Goal: Task Accomplishment & Management: Complete application form

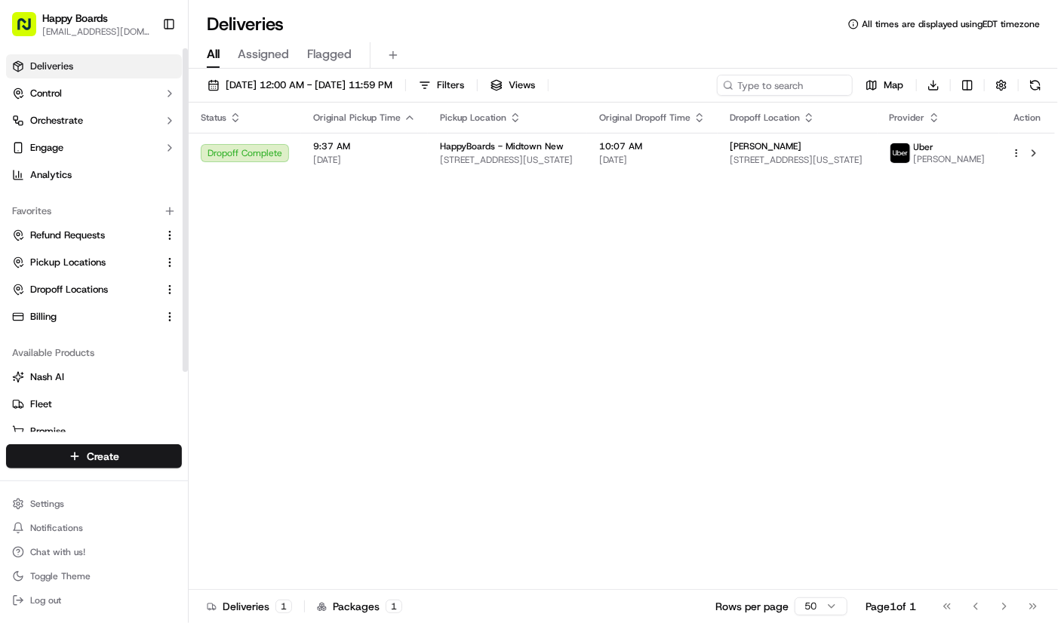
click at [118, 465] on html "Happy Boards [EMAIL_ADDRESS][DOMAIN_NAME] Toggle Sidebar Deliveries Control Orc…" at bounding box center [529, 311] width 1058 height 623
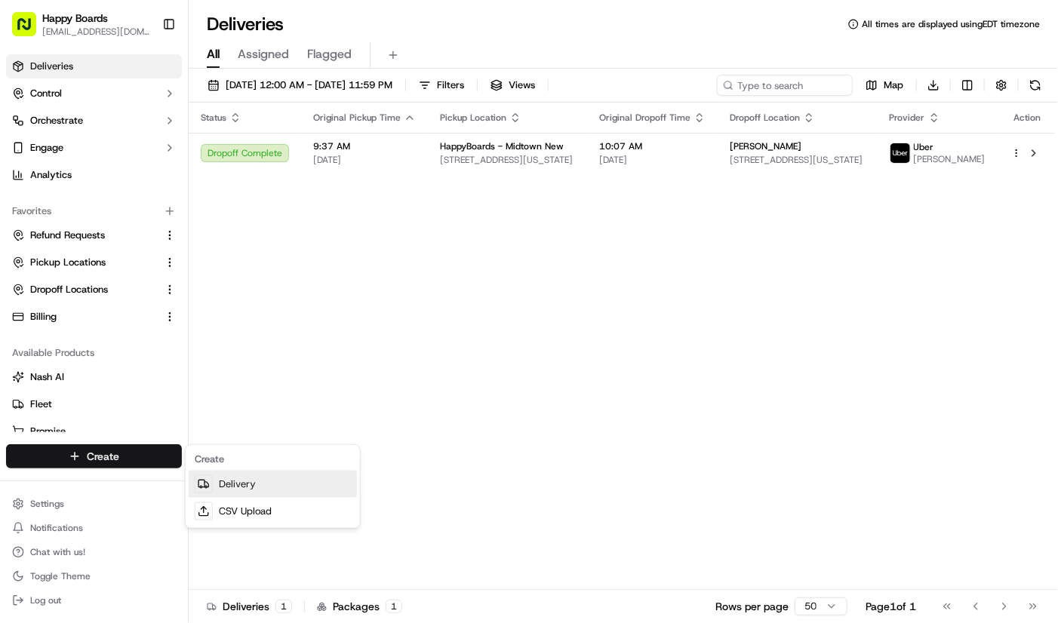
click at [205, 477] on div at bounding box center [204, 484] width 18 height 18
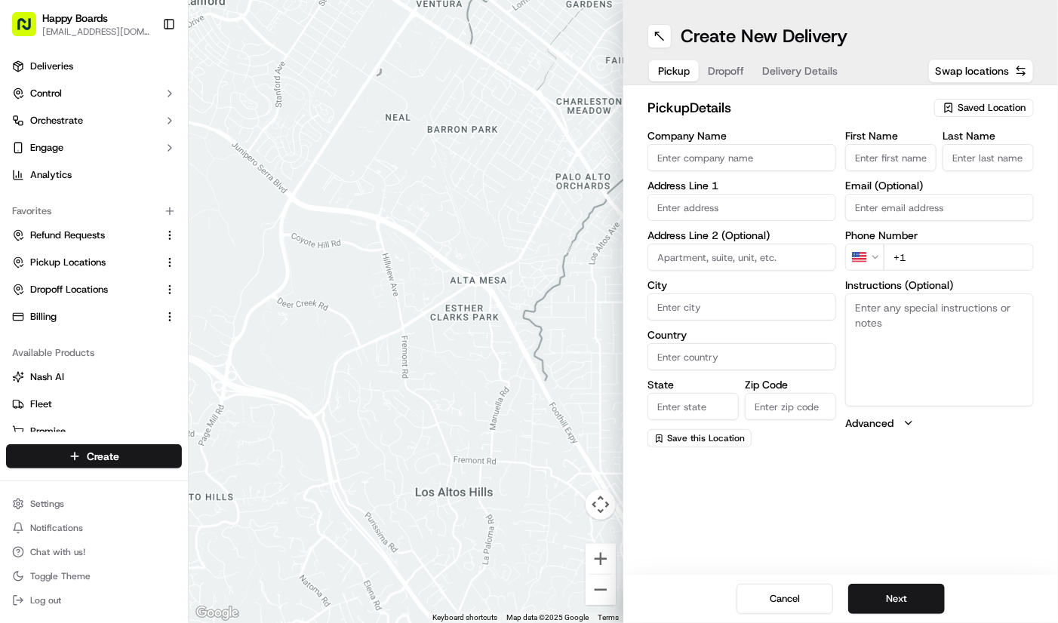
click at [980, 363] on textarea "Instructions (Optional)" at bounding box center [939, 350] width 189 height 113
click at [984, 108] on span "Saved Location" at bounding box center [991, 108] width 68 height 14
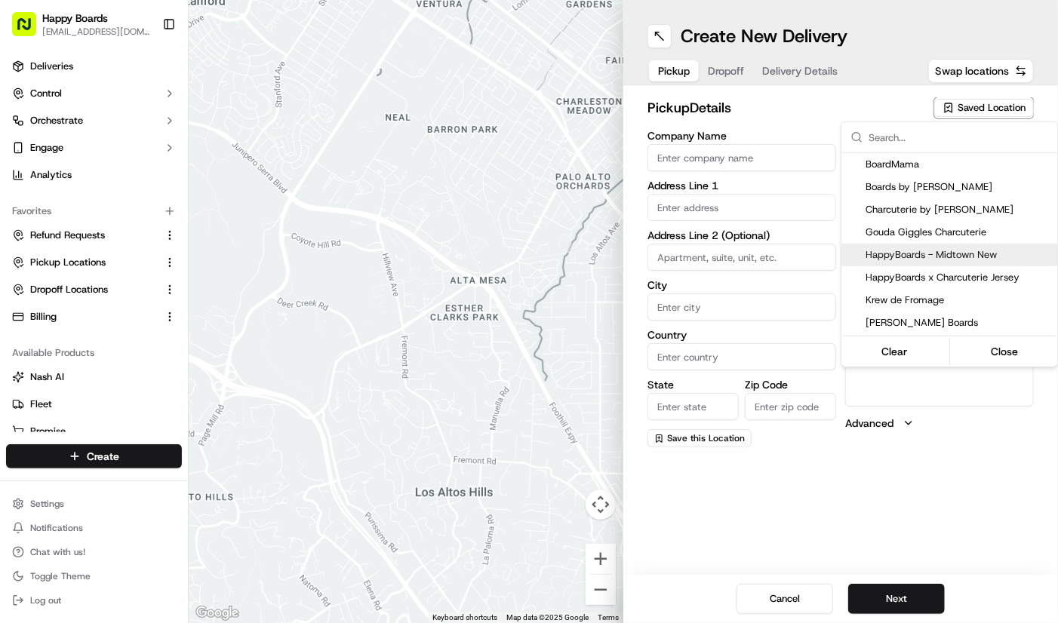
click at [936, 245] on div "HappyBoards - Midtown New" at bounding box center [949, 255] width 216 height 23
type input "HappyBoards - Midtown New"
type input "[STREET_ADDRESS]"
type input "[US_STATE]"
type input "US"
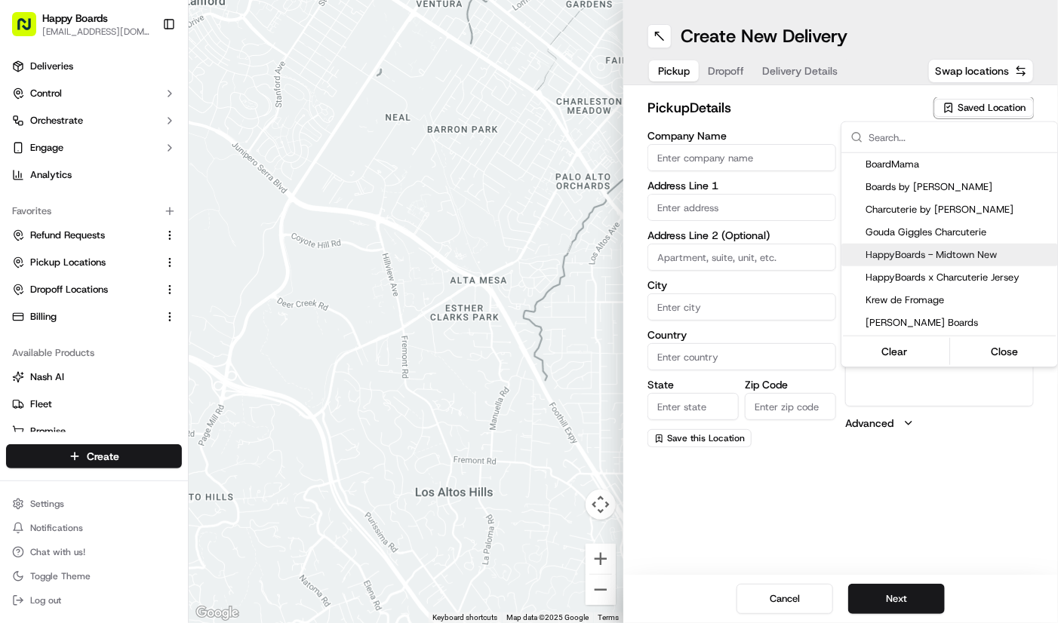
type input "NY"
type input "10001"
type input "HappyBoards"
type input "LLC"
type input "[EMAIL_ADDRESS][DOMAIN_NAME]"
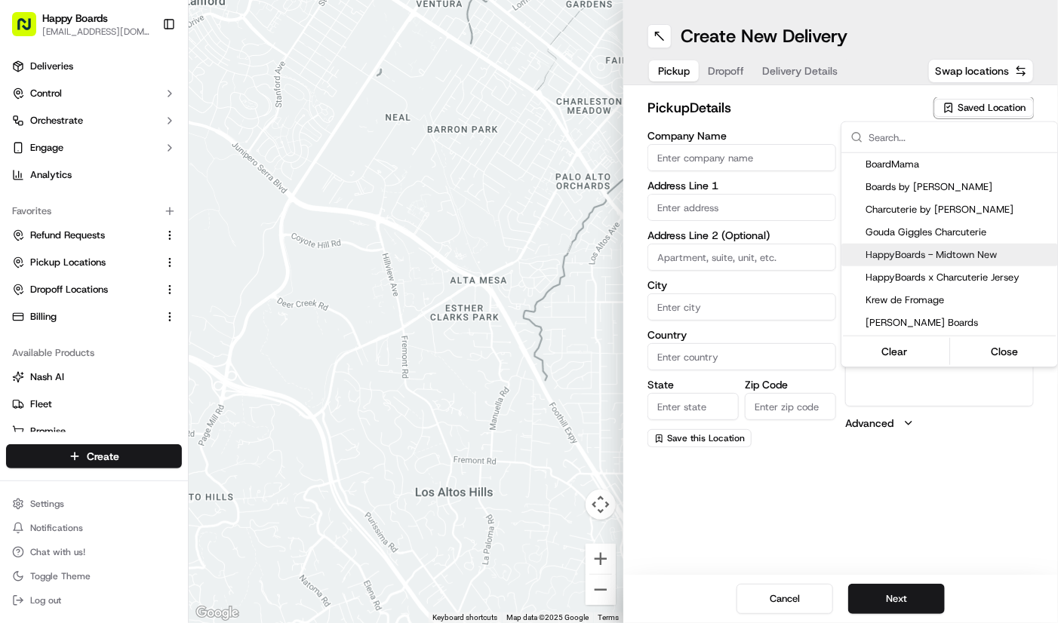
type input "[PHONE_NUMBER]"
type textarea "Enter the hotel lobby and proceed to “Carne Restaurant”. HappyBoards staff memb…"
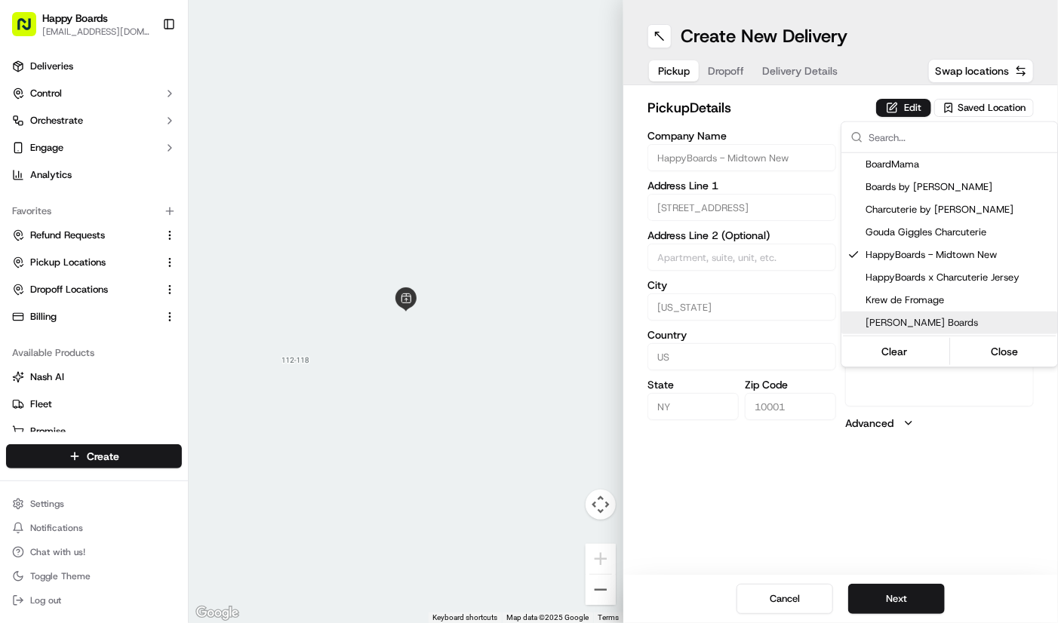
click at [912, 595] on html "Happy Boards [EMAIL_ADDRESS][DOMAIN_NAME] Toggle Sidebar Deliveries Control Orc…" at bounding box center [529, 311] width 1058 height 623
click at [912, 595] on button "Next" at bounding box center [896, 599] width 97 height 30
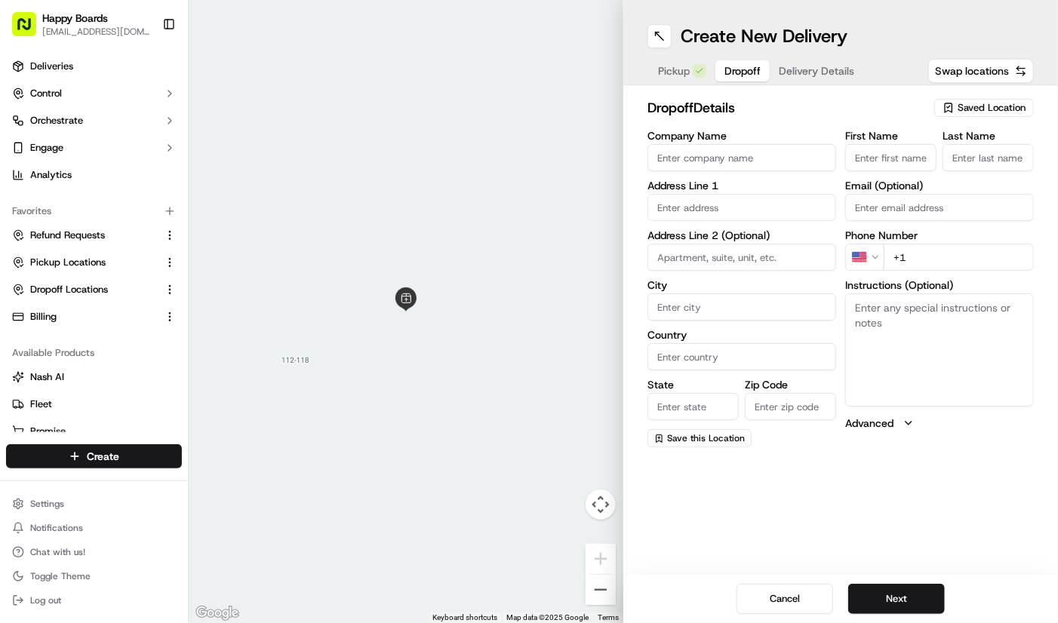
click at [785, 212] on input "text" at bounding box center [741, 207] width 189 height 27
paste input "Apartment 25D, 185 East 85th Street New York, 10028"
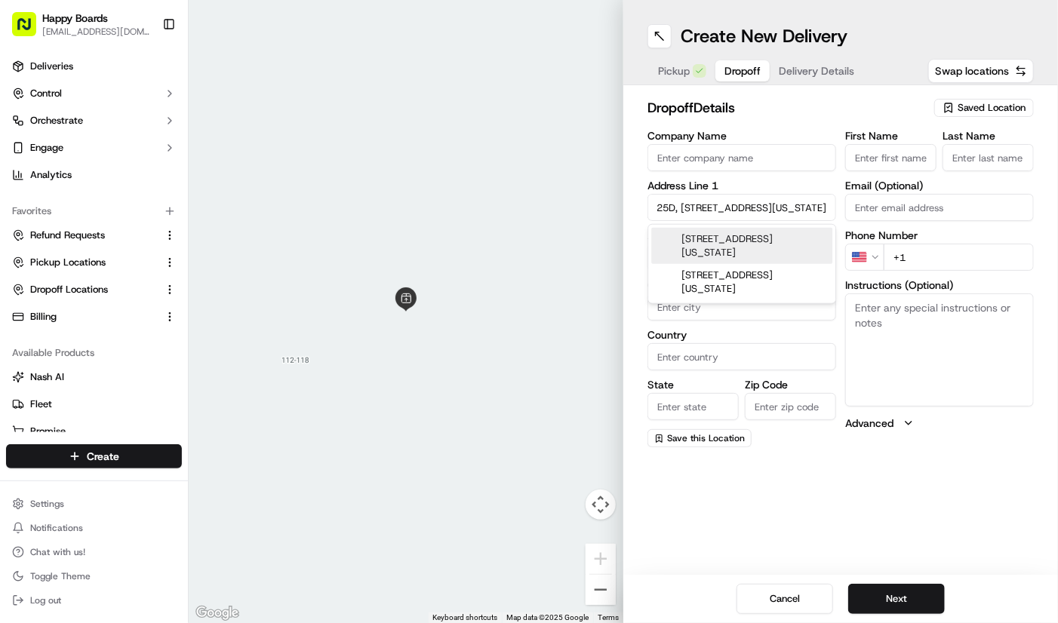
click at [764, 244] on div "25d East 85th Street, New York, NY 10028" at bounding box center [741, 246] width 181 height 36
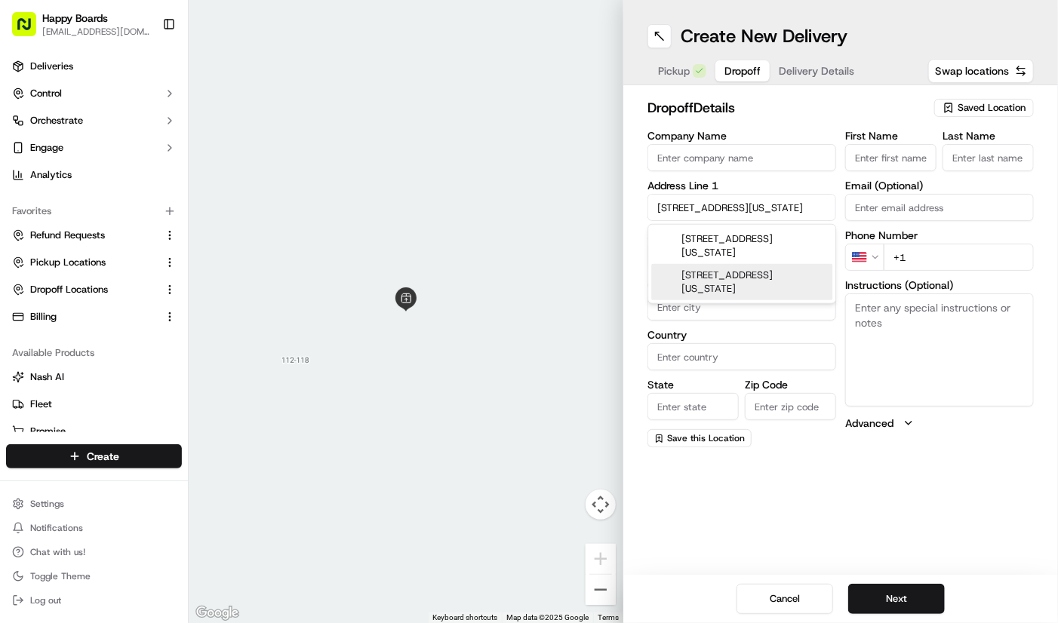
type input "25 E 85th St, New York, NY 10028, USA"
type input "New York"
type input "United States"
type input "NY"
type input "10028"
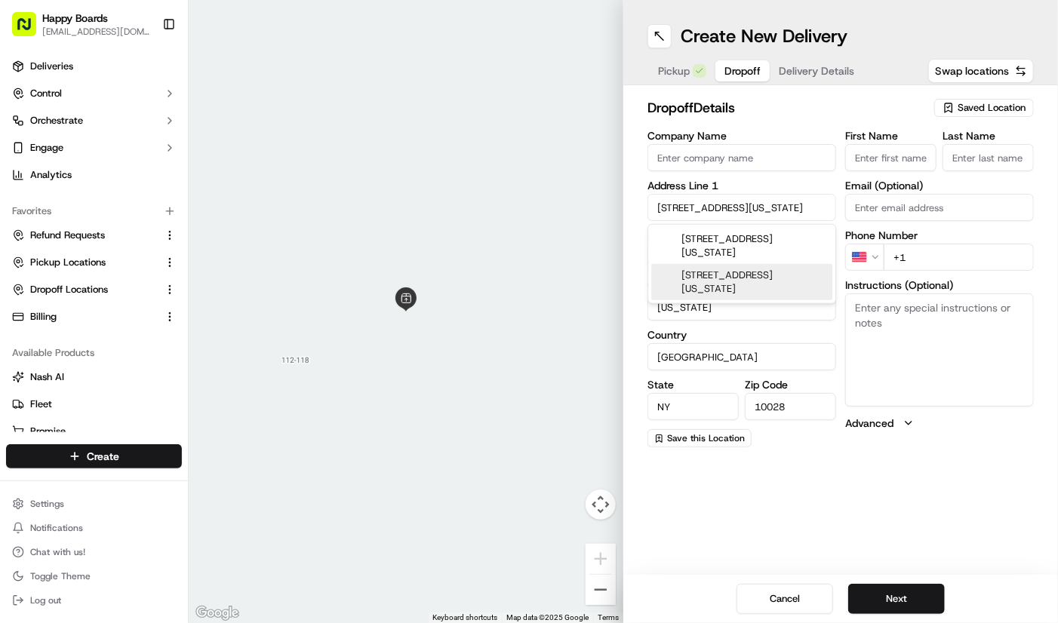
type input "25 East 85th Street"
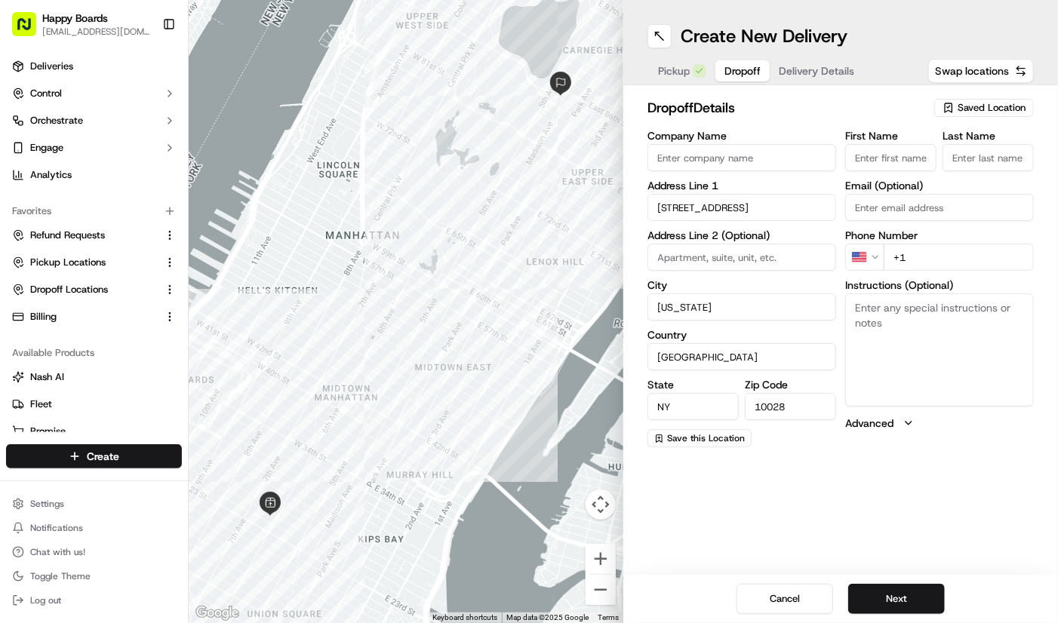
click at [732, 258] on input at bounding box center [741, 257] width 189 height 27
click at [884, 300] on textarea "Instructions (Optional)" at bounding box center [939, 350] width 189 height 113
paste textarea "Apartment 25D, 185 East 85th Street New York, 10028"
drag, startPoint x: 930, startPoint y: 306, endPoint x: 852, endPoint y: 303, distance: 77.7
click at [852, 303] on textarea "Apartment 25D, 185 East 85th Street New York, 10028" at bounding box center [939, 350] width 189 height 113
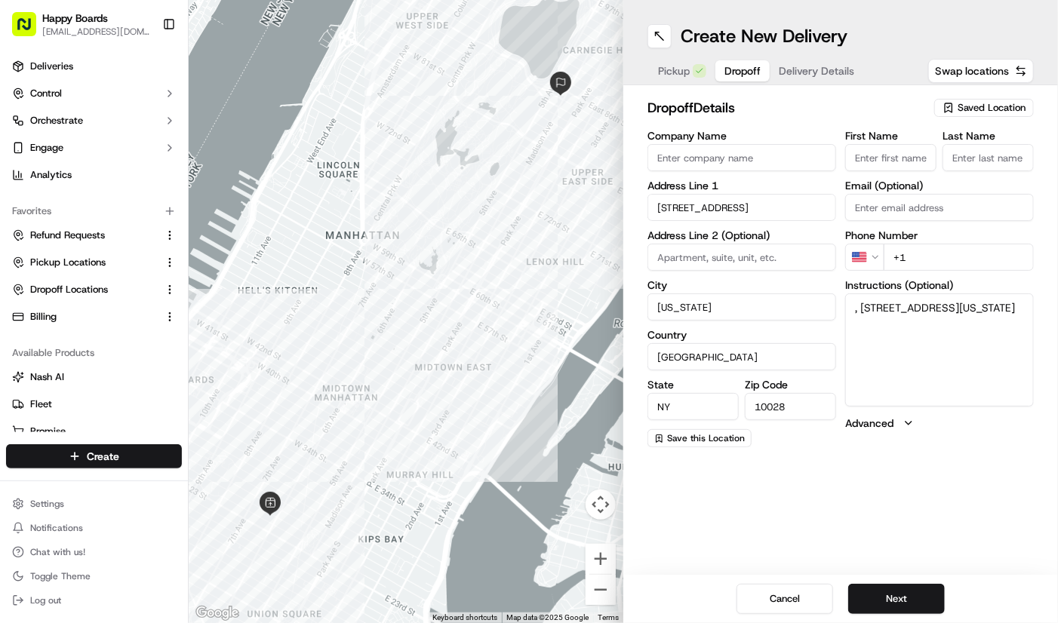
type textarea ", 185 East 85th Street New York, 10028"
click at [781, 263] on input at bounding box center [741, 257] width 189 height 27
paste input "Apartment 25D"
type input "Apartment 25D"
click at [906, 321] on textarea ", 185 East 85th Street New York, 10028" at bounding box center [939, 350] width 189 height 113
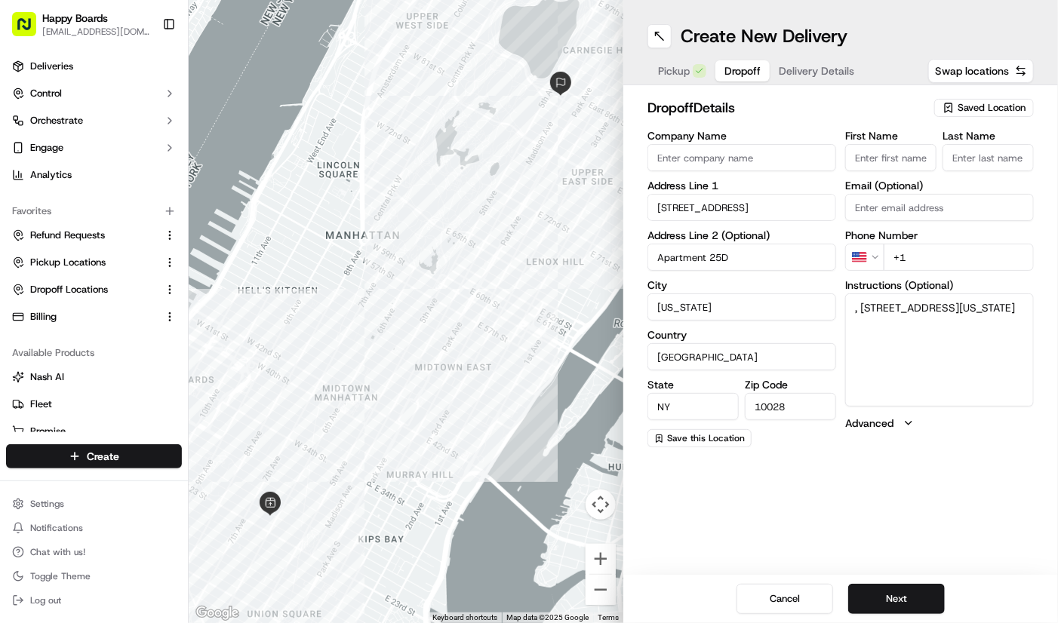
click at [906, 321] on textarea ", 185 East 85th Street New York, 10028" at bounding box center [939, 350] width 189 height 113
paste textarea "Apartment 25D"
type textarea "Apartment 25D, please call upon arrival."
drag, startPoint x: 991, startPoint y: 183, endPoint x: 921, endPoint y: 171, distance: 70.3
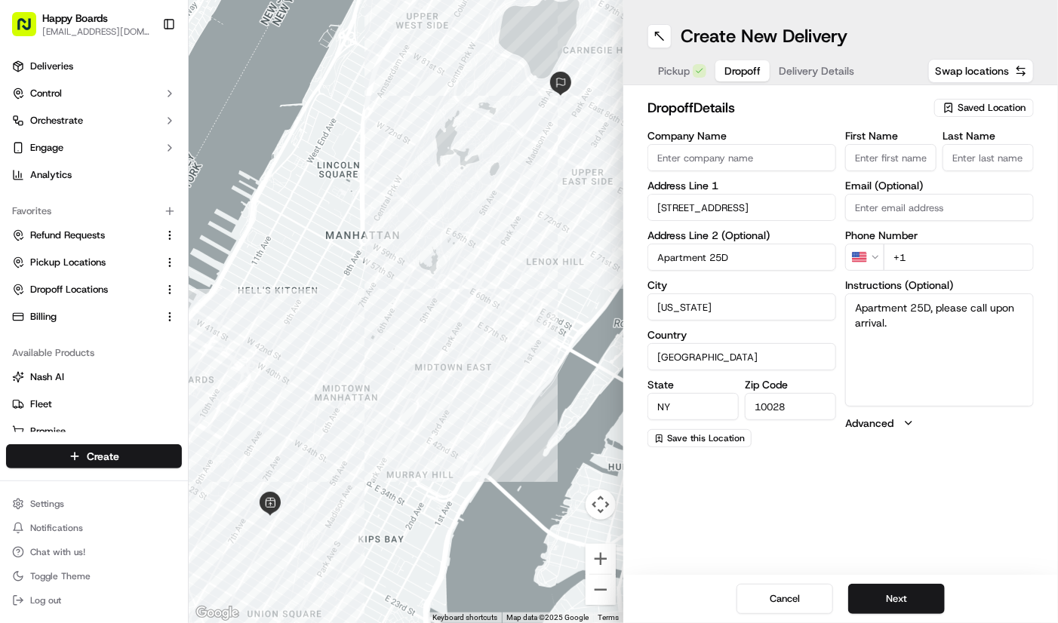
click at [991, 183] on label "Email (Optional)" at bounding box center [939, 185] width 189 height 11
click at [991, 194] on input "Email (Optional)" at bounding box center [939, 207] width 189 height 27
click at [756, 155] on input "Company Name" at bounding box center [741, 157] width 189 height 27
paste input "Rupal J"
type input "Rupal J"
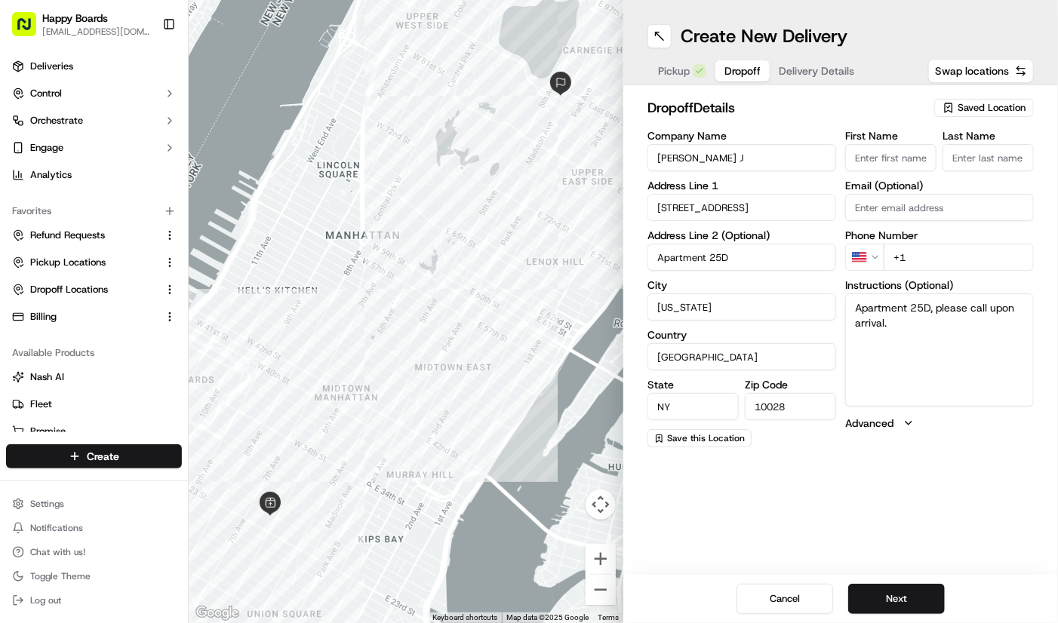
drag, startPoint x: 884, startPoint y: 163, endPoint x: 902, endPoint y: 163, distance: 18.1
click at [884, 163] on input "First Name" at bounding box center [890, 157] width 91 height 27
paste input "Rupal J"
type input "Rupal"
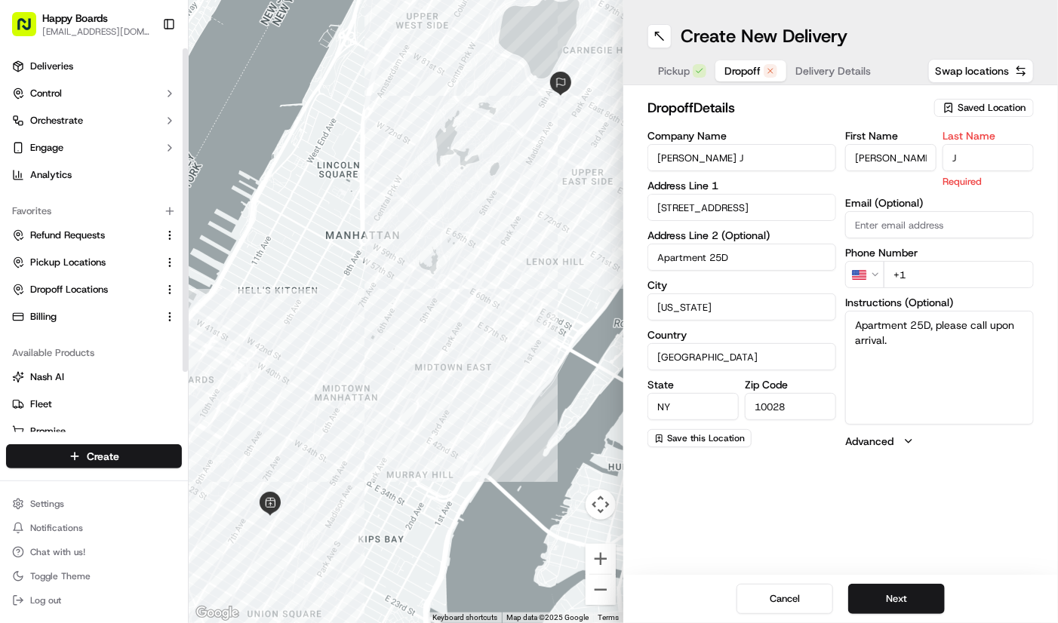
type input "J"
click at [25, 363] on div "Available Products" at bounding box center [94, 353] width 176 height 24
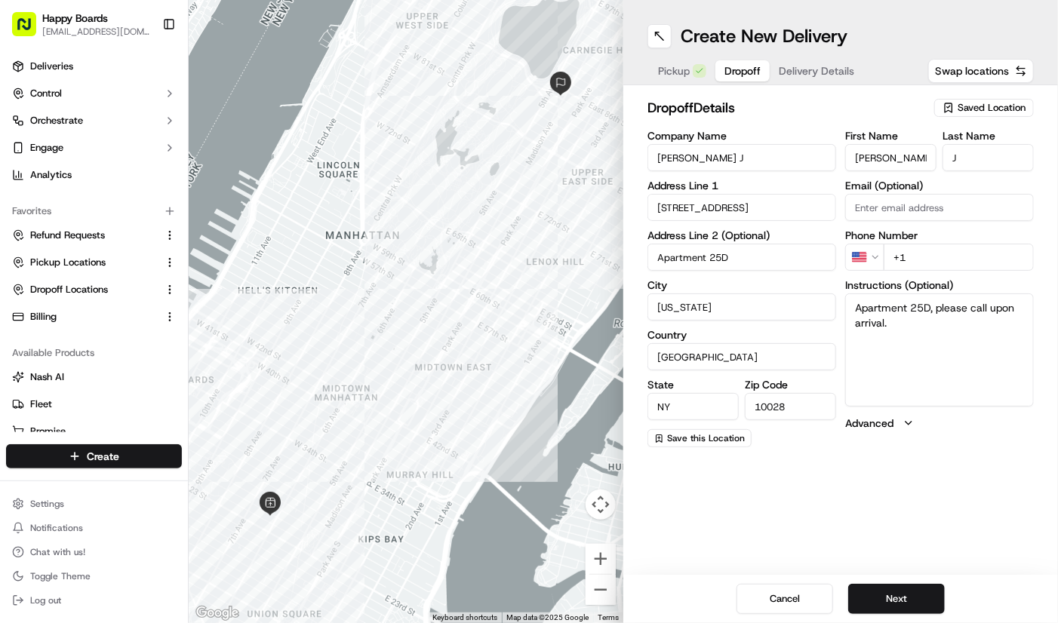
click at [971, 227] on div "First Name Rupal Last Name J Email (Optional) Phone Number US +1 Instructions (…" at bounding box center [939, 289] width 189 height 317
click at [969, 244] on input "+1" at bounding box center [959, 257] width 150 height 27
paste input "347 530 5326"
type input "+1 347 530 5326"
click at [921, 601] on button "Next" at bounding box center [896, 599] width 97 height 30
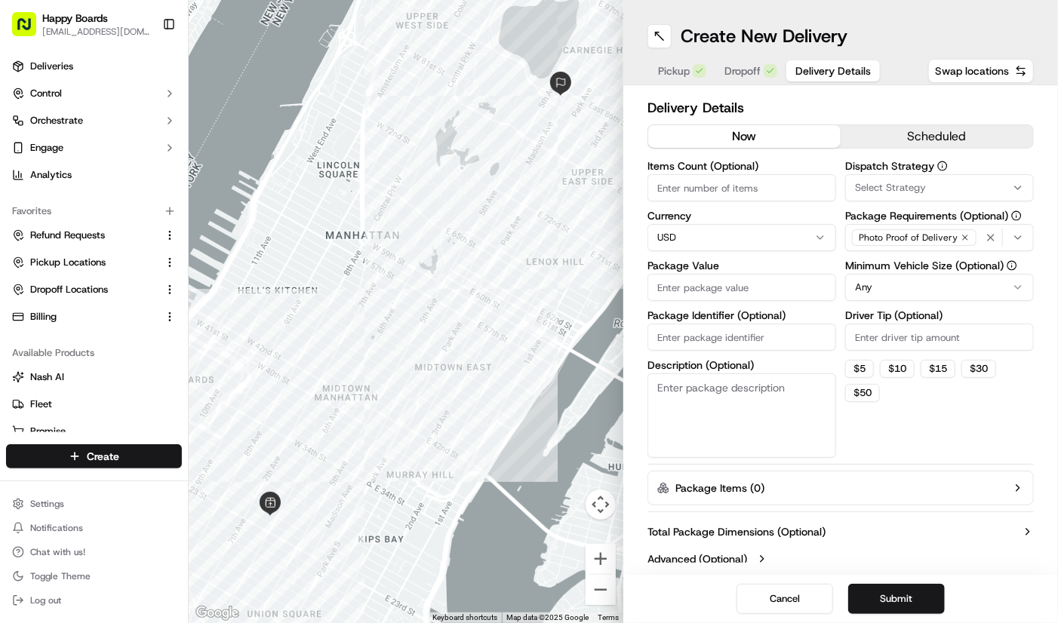
click at [762, 207] on div "Items Count (Optional) Currency USD Package Value Package Identifier (Optional)…" at bounding box center [741, 309] width 189 height 297
click at [762, 188] on input "Items Count (Optional)" at bounding box center [741, 187] width 189 height 27
type input "1"
click at [905, 290] on html "Happy Boards ankit@a7v.co Toggle Sidebar Deliveries Control Orchestrate Engage …" at bounding box center [529, 311] width 1058 height 623
click at [967, 333] on input "Driver Tip (Optional)" at bounding box center [939, 337] width 189 height 27
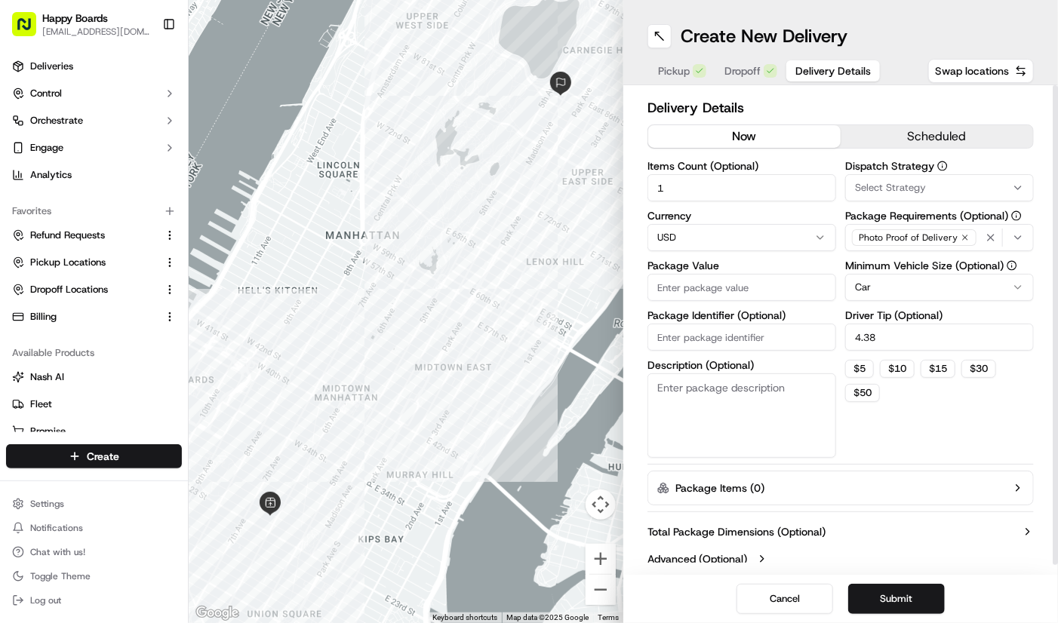
type input "4.38"
click at [699, 263] on label "Package Value" at bounding box center [741, 265] width 189 height 11
click at [699, 274] on input "Package Value" at bounding box center [741, 287] width 189 height 27
click at [702, 272] on div "Package Value" at bounding box center [741, 280] width 189 height 41
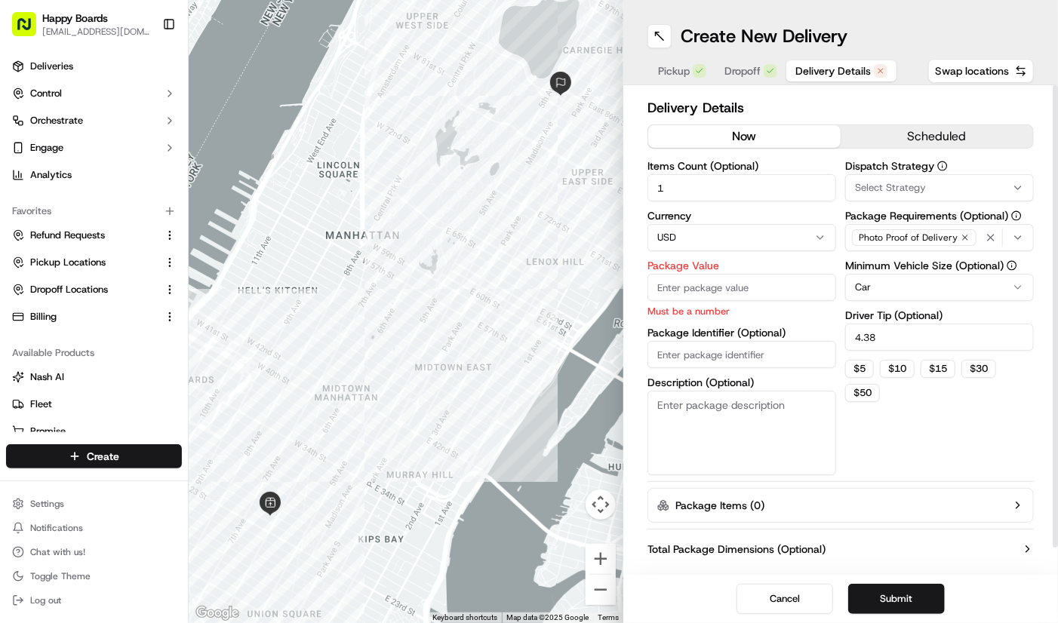
click at [705, 297] on input "Package Value" at bounding box center [741, 287] width 189 height 27
paste input "38.13"
type input "38.13"
click at [736, 444] on textarea "Description (Optional)" at bounding box center [741, 433] width 189 height 85
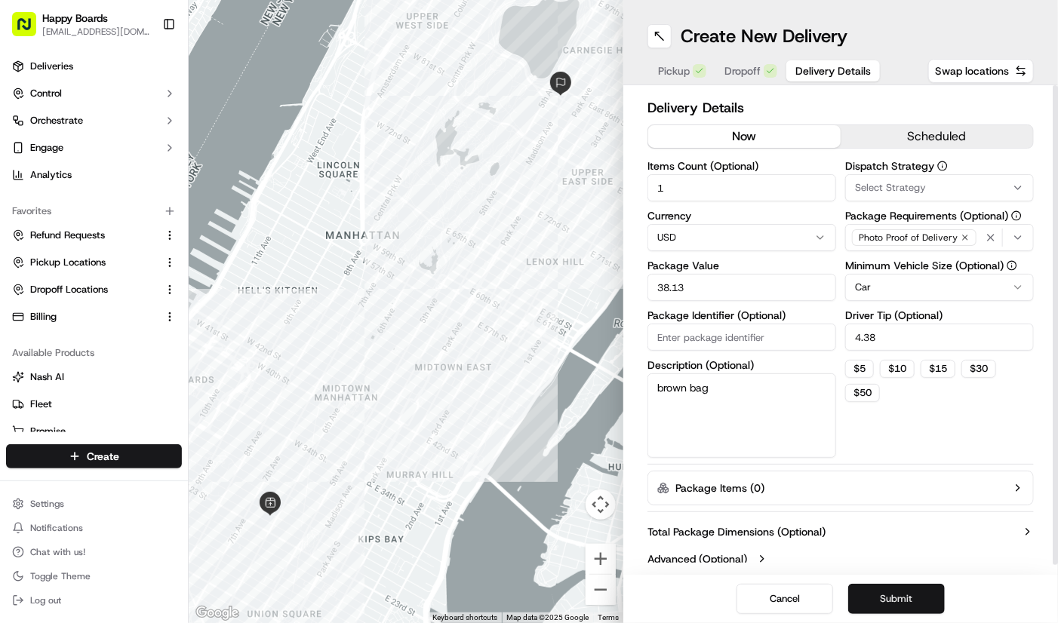
type textarea "brown bag"
click at [881, 600] on button "Submit" at bounding box center [896, 599] width 97 height 30
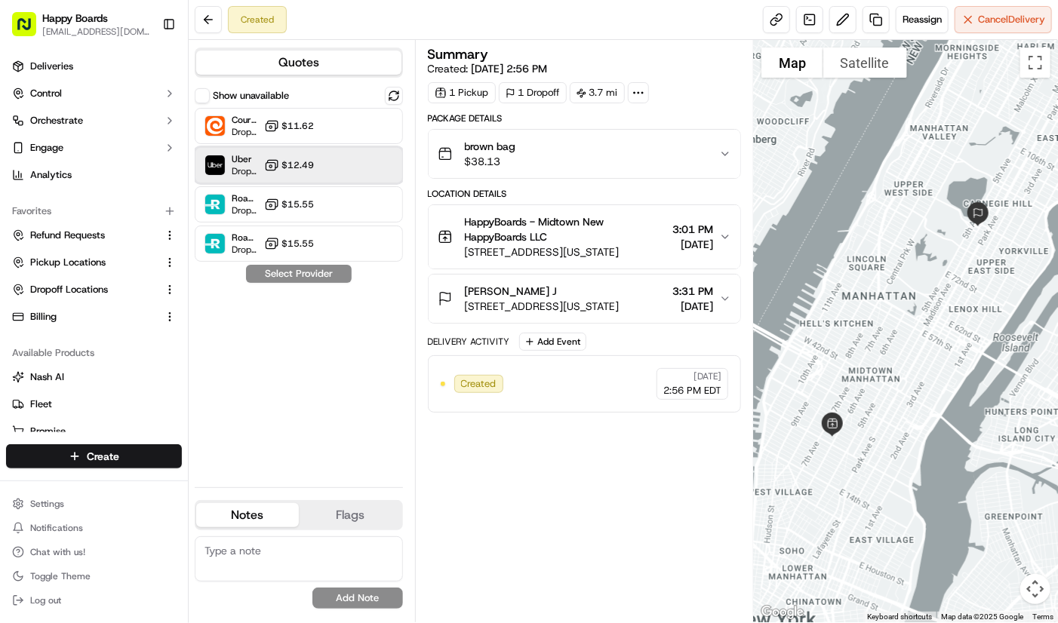
click at [347, 173] on div "Uber Dropoff ETA 1 hour $12.49" at bounding box center [299, 165] width 208 height 36
click at [332, 281] on button "Assign Provider" at bounding box center [298, 274] width 107 height 18
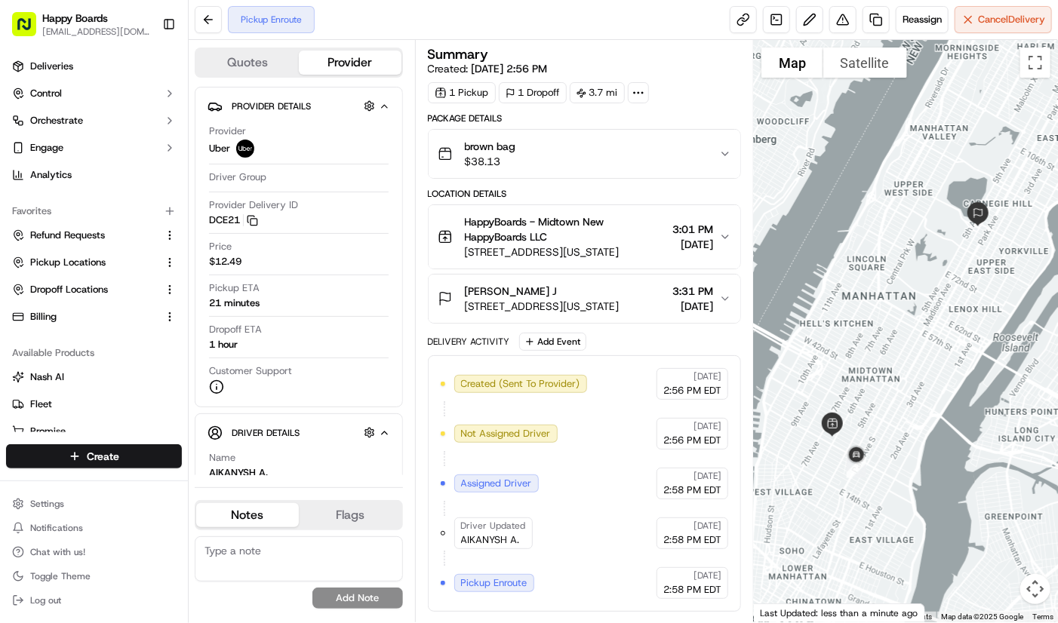
click at [977, 94] on div at bounding box center [906, 331] width 304 height 582
click at [966, 103] on div at bounding box center [906, 331] width 304 height 582
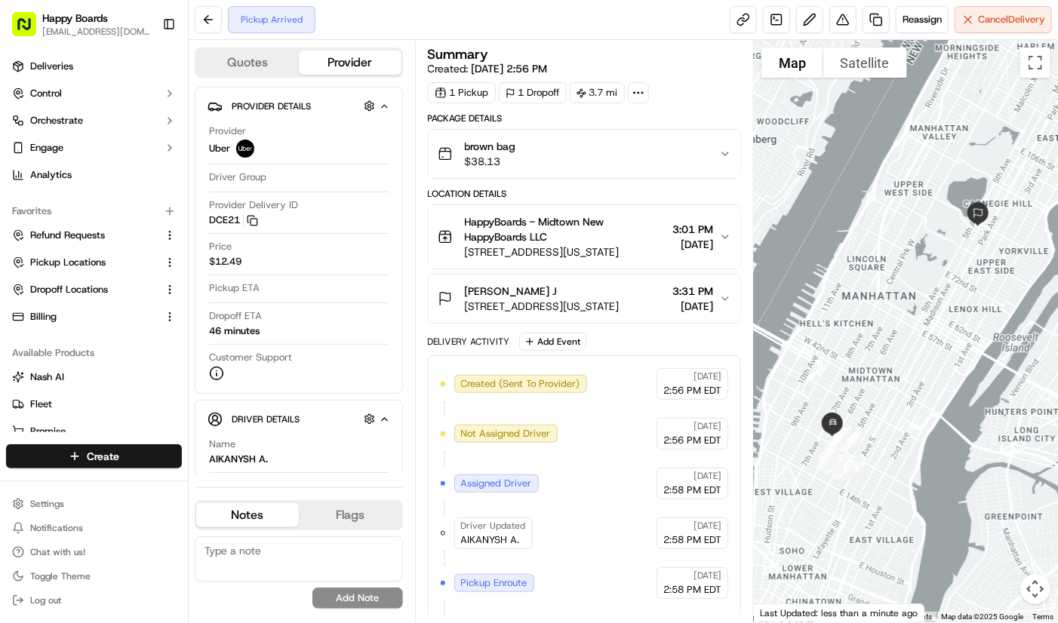
click at [1018, 297] on div at bounding box center [906, 331] width 304 height 582
click at [997, 103] on div at bounding box center [906, 331] width 304 height 582
drag, startPoint x: 982, startPoint y: 112, endPoint x: 982, endPoint y: 131, distance: 18.1
click at [982, 112] on div at bounding box center [906, 331] width 304 height 582
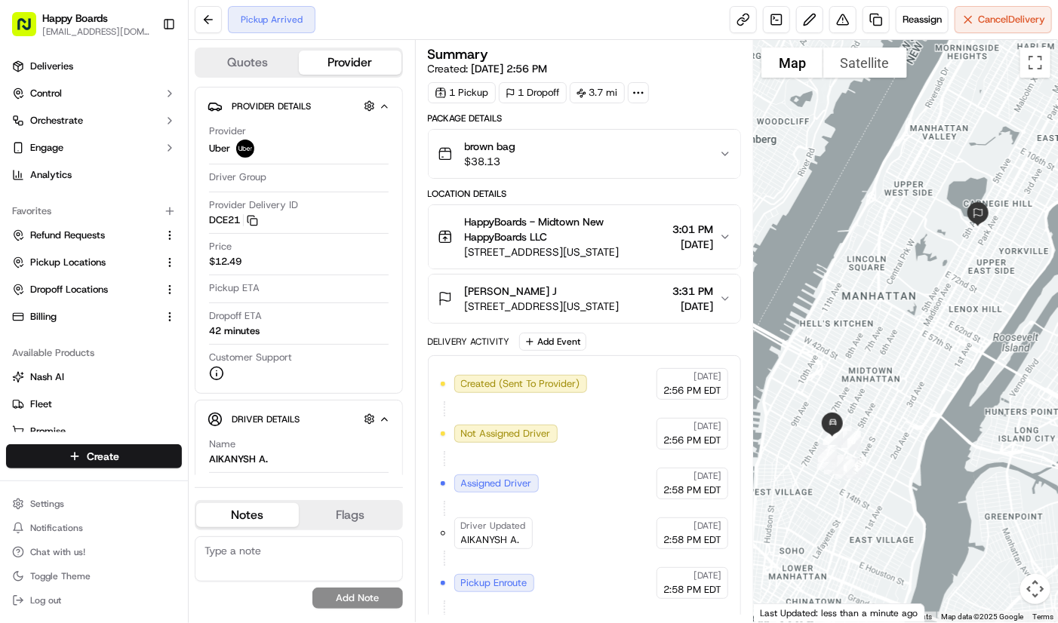
click at [959, 94] on div at bounding box center [906, 331] width 304 height 582
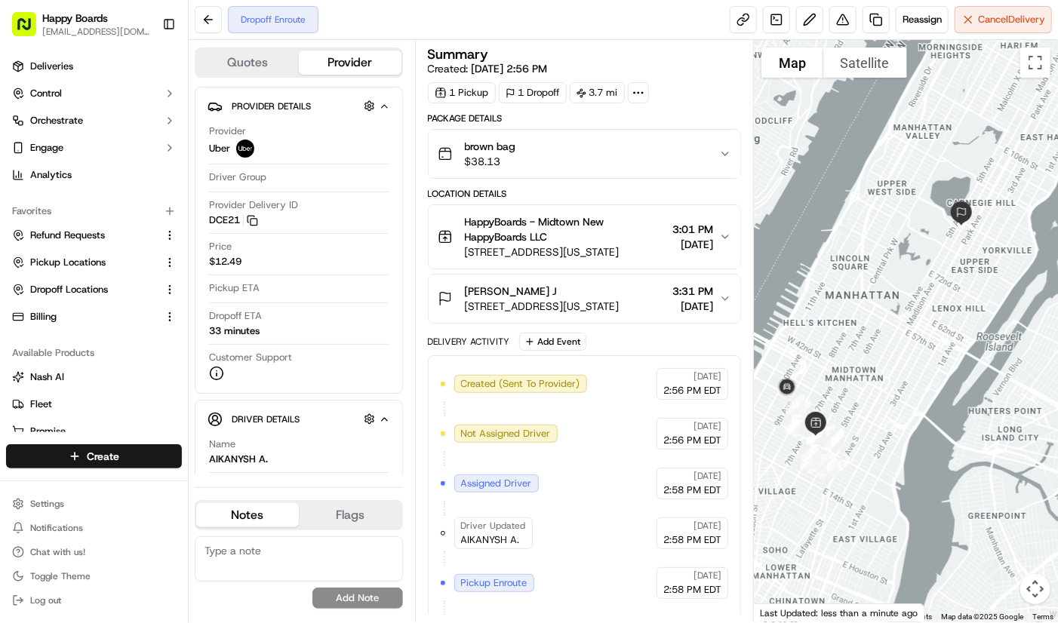
drag, startPoint x: 872, startPoint y: 370, endPoint x: 850, endPoint y: 369, distance: 21.9
click at [852, 369] on div at bounding box center [906, 331] width 304 height 582
click at [977, 99] on div at bounding box center [906, 331] width 304 height 582
click at [1001, 92] on div at bounding box center [906, 331] width 304 height 582
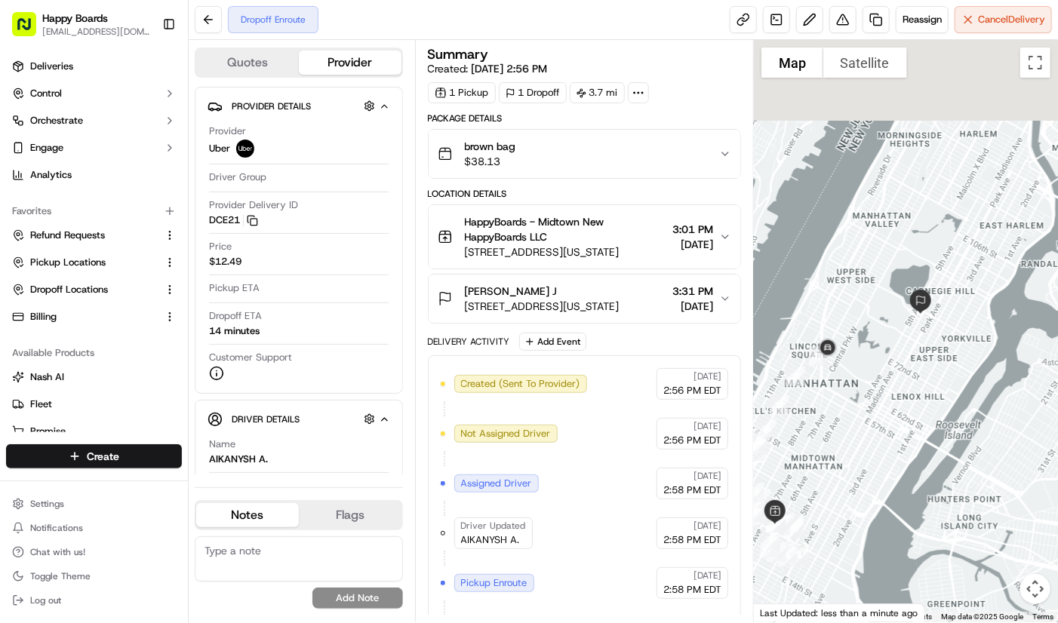
drag, startPoint x: 933, startPoint y: 282, endPoint x: 891, endPoint y: 375, distance: 101.7
click at [891, 375] on div at bounding box center [906, 331] width 304 height 582
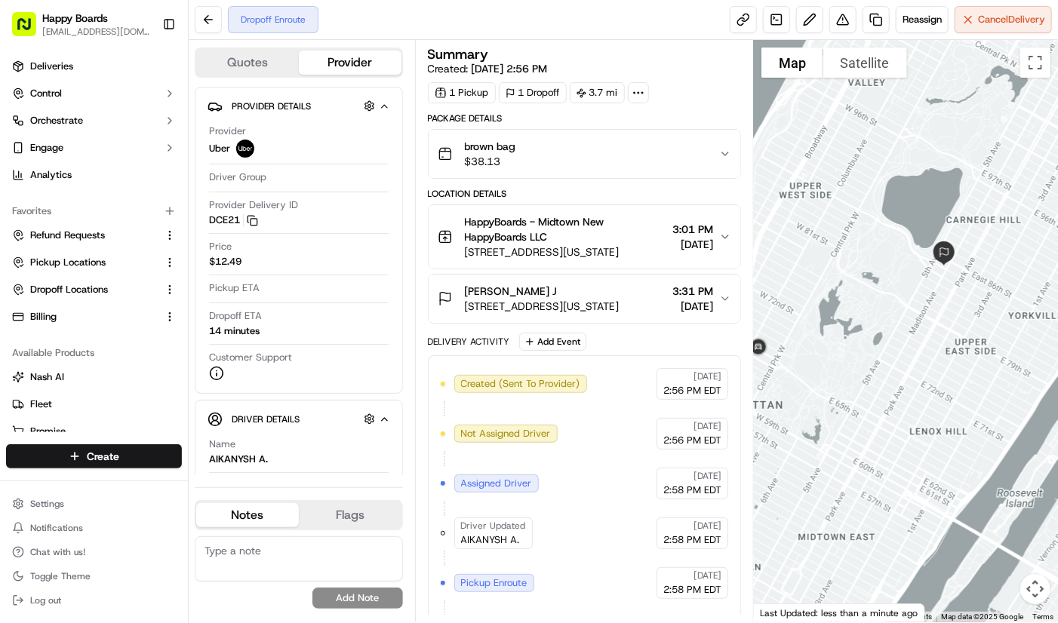
click at [963, 314] on div at bounding box center [906, 331] width 304 height 582
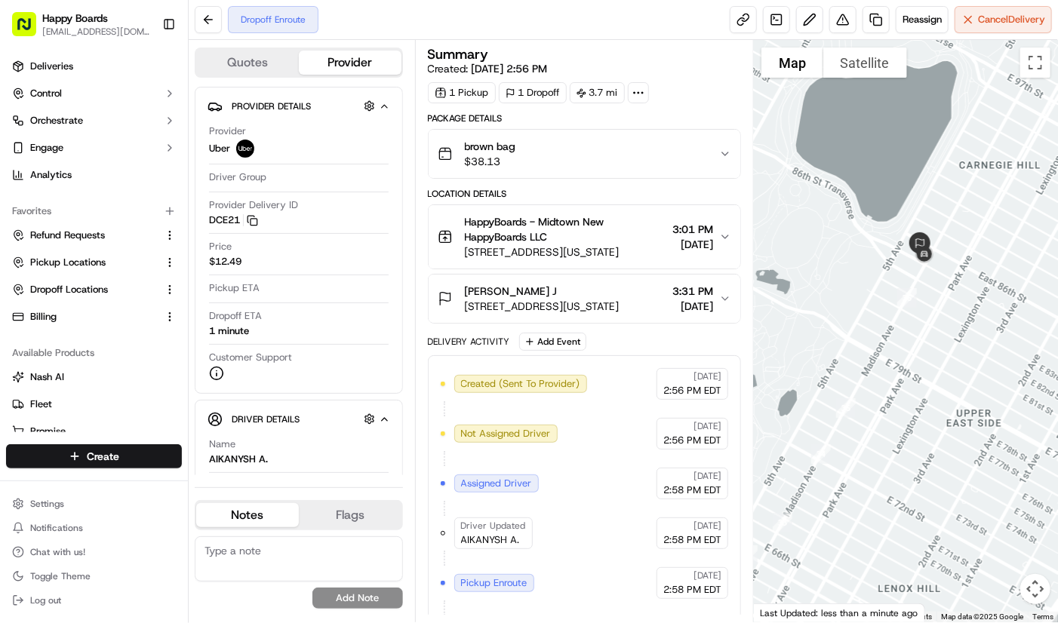
click at [942, 226] on div at bounding box center [906, 331] width 304 height 582
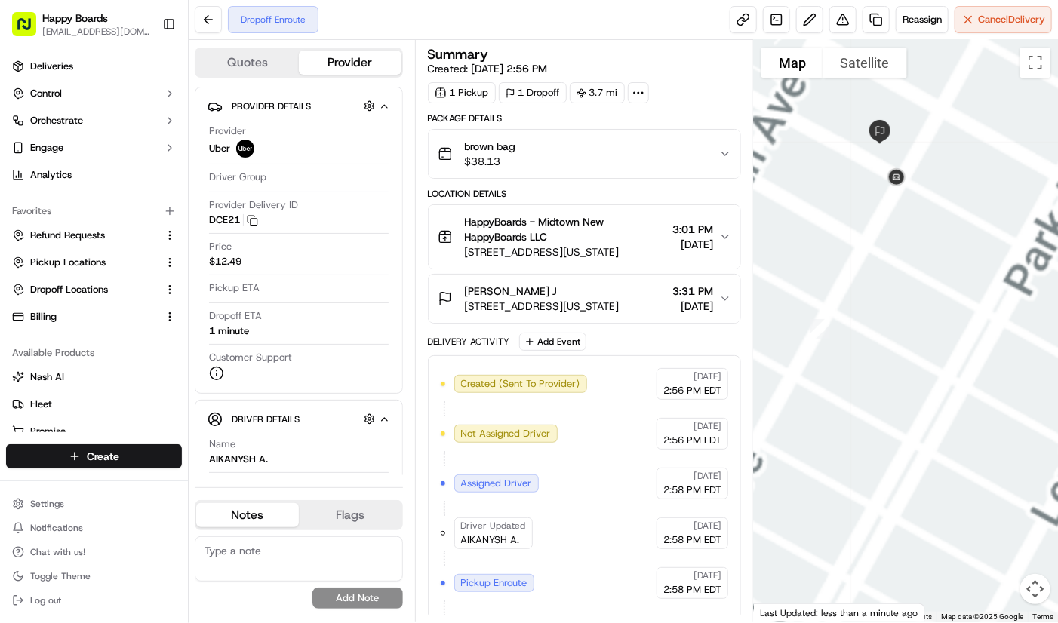
drag, startPoint x: 933, startPoint y: 327, endPoint x: 933, endPoint y: 365, distance: 38.5
click at [933, 365] on div at bounding box center [906, 331] width 304 height 582
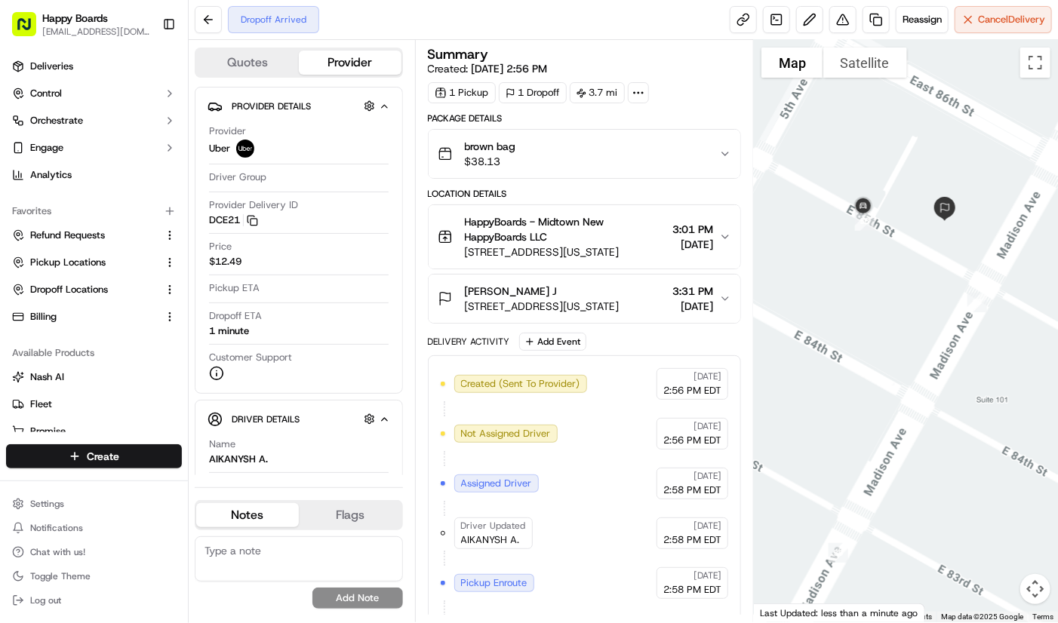
drag, startPoint x: 875, startPoint y: 212, endPoint x: 945, endPoint y: 313, distance: 122.6
click at [945, 313] on div at bounding box center [906, 331] width 304 height 582
click at [1008, 112] on div at bounding box center [906, 331] width 304 height 582
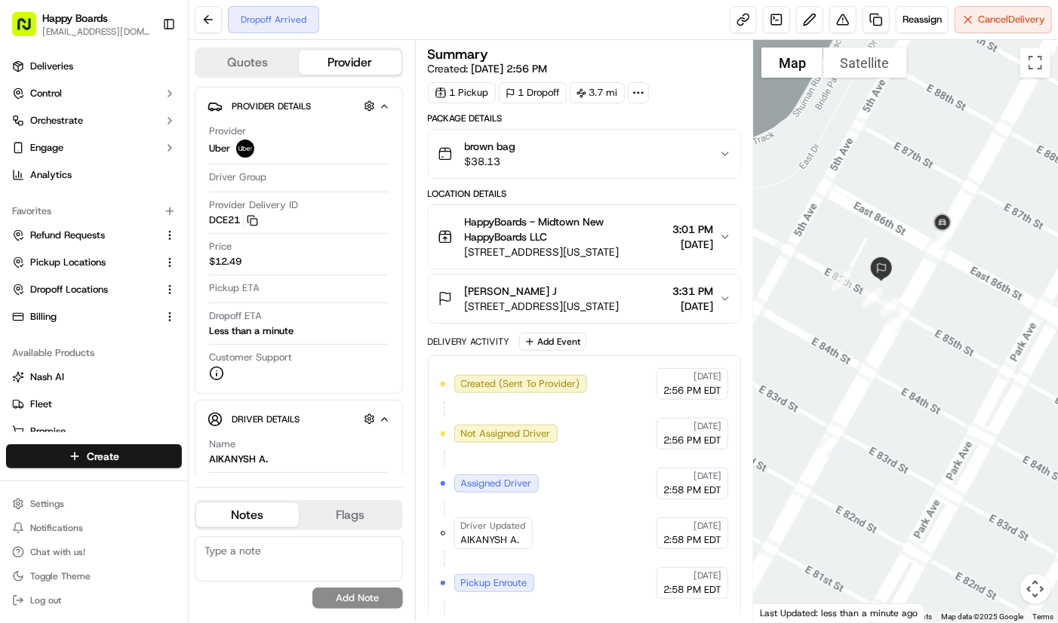
drag, startPoint x: 890, startPoint y: 275, endPoint x: 924, endPoint y: 297, distance: 39.8
click at [924, 297] on div at bounding box center [906, 331] width 304 height 582
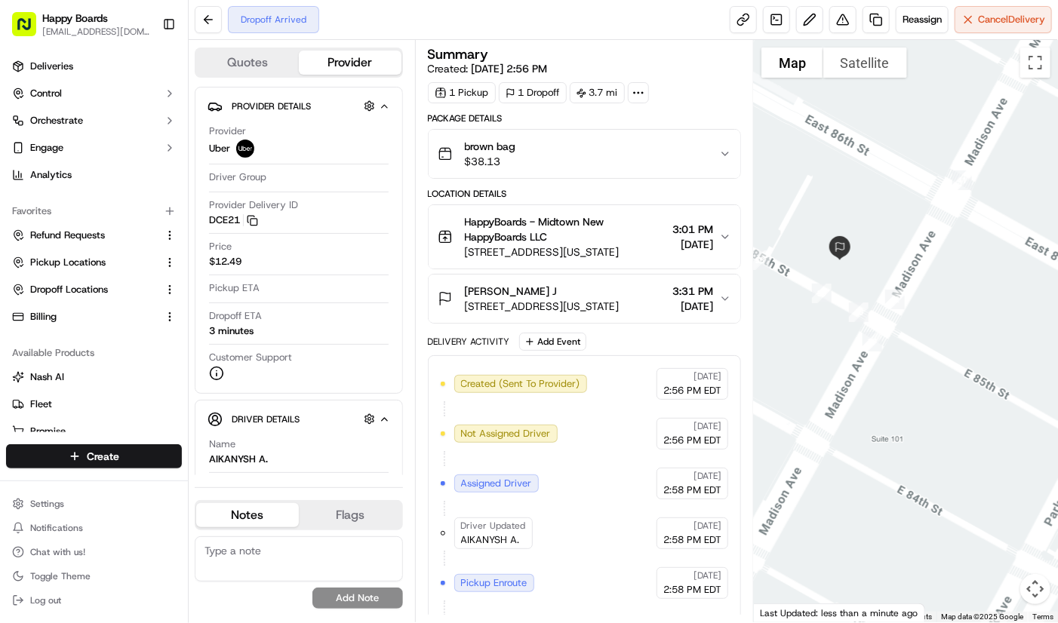
click at [978, 96] on div at bounding box center [906, 331] width 304 height 582
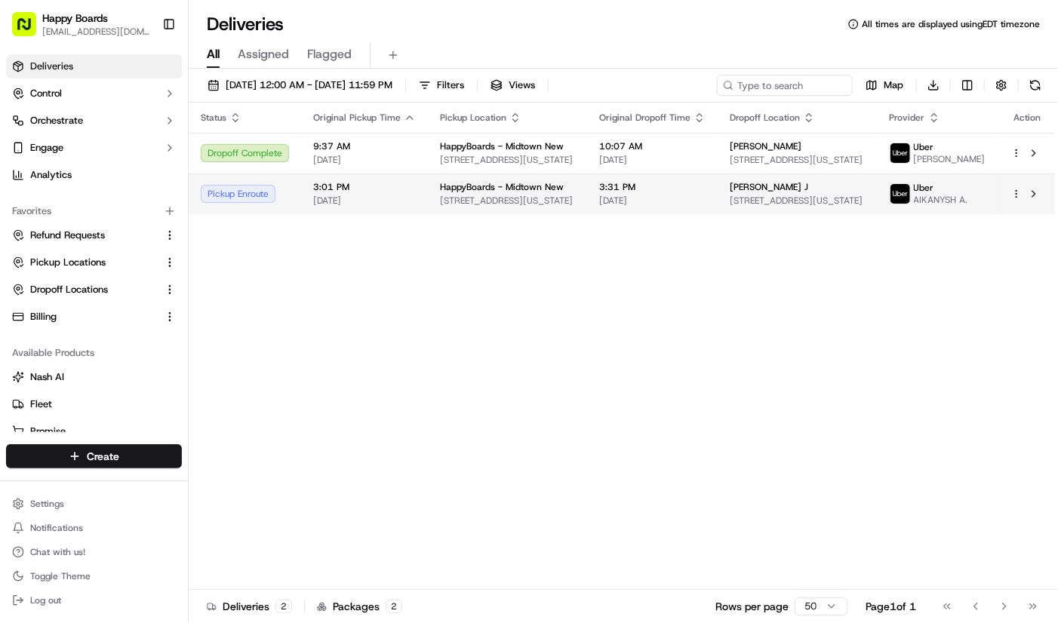
click at [991, 214] on td "Uber AIKANYSH A." at bounding box center [939, 194] width 122 height 41
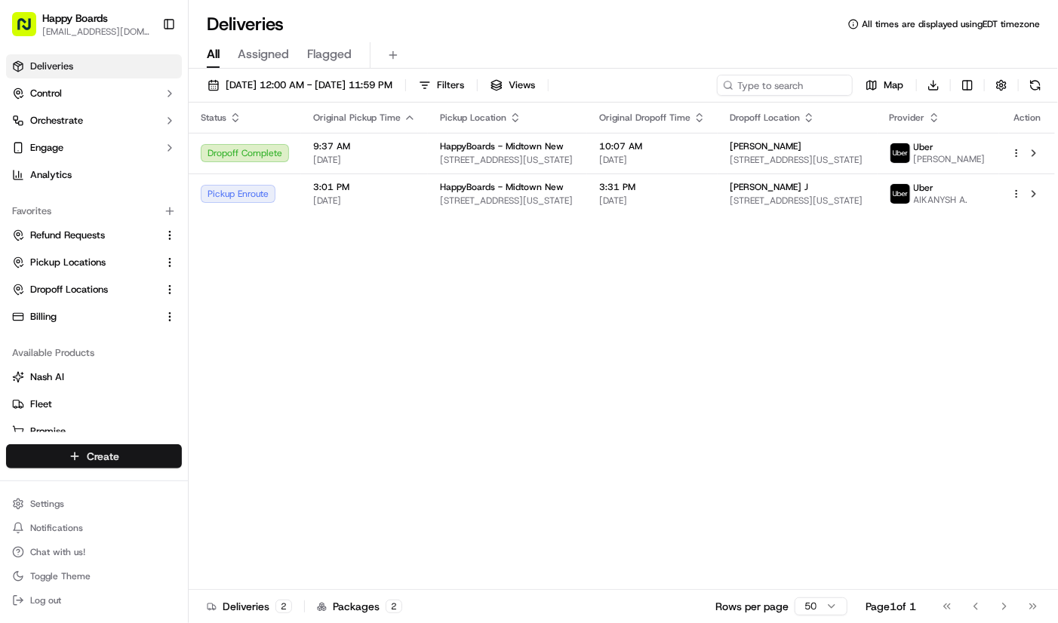
click at [119, 453] on html "Happy Boards ankit@a7v.co Toggle Sidebar Deliveries Control Orchestrate Engage …" at bounding box center [529, 311] width 1058 height 623
drag, startPoint x: 226, startPoint y: 490, endPoint x: 17, endPoint y: 420, distance: 220.7
click at [226, 490] on link "Delivery" at bounding box center [273, 484] width 168 height 27
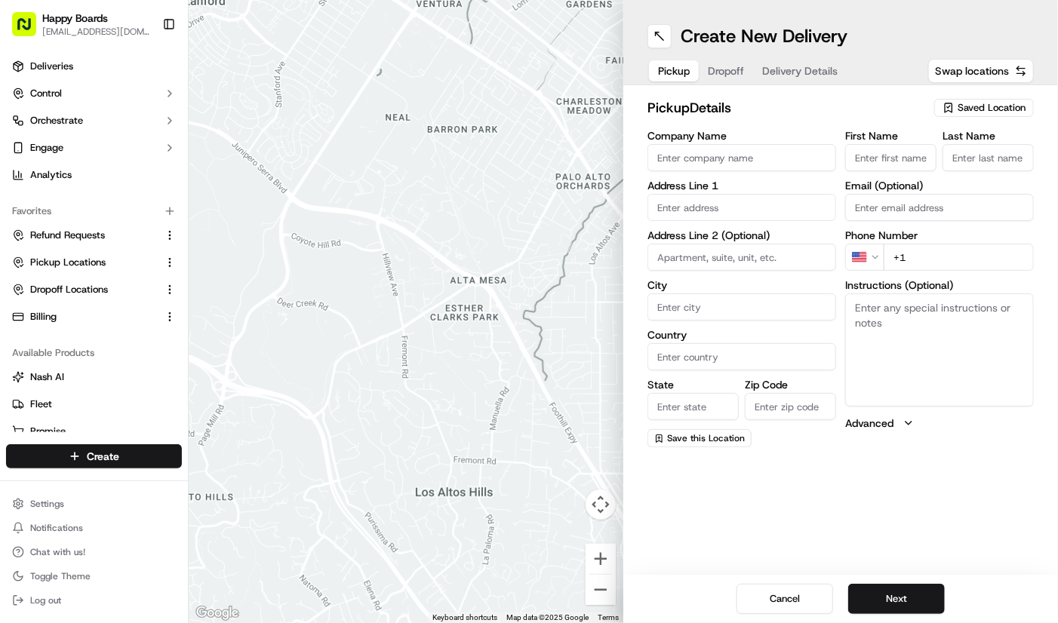
click at [1002, 38] on div "Create New Delivery" at bounding box center [840, 36] width 386 height 24
click at [997, 118] on div "pickup Details Saved Location" at bounding box center [840, 110] width 386 height 27
click at [997, 112] on span "Saved Location" at bounding box center [991, 108] width 68 height 14
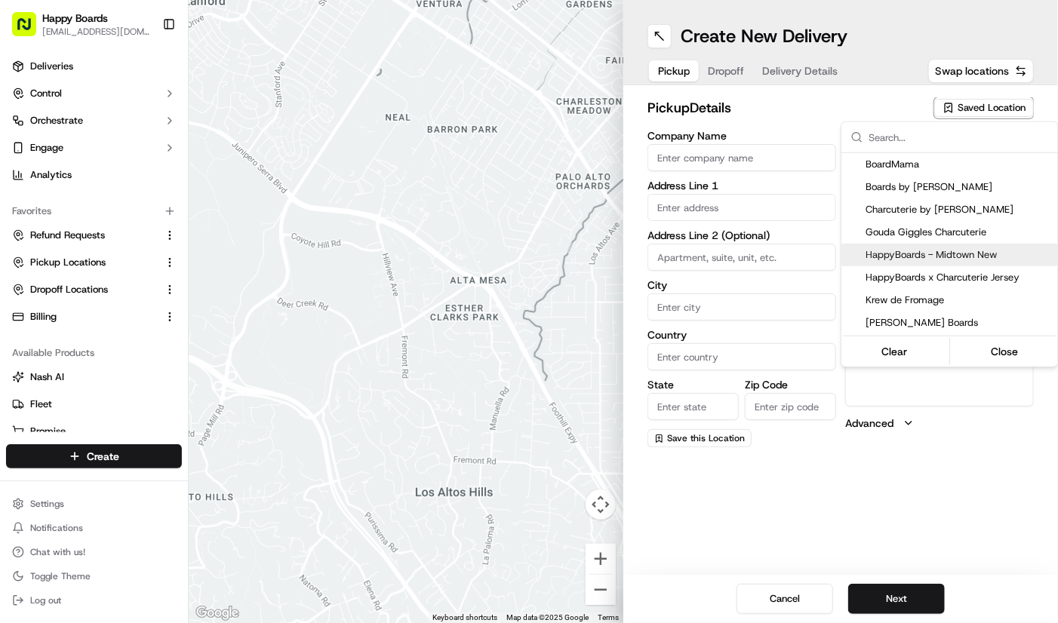
click at [983, 255] on span "HappyBoards - Midtown New" at bounding box center [958, 255] width 186 height 14
type input "HappyBoards - Midtown New"
type input "[STREET_ADDRESS]"
type input "[US_STATE]"
type input "US"
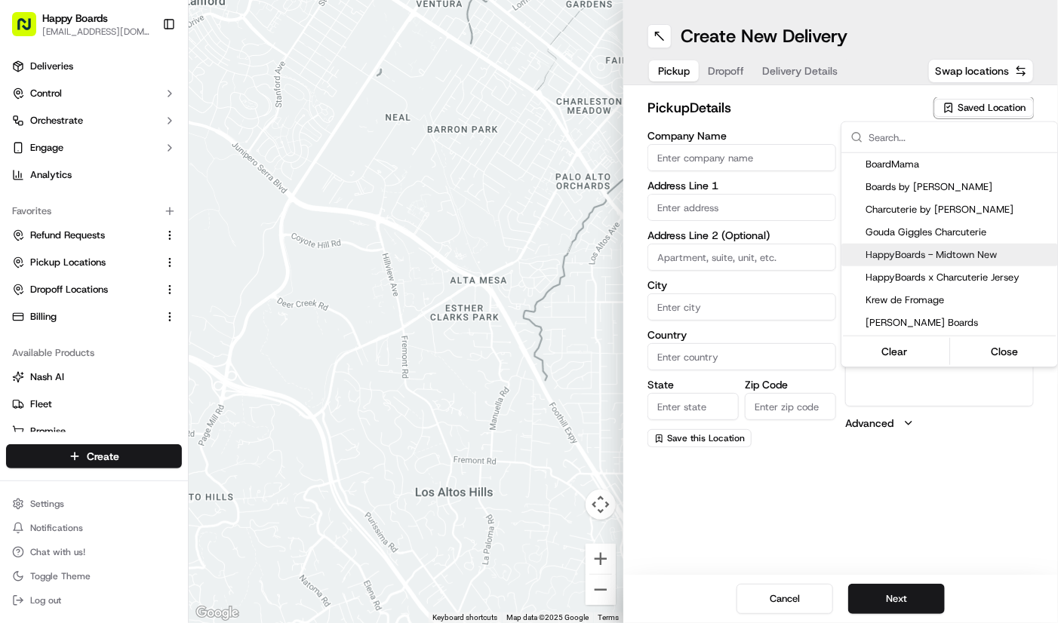
type input "NY"
type input "10001"
type input "HappyBoards"
type input "LLC"
type input "[EMAIL_ADDRESS][DOMAIN_NAME]"
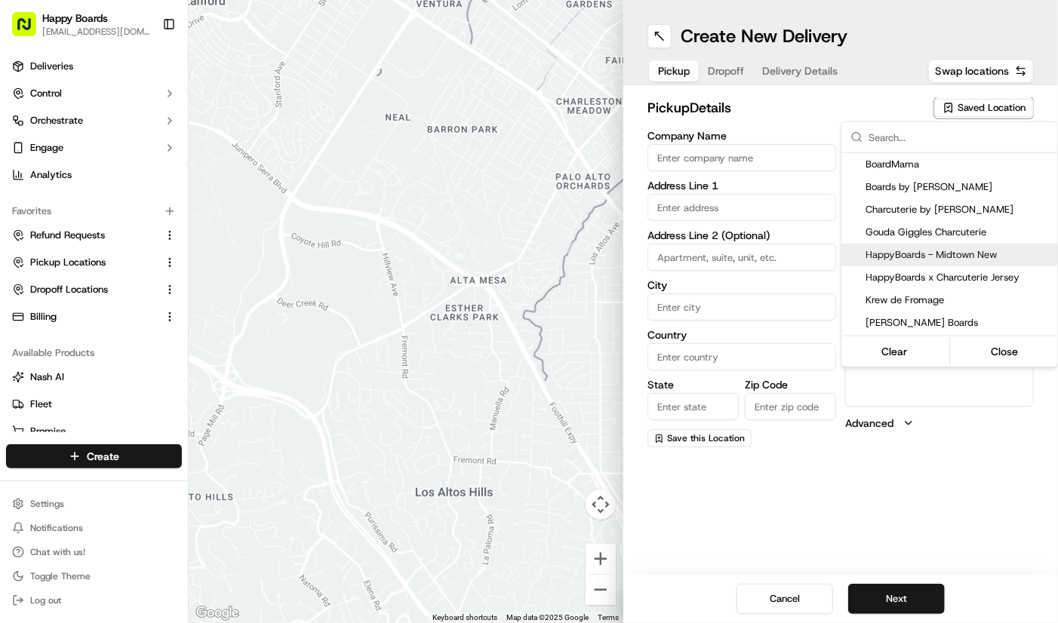
type input "[PHONE_NUMBER]"
type textarea "Enter the hotel lobby and proceed to “Carne Restaurant”. HappyBoards staff memb…"
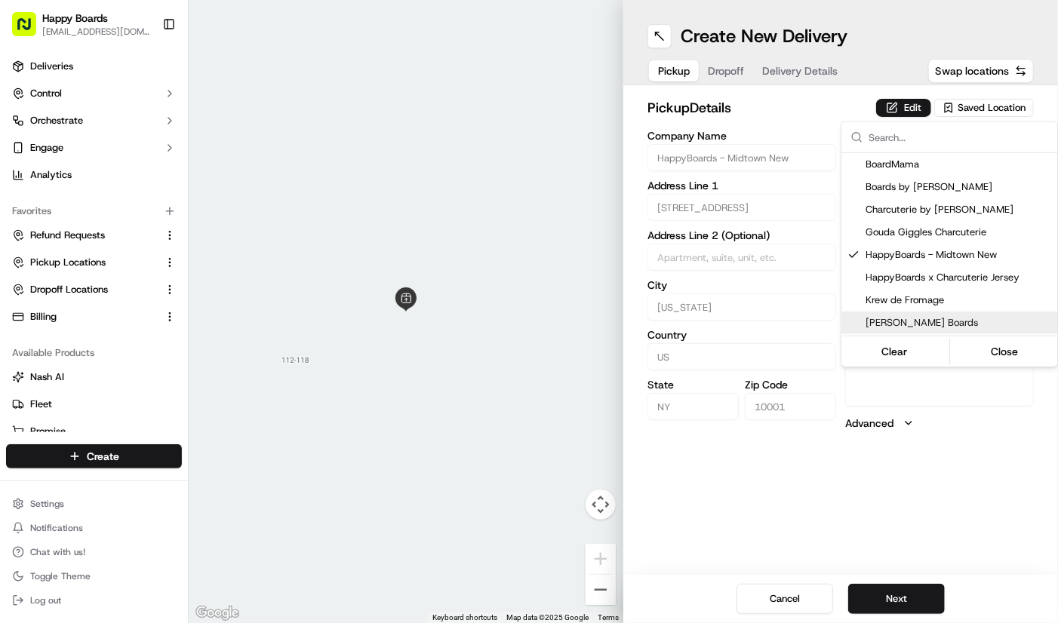
click at [905, 601] on html "Happy Boards [EMAIL_ADDRESS][DOMAIN_NAME] Toggle Sidebar Deliveries Control Orc…" at bounding box center [529, 311] width 1058 height 623
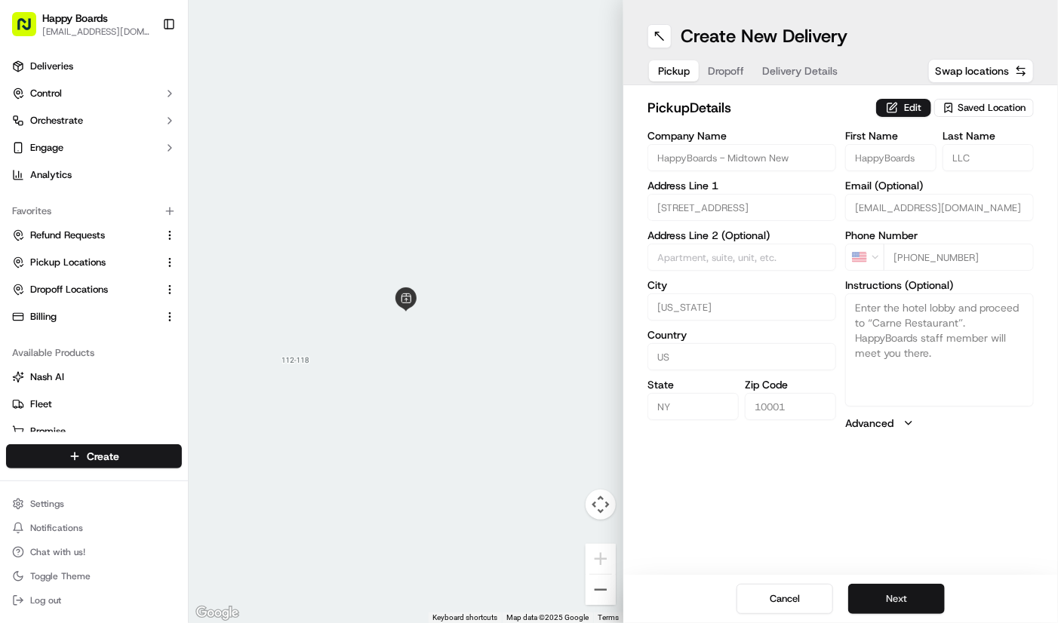
click at [906, 598] on button "Next" at bounding box center [896, 599] width 97 height 30
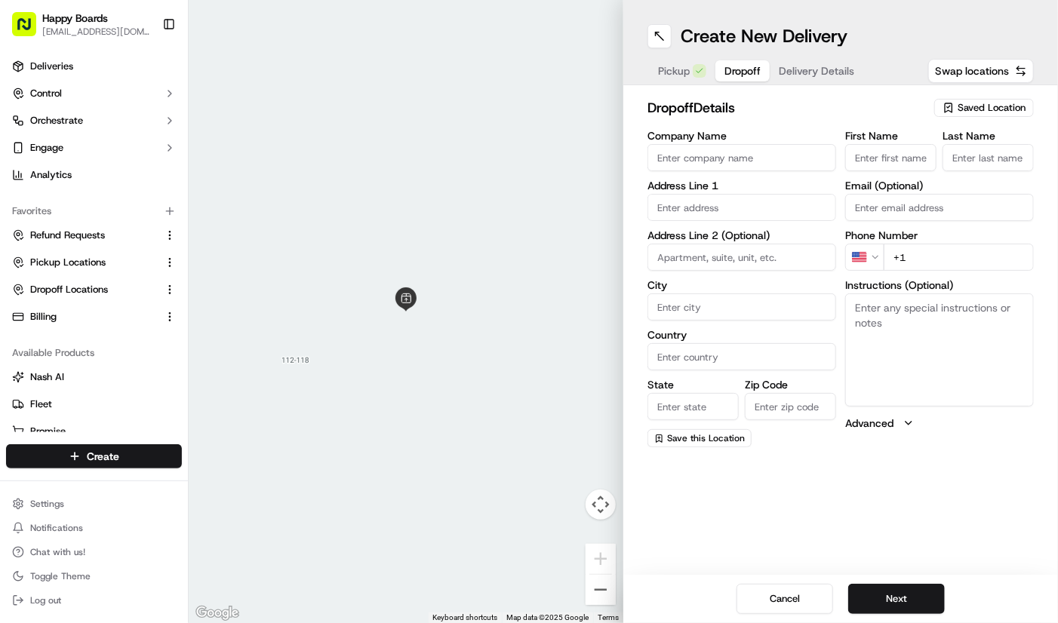
click at [727, 158] on input "Company Name" at bounding box center [741, 157] width 189 height 27
paste input "Kiana Kabeary"
type input "Kiana Kabeary"
click at [878, 152] on input "First Name" at bounding box center [890, 157] width 91 height 27
paste input "Kiana Kabeary"
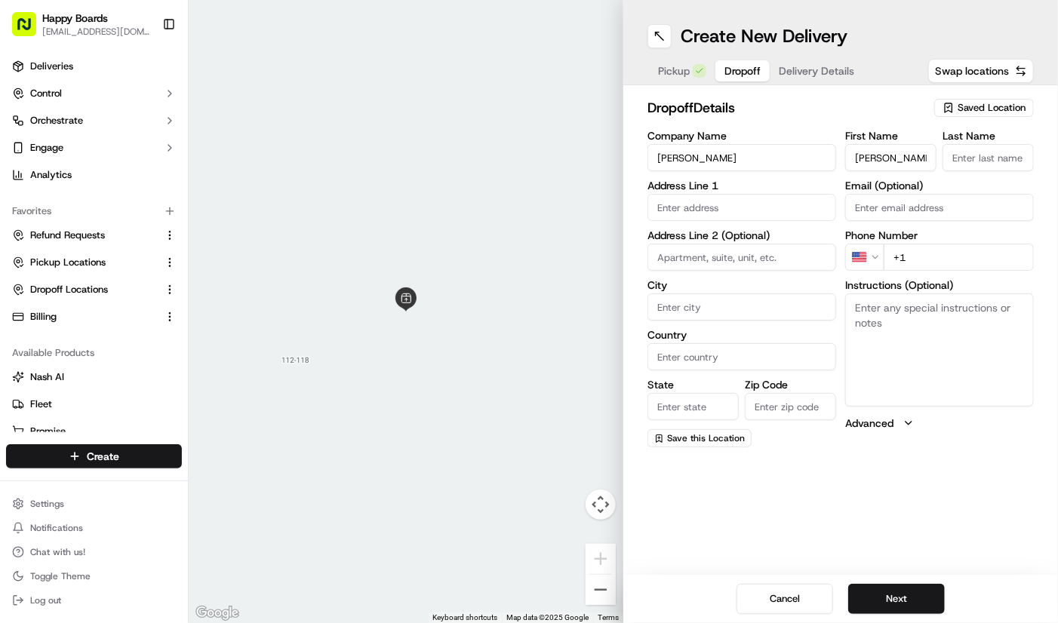
click at [914, 160] on input "Kiana Kabeary" at bounding box center [890, 157] width 91 height 27
type input "Kiana"
click at [969, 158] on input "Last Name" at bounding box center [987, 157] width 91 height 27
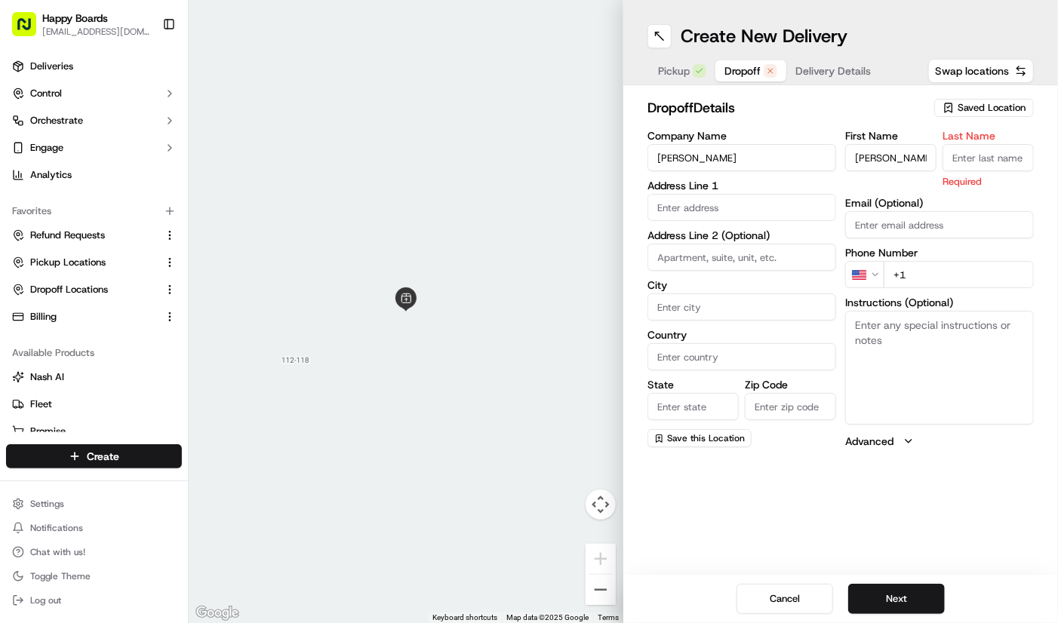
paste input "Kabeary"
type input "Kabeary"
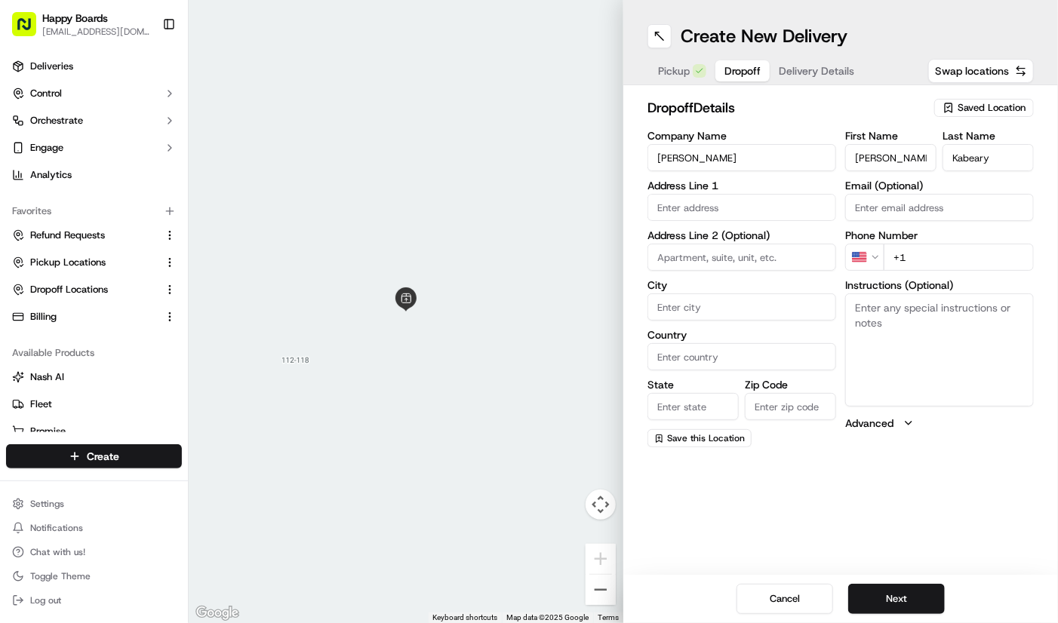
drag, startPoint x: 968, startPoint y: 212, endPoint x: 823, endPoint y: 207, distance: 145.0
click at [968, 212] on input "Email (Optional)" at bounding box center [939, 207] width 189 height 27
click at [770, 207] on input "text" at bounding box center [741, 207] width 189 height 27
paste input "340 E 80th St apt 16j, New York, NY 10075"
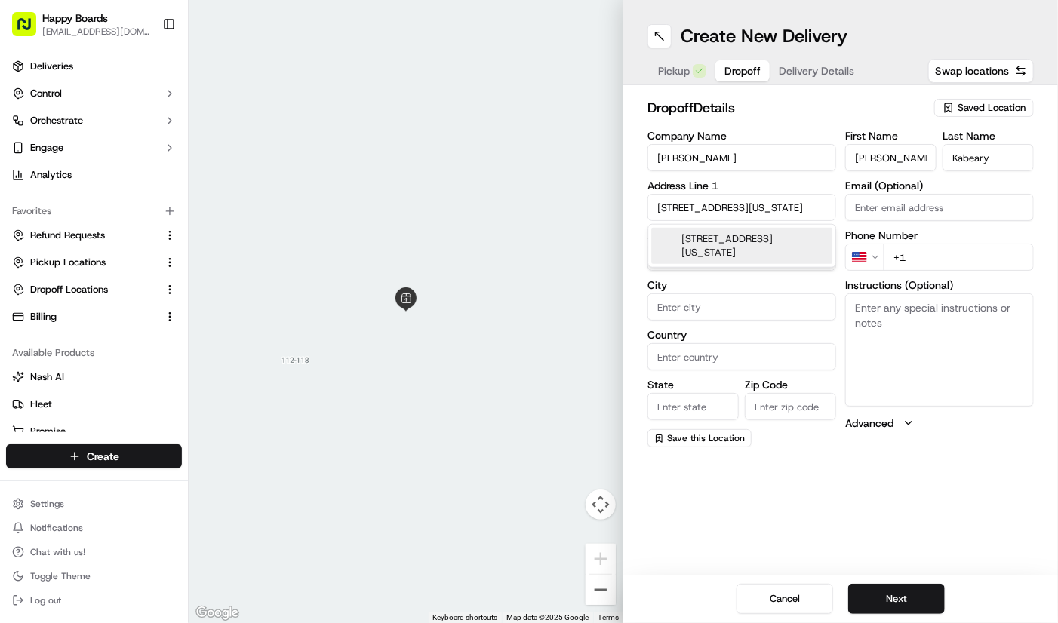
click at [775, 247] on div "340 E 80th St apt 16j, New York, NY 10075" at bounding box center [741, 246] width 181 height 36
type input "[STREET_ADDRESS][US_STATE]"
type input "Apt 16j"
type input "New York"
type input "United States"
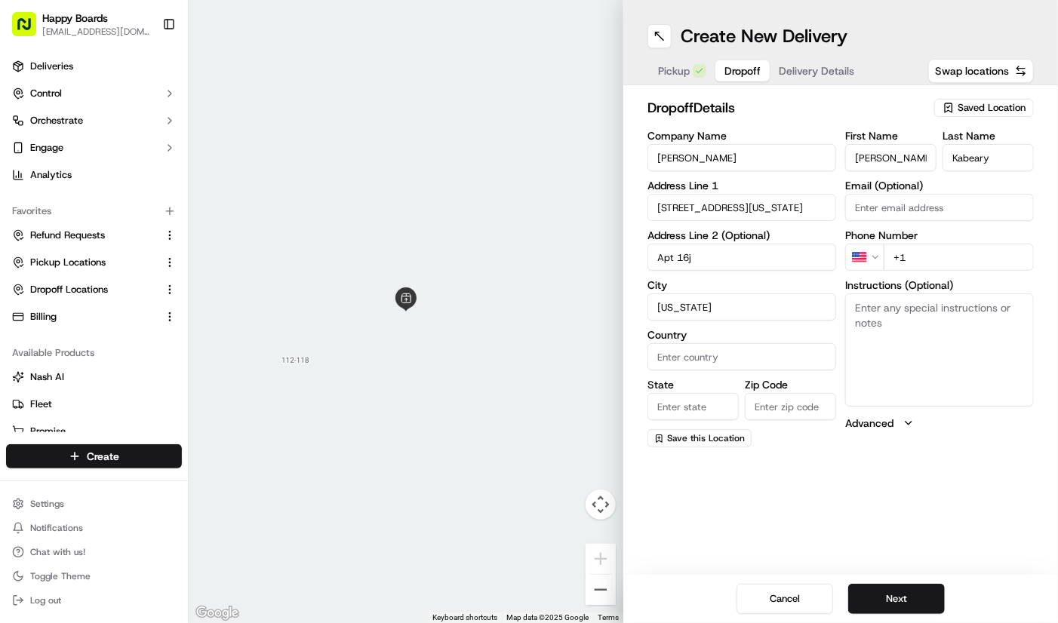
type input "NY"
type input "10075"
type input "340 East 80th Street"
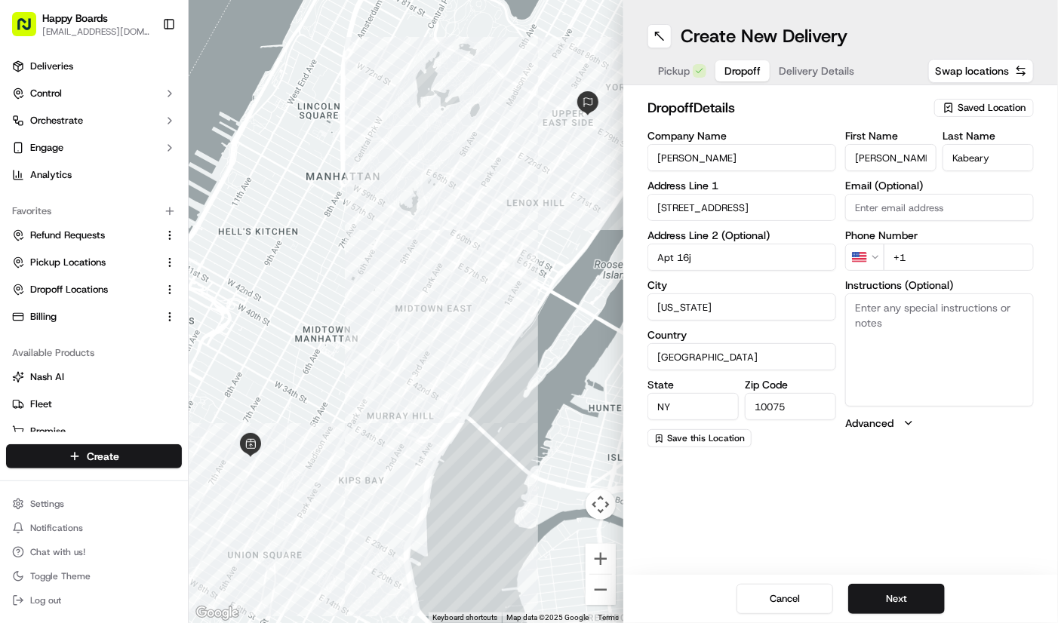
click at [745, 262] on input "Apt 16j" at bounding box center [741, 257] width 189 height 27
click at [954, 346] on textarea "Instructions (Optional)" at bounding box center [939, 350] width 189 height 113
paste textarea "Apt 16j"
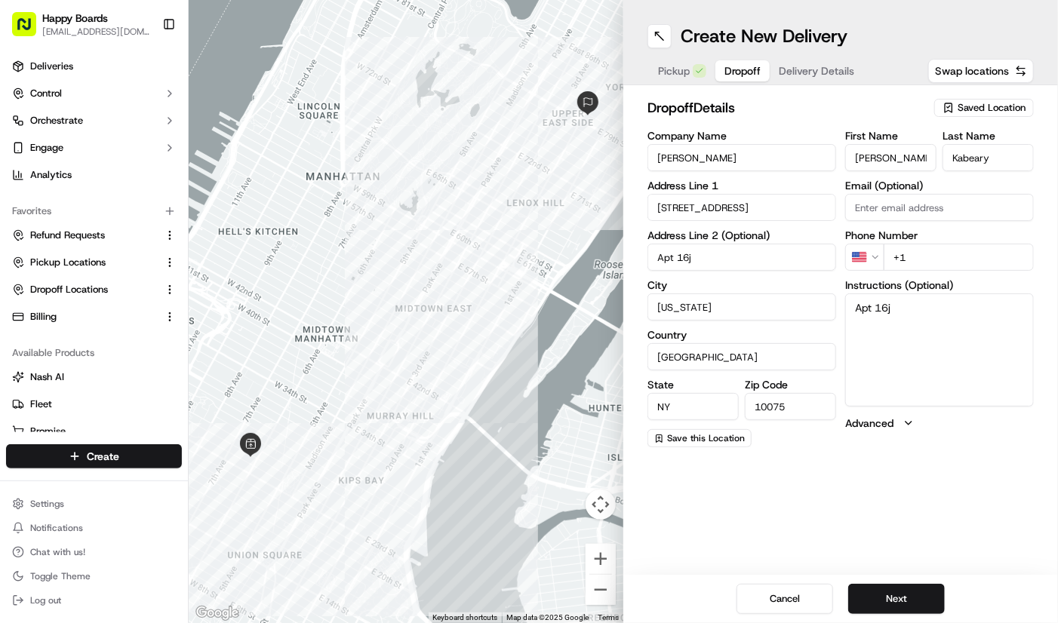
click at [981, 409] on div "First Name Kiana Last Name Kabeary Email (Optional) Phone Number US +1 Instruct…" at bounding box center [939, 289] width 189 height 317
click at [914, 337] on textarea "Apt 16j" at bounding box center [939, 350] width 189 height 113
click at [1016, 348] on textarea "Apt 16j." at bounding box center [939, 350] width 189 height 113
paste textarea "Please ring 16J and bring to door - Delivery to Dylan Macurele"
type textarea "Apt 16j. Please ring 16J and bring to door - Delivery to [PERSON_NAME]. Call up…"
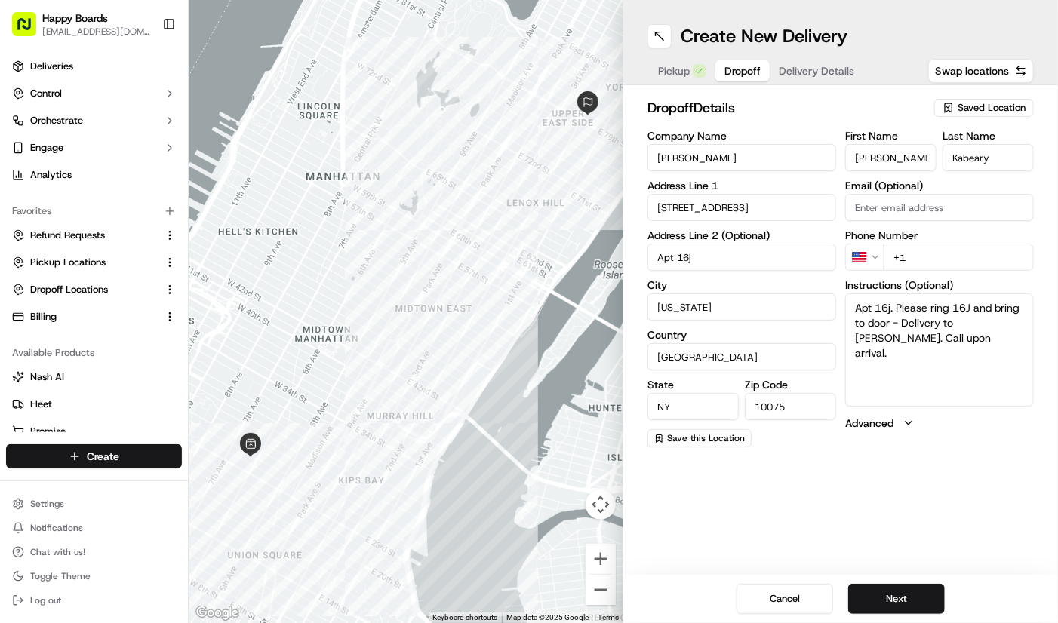
click at [965, 249] on input "+1" at bounding box center [959, 257] width 150 height 27
paste input "716 982 4229"
type input "[PHONE_NUMBER]"
click at [903, 585] on button "Next" at bounding box center [896, 599] width 97 height 30
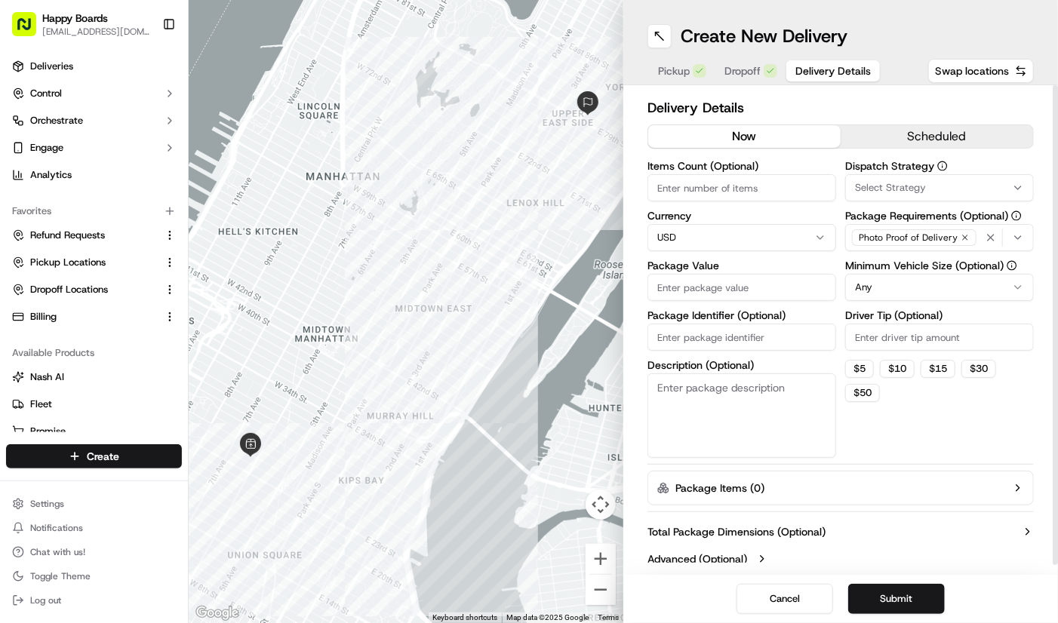
click at [742, 186] on input "Items Count (Optional)" at bounding box center [741, 187] width 189 height 27
type input "1"
click at [887, 290] on html "Happy Boards ankit@a7v.co Toggle Sidebar Deliveries Control Orchestrate Engage …" at bounding box center [529, 311] width 1058 height 623
click at [961, 341] on input "Driver Tip (Optional)" at bounding box center [939, 337] width 189 height 27
type input "5.45"
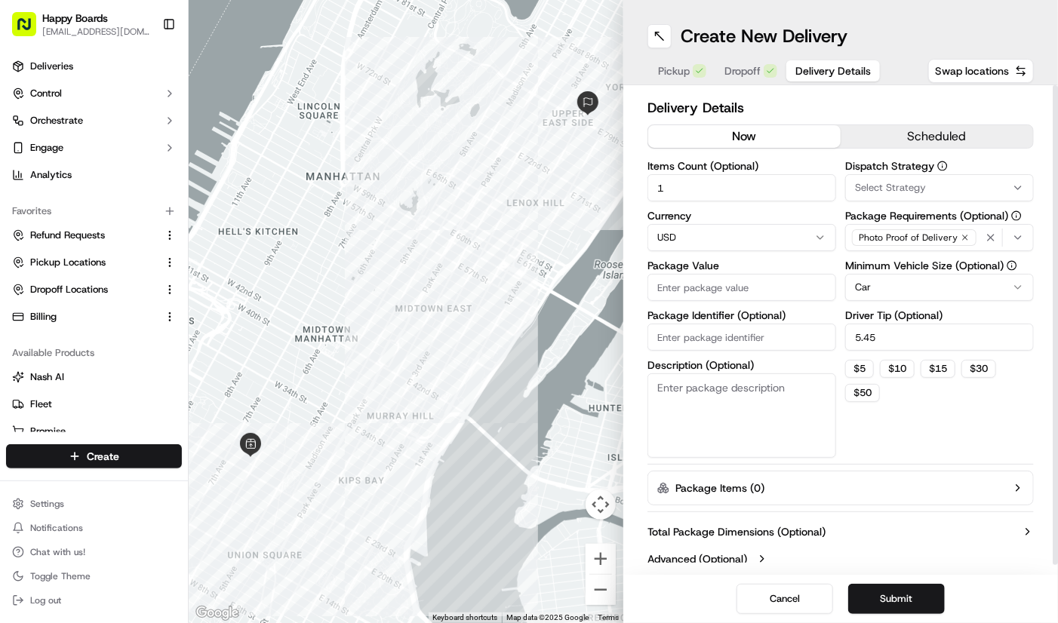
click at [785, 300] on input "Package Value" at bounding box center [741, 287] width 189 height 27
paste input "69.79"
type input "69.79"
click at [765, 412] on textarea "Description (Optional)" at bounding box center [741, 415] width 189 height 85
type textarea "brown bag"
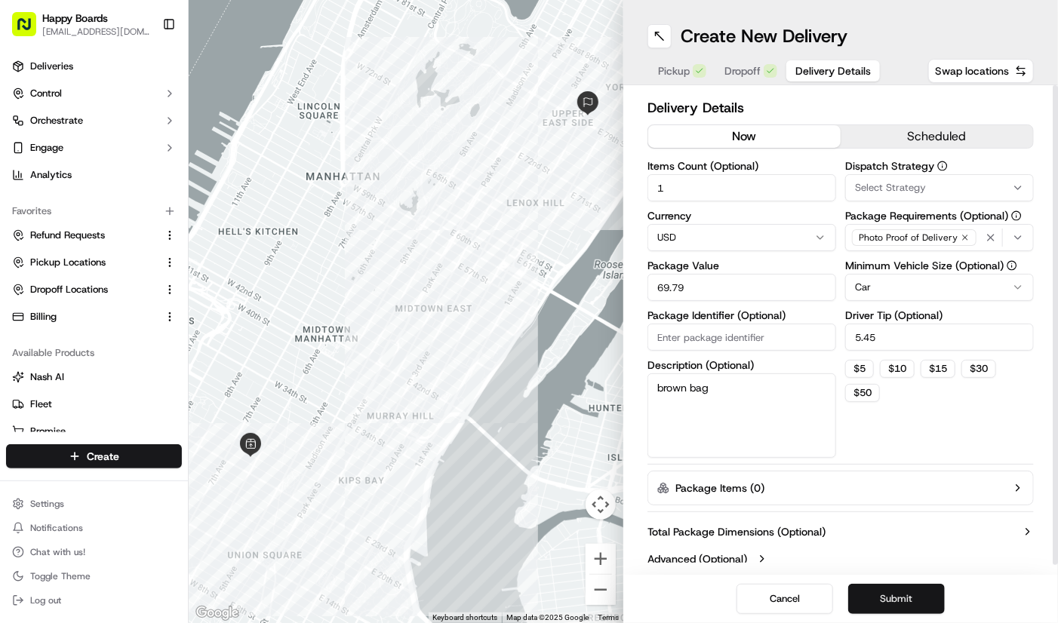
click at [937, 602] on button "Submit" at bounding box center [896, 599] width 97 height 30
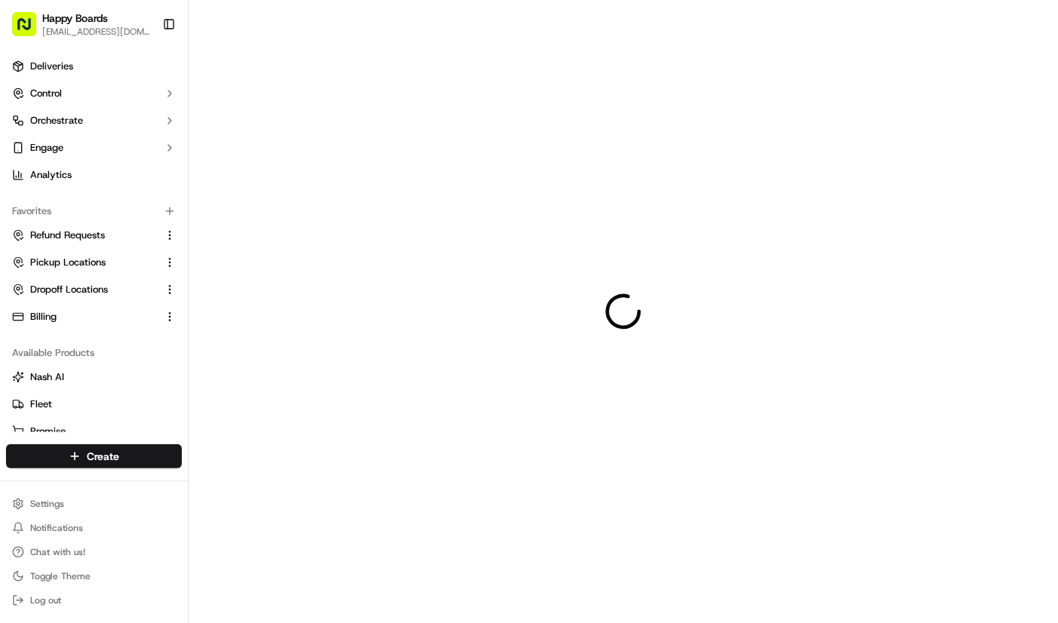
click at [964, 484] on div at bounding box center [623, 311] width 869 height 623
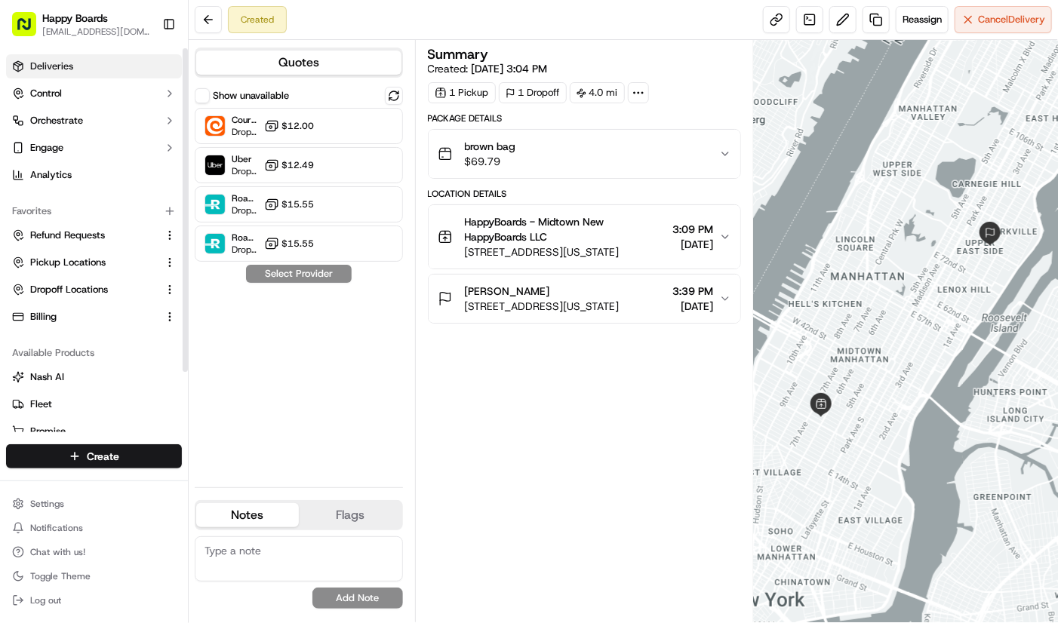
click at [111, 61] on link "Deliveries" at bounding box center [94, 66] width 176 height 24
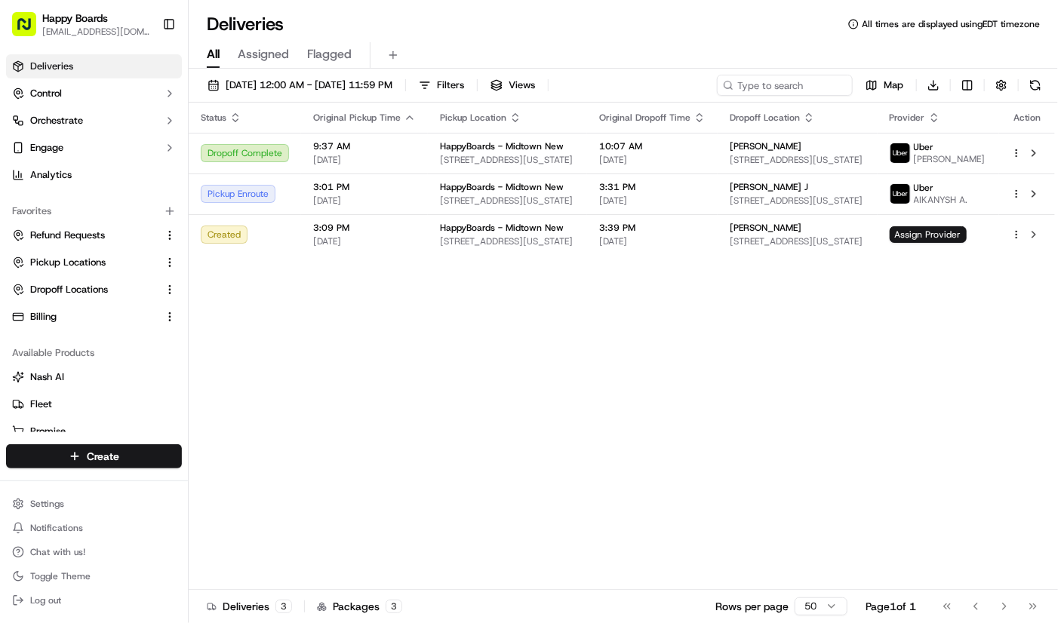
drag, startPoint x: 982, startPoint y: 57, endPoint x: 963, endPoint y: 57, distance: 18.9
click at [982, 57] on div "All Assigned Flagged" at bounding box center [623, 55] width 869 height 26
click at [951, 54] on div "All Assigned Flagged" at bounding box center [623, 55] width 869 height 26
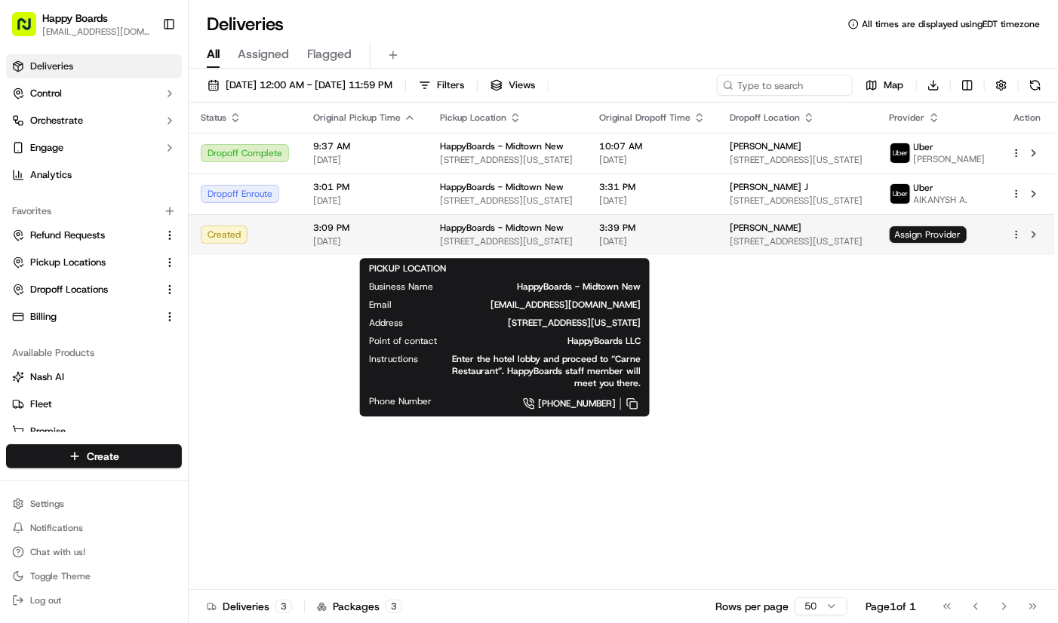
click at [564, 234] on div "HappyBoards - Midtown New" at bounding box center [507, 228] width 135 height 12
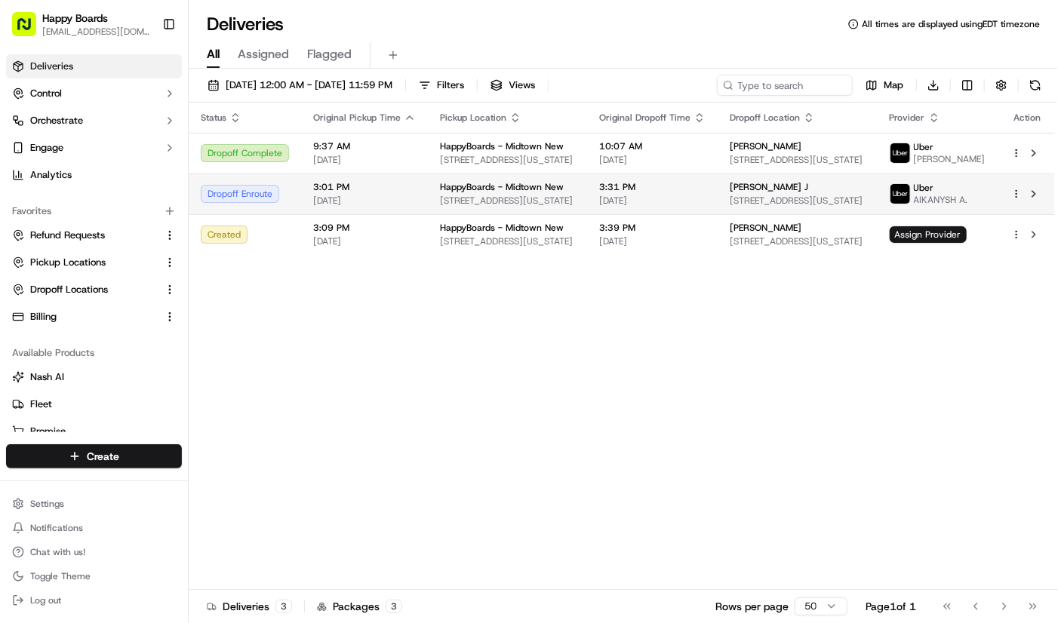
click at [470, 184] on td "HappyBoards - Midtown New 112 W 25th St, New York, NY 10001, US" at bounding box center [507, 194] width 159 height 41
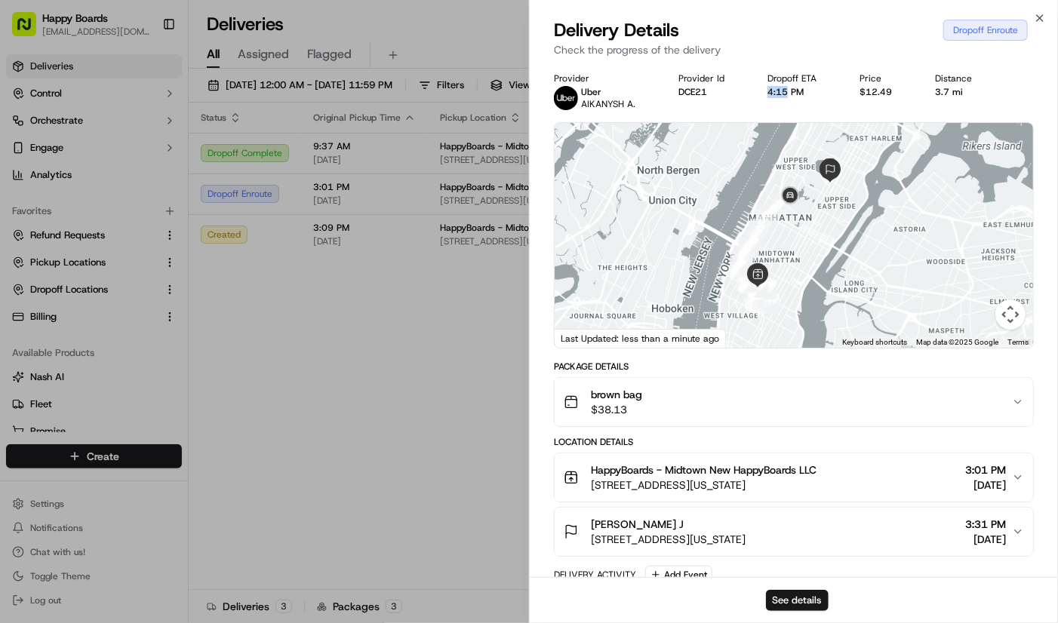
drag, startPoint x: 767, startPoint y: 91, endPoint x: 788, endPoint y: 90, distance: 20.4
click at [788, 90] on div "4:15 PM" at bounding box center [801, 92] width 68 height 12
copy div "4:15"
click at [964, 100] on div "Provider Uber AIKANYSH A. Provider Id DCE21 Dropoff ETA 4:15 PM Price $12.49 Di…" at bounding box center [794, 91] width 480 height 38
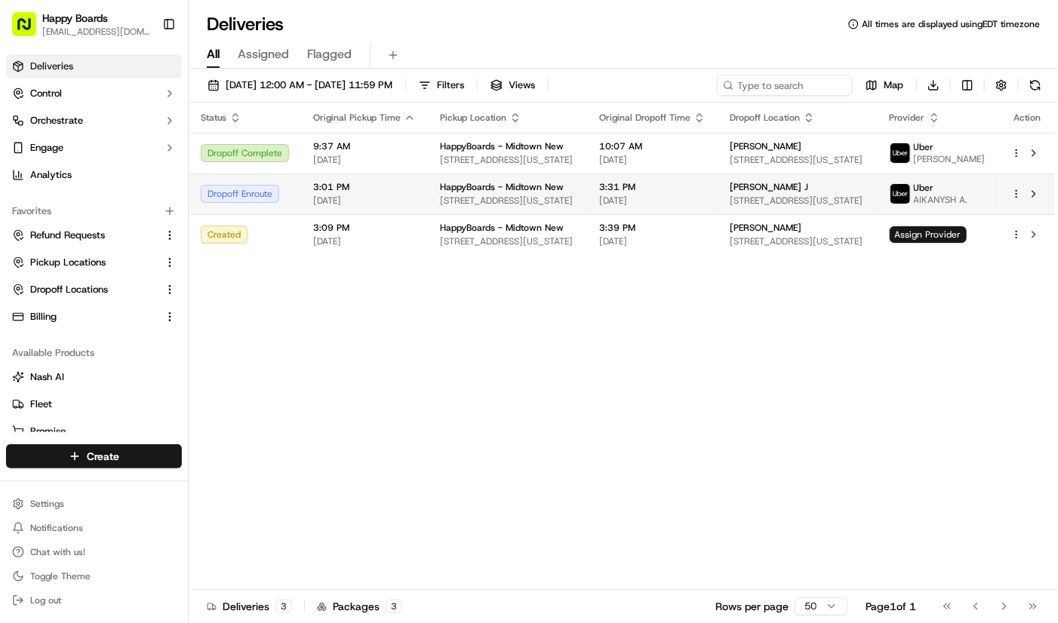
click at [479, 205] on span "[STREET_ADDRESS][US_STATE]" at bounding box center [507, 201] width 135 height 12
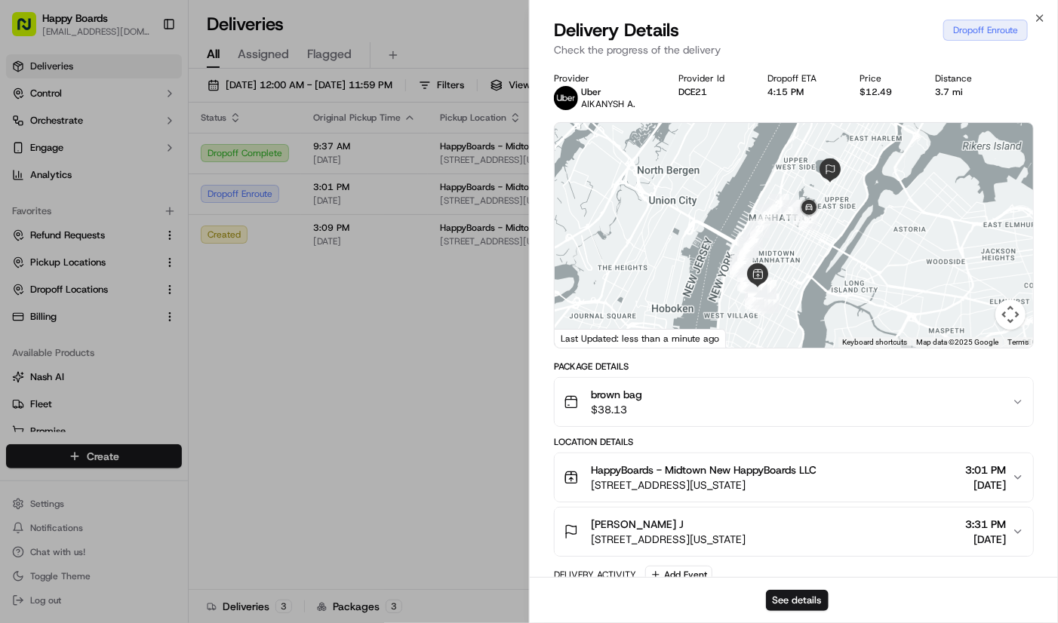
click at [994, 62] on div "Delivery Details Dropoff Enroute Check the progress of the delivery" at bounding box center [794, 40] width 528 height 45
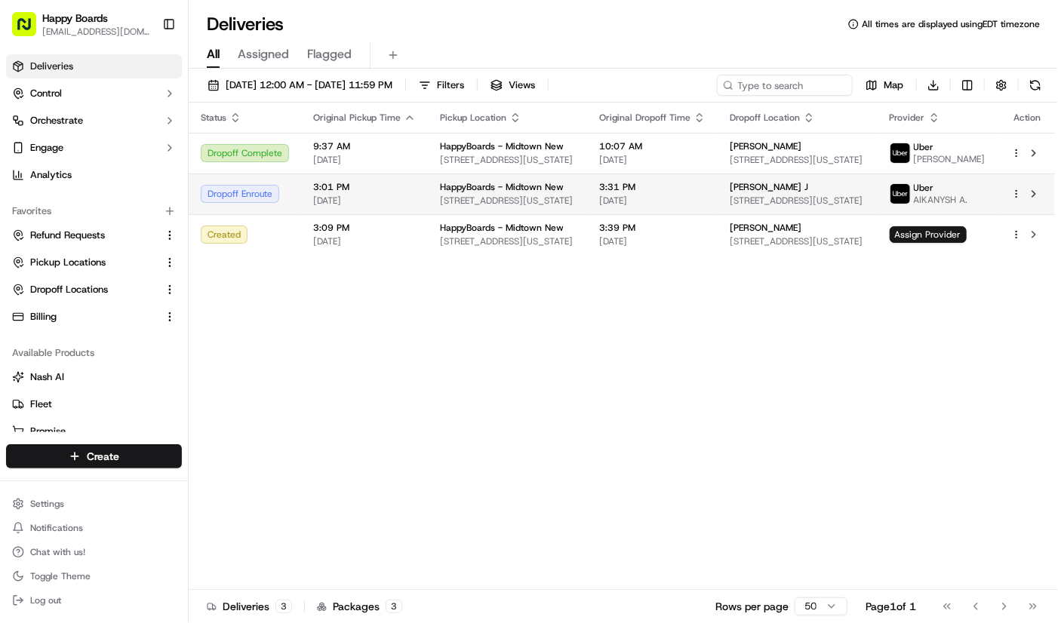
click at [629, 214] on td "3:31 PM 09/17/2025" at bounding box center [652, 194] width 131 height 41
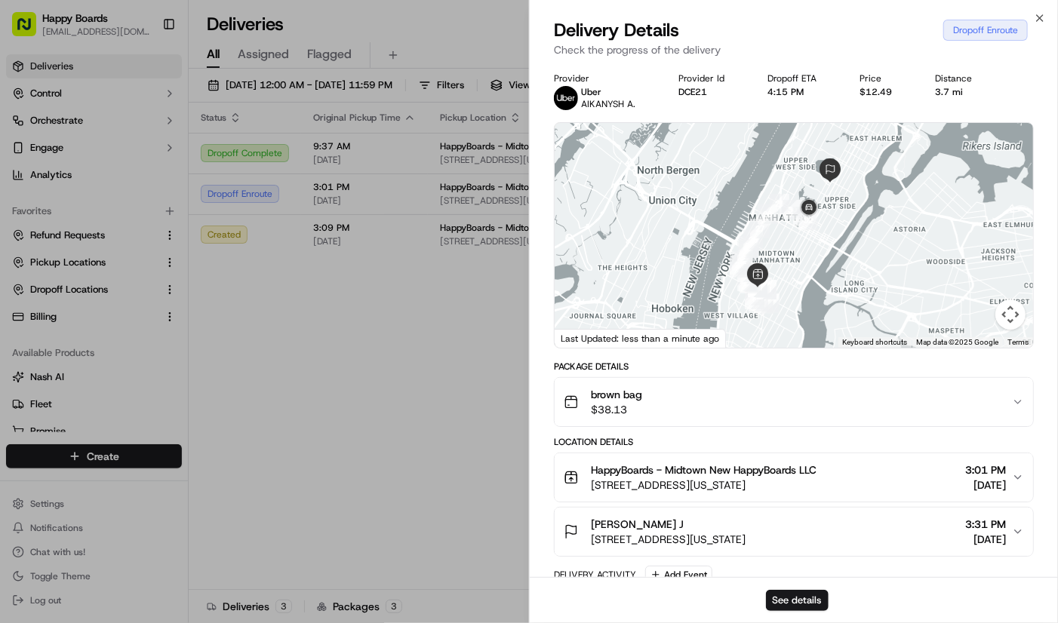
click at [996, 109] on div "Provider Uber AIKANYSH A. Provider Id DCE21 Dropoff ETA 4:15 PM Price $12.49 Di…" at bounding box center [794, 91] width 480 height 38
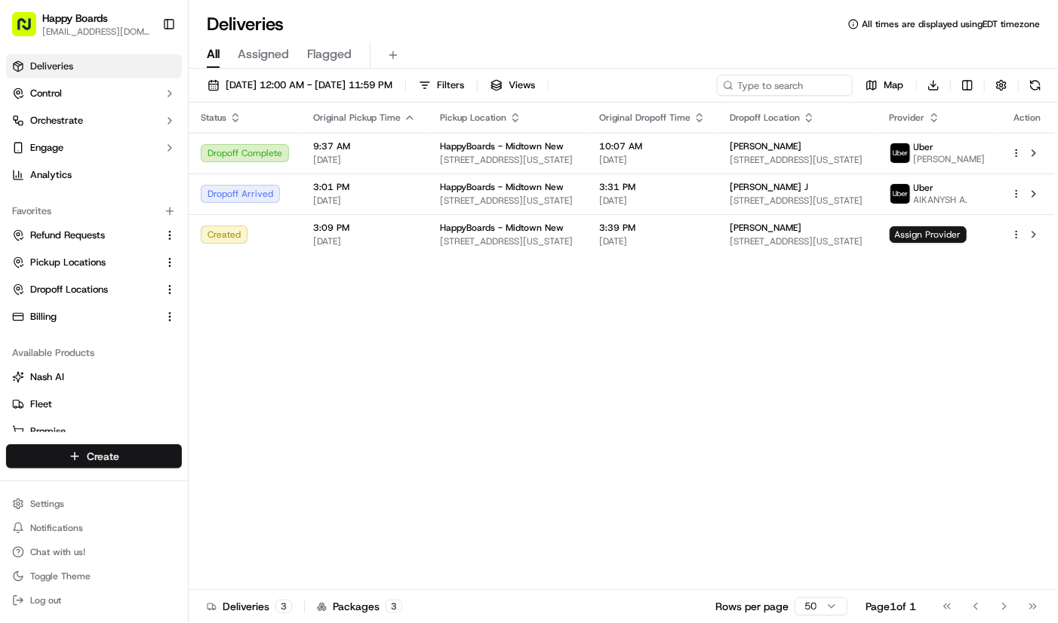
click at [115, 447] on html "Happy Boards ankit@a7v.co Toggle Sidebar Deliveries Control Orchestrate Engage …" at bounding box center [529, 311] width 1058 height 623
click at [292, 481] on link "Delivery" at bounding box center [273, 484] width 168 height 27
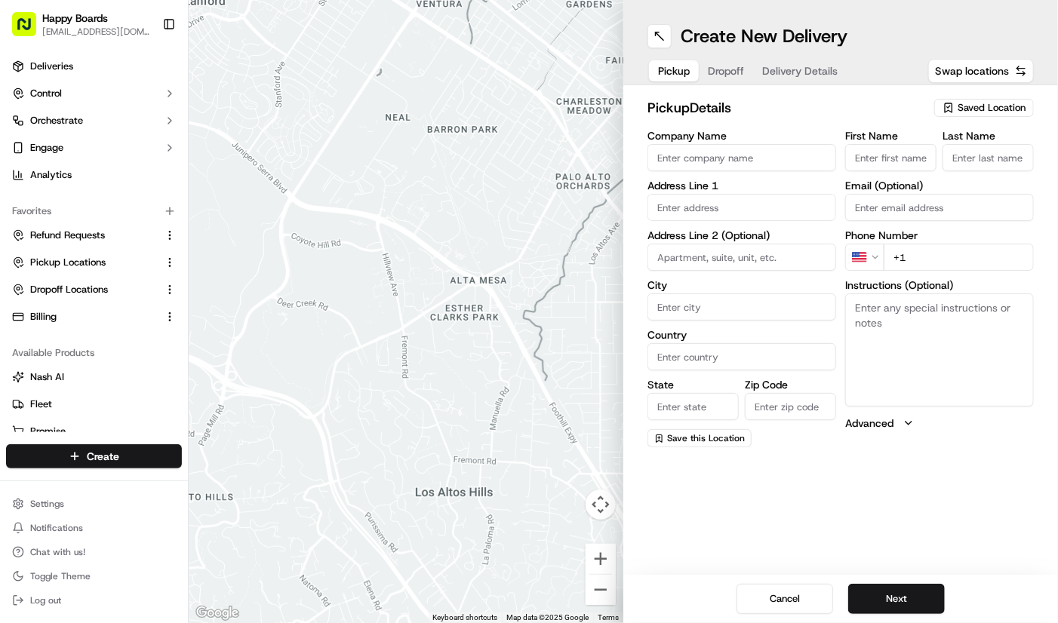
click at [951, 383] on textarea "Instructions (Optional)" at bounding box center [939, 350] width 189 height 113
click at [954, 122] on div "pickup Details Saved Location" at bounding box center [840, 110] width 386 height 27
click at [964, 112] on span "Saved Location" at bounding box center [991, 108] width 68 height 14
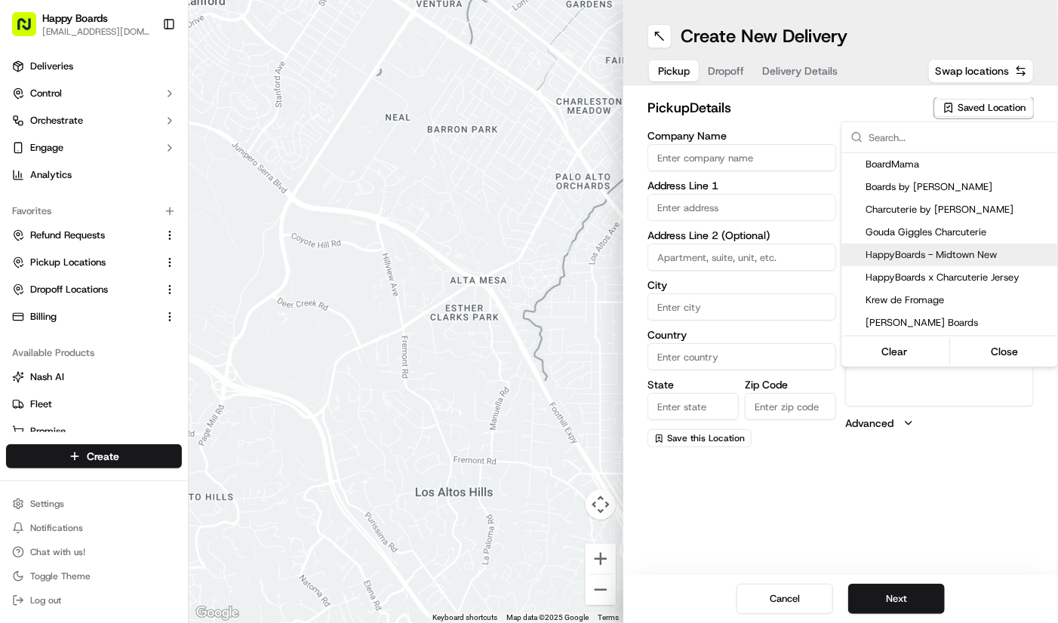
click at [969, 248] on span "HappyBoards - Midtown New" at bounding box center [958, 255] width 186 height 14
type input "HappyBoards - Midtown New"
type input "112 W 25th St"
type input "New York"
type input "US"
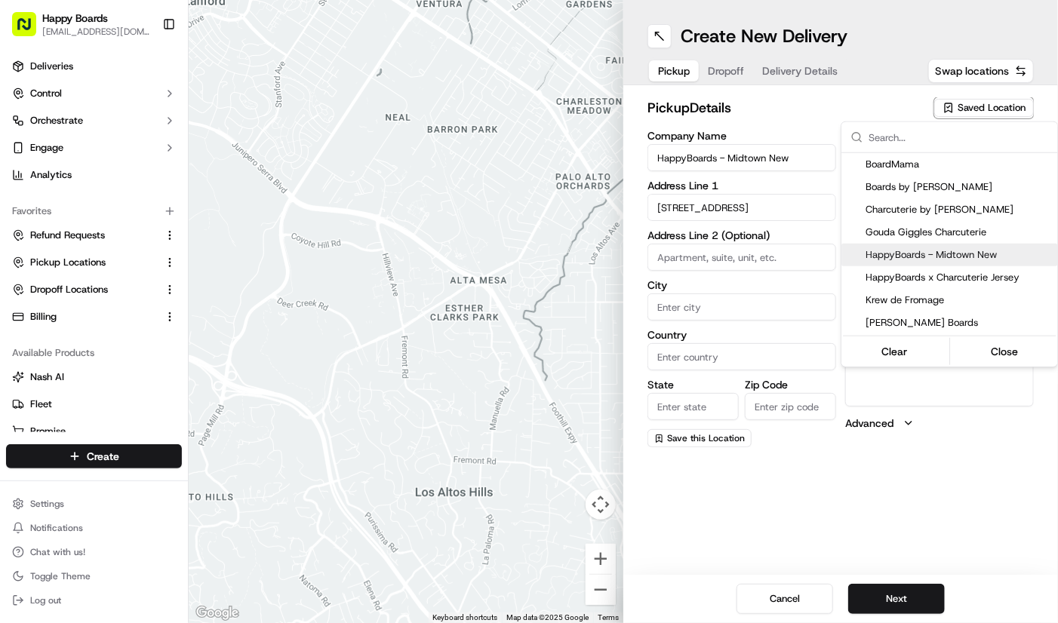
type input "NY"
type input "10001"
type input "HappyBoards"
type input "LLC"
type input "[EMAIL_ADDRESS][DOMAIN_NAME]"
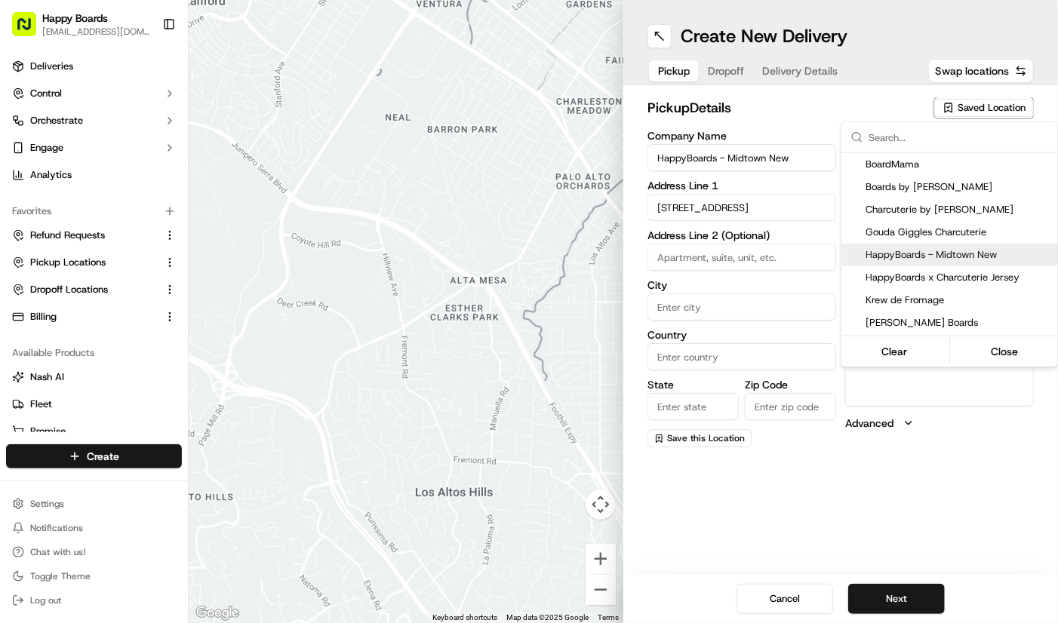
type input "+1 757 798 8095"
type textarea "Enter the hotel lobby and proceed to “Carne Restaurant”. HappyBoards staff memb…"
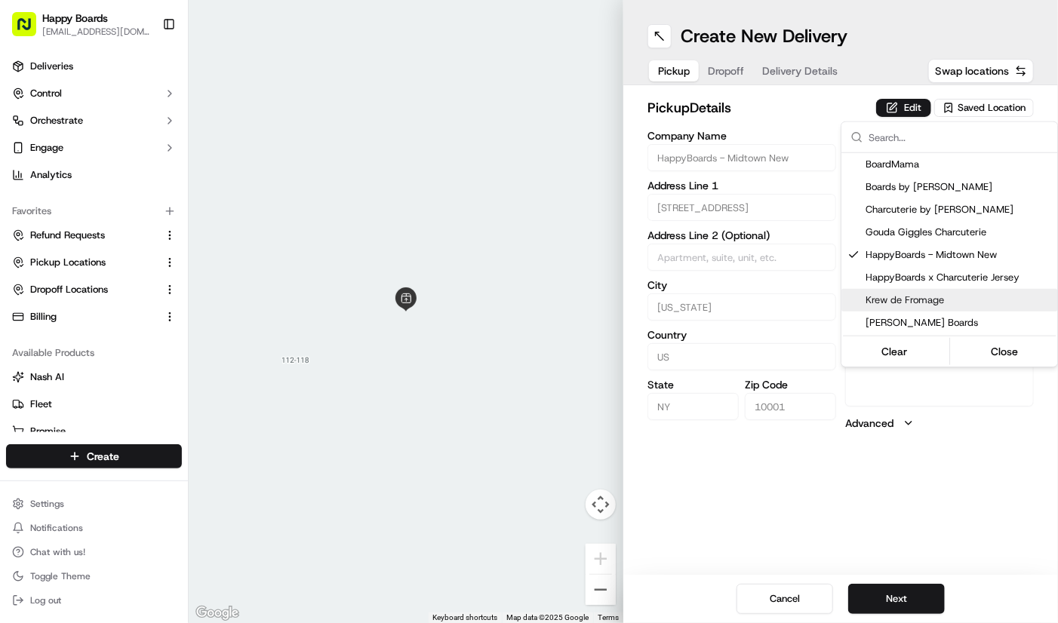
click at [917, 598] on html "Happy Boards ankit@a7v.co Toggle Sidebar Deliveries Control Orchestrate Engage …" at bounding box center [529, 311] width 1058 height 623
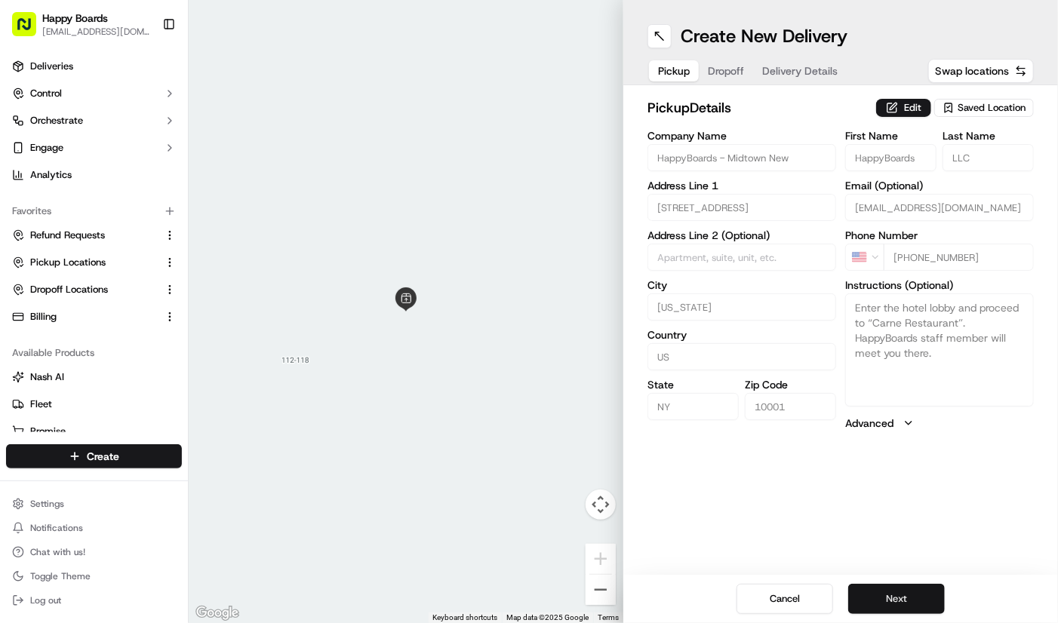
click at [889, 601] on button "Next" at bounding box center [896, 599] width 97 height 30
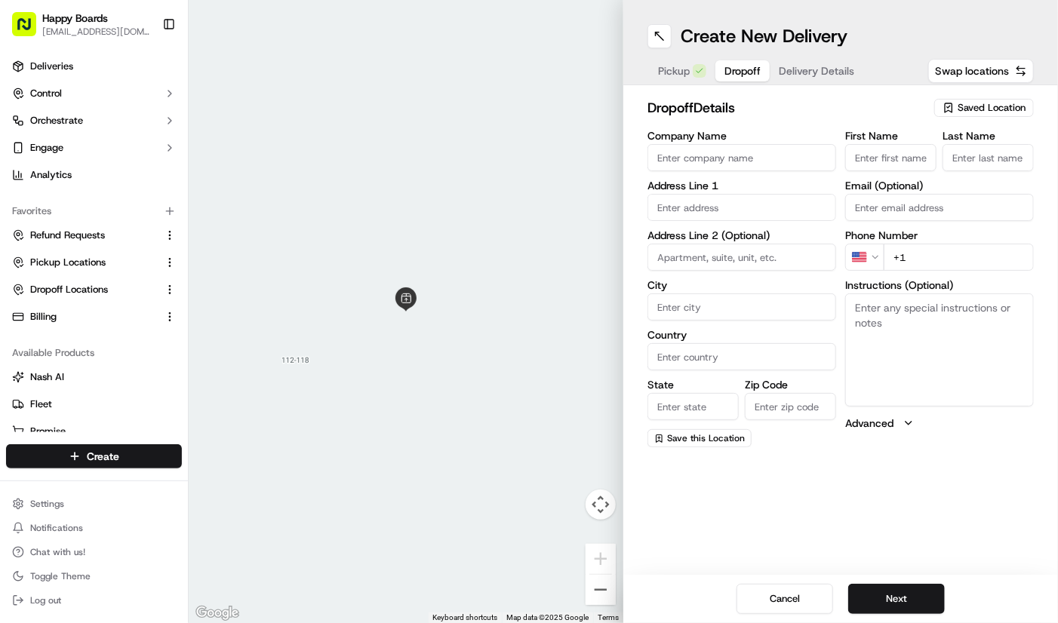
click at [991, 252] on input "+1" at bounding box center [959, 257] width 150 height 27
click at [745, 206] on input "text" at bounding box center [741, 207] width 189 height 27
paste input "21 W 86th St New York, 10024"
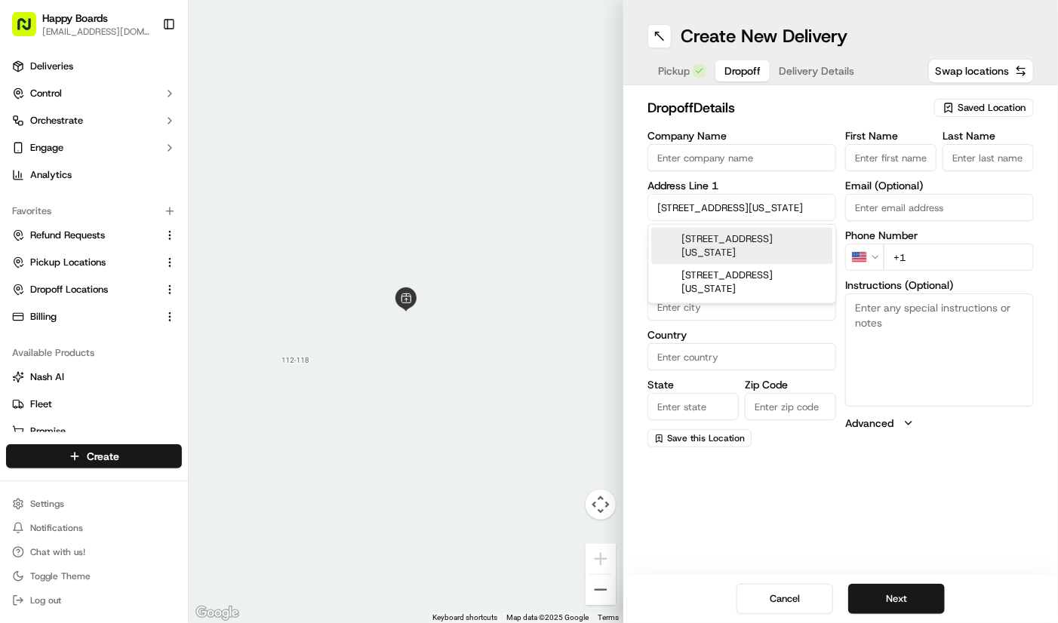
click at [740, 247] on div "21 W 86th St, New York, NY 10024" at bounding box center [741, 246] width 181 height 36
type input "21 W 86th St, New York, NY 10024, USA"
type input "New York"
type input "United States"
type input "NY"
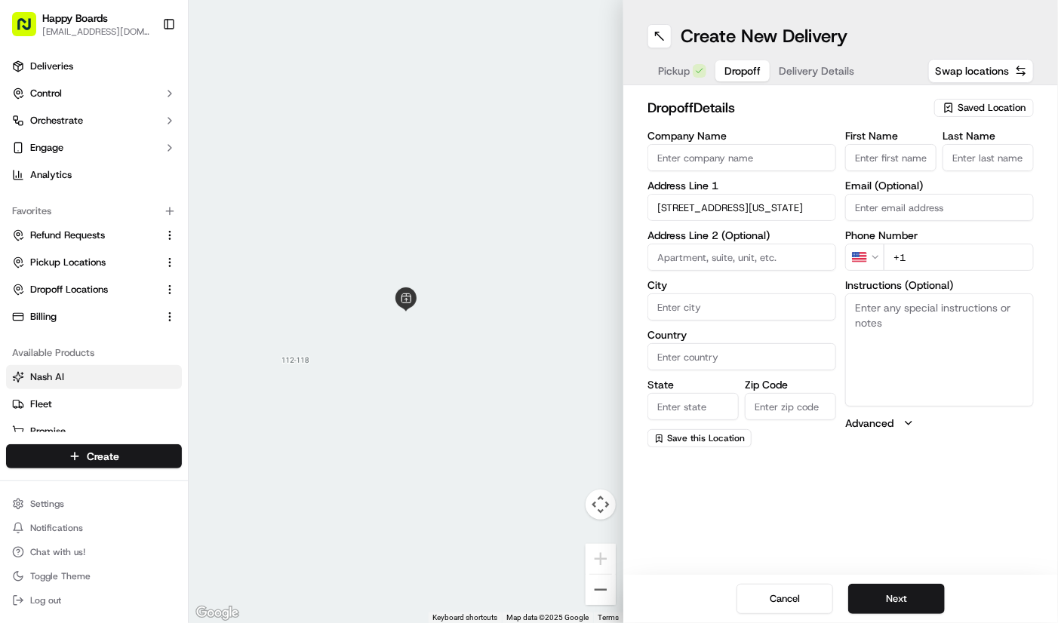
type input "10024"
type input "21 West 86th Street"
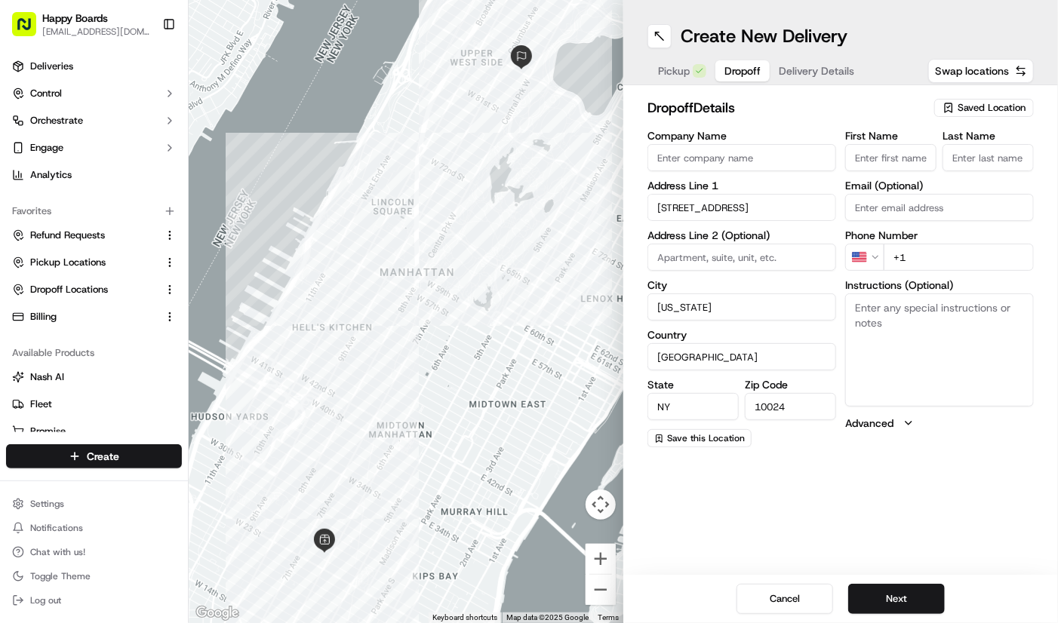
click at [984, 319] on textarea "Instructions (Optional)" at bounding box center [939, 350] width 189 height 113
click at [793, 269] on input at bounding box center [741, 257] width 189 height 27
paste input "4B"
type input "Apt 4B"
click at [865, 330] on textarea "Instructions (Optional)" at bounding box center [939, 350] width 189 height 113
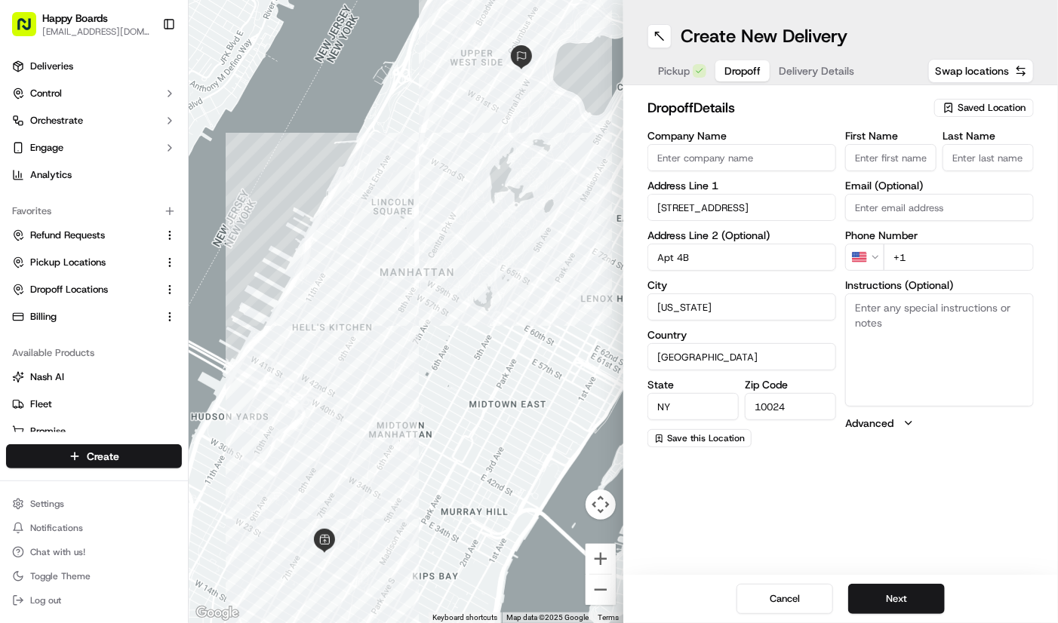
paste textarea "Apt 4B"
click at [967, 339] on textarea "Apt 4B." at bounding box center [939, 350] width 189 height 113
paste textarea "Brewster"
type textarea "Apt 4B. Brewster. Call upon arrival."
drag, startPoint x: 950, startPoint y: 189, endPoint x: 899, endPoint y: 183, distance: 51.0
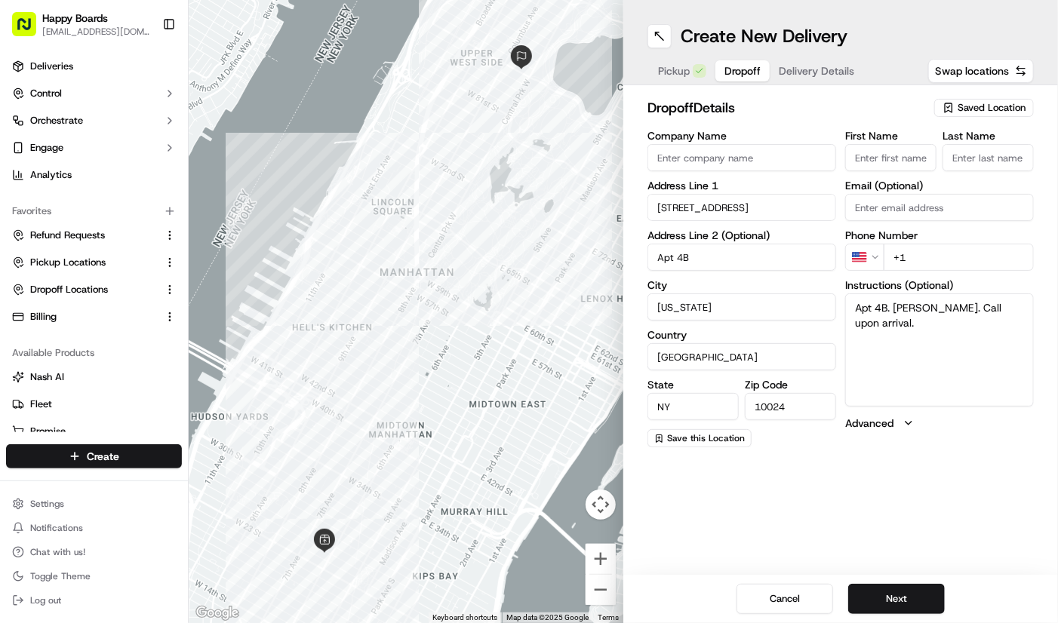
click at [950, 189] on label "Email (Optional)" at bounding box center [939, 185] width 189 height 11
click at [950, 194] on input "Email (Optional)" at bounding box center [939, 207] width 189 height 27
click at [615, 155] on div at bounding box center [406, 311] width 435 height 623
drag, startPoint x: 684, startPoint y: 160, endPoint x: 751, endPoint y: 163, distance: 66.5
click at [684, 160] on input "Company Name" at bounding box center [741, 157] width 189 height 27
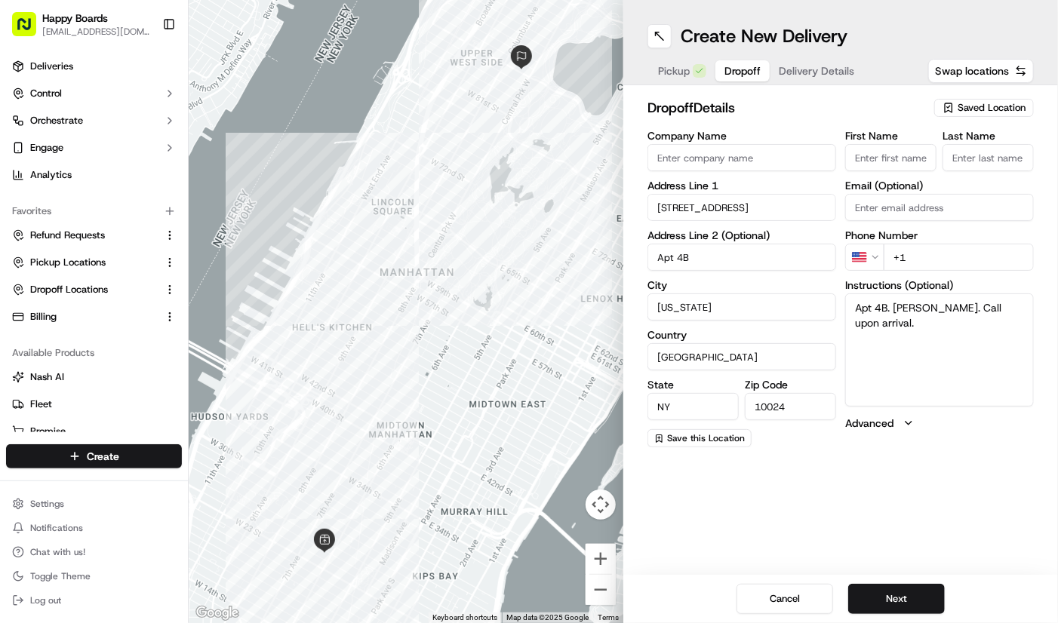
paste input "Tori B."
type input "Tori B."
drag, startPoint x: 874, startPoint y: 164, endPoint x: 884, endPoint y: 164, distance: 9.1
click at [874, 164] on input "First Name" at bounding box center [890, 157] width 91 height 27
paste input "Tori B."
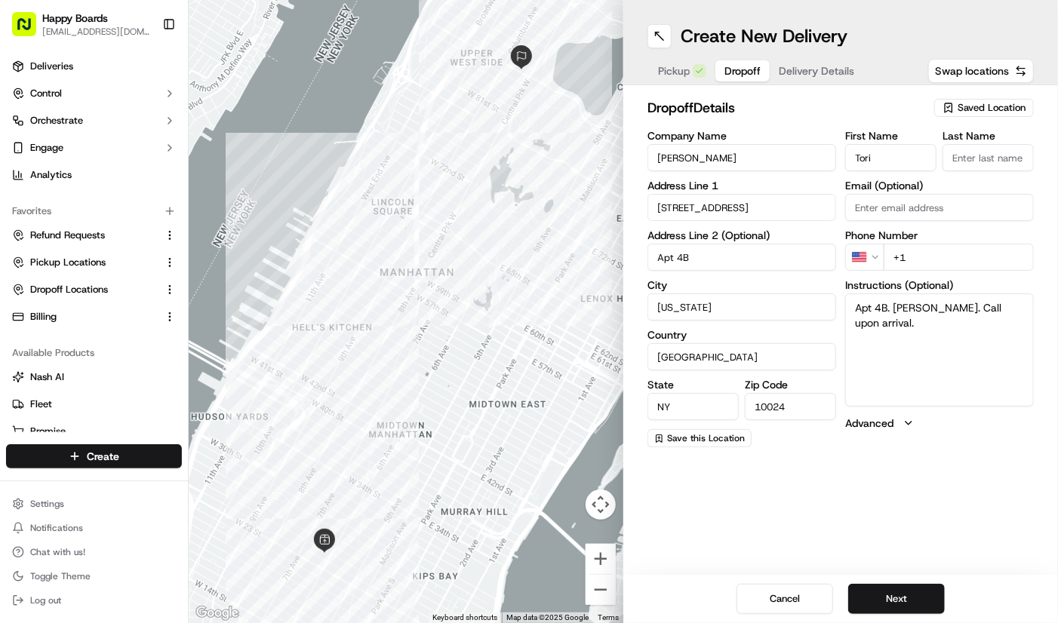
type input "Tori"
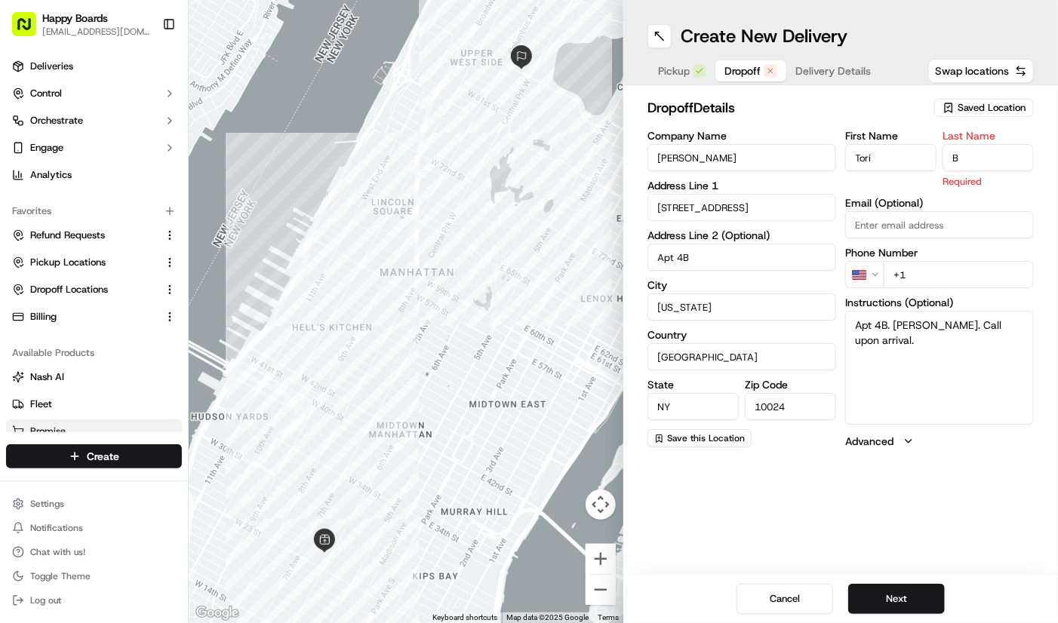
type input "B"
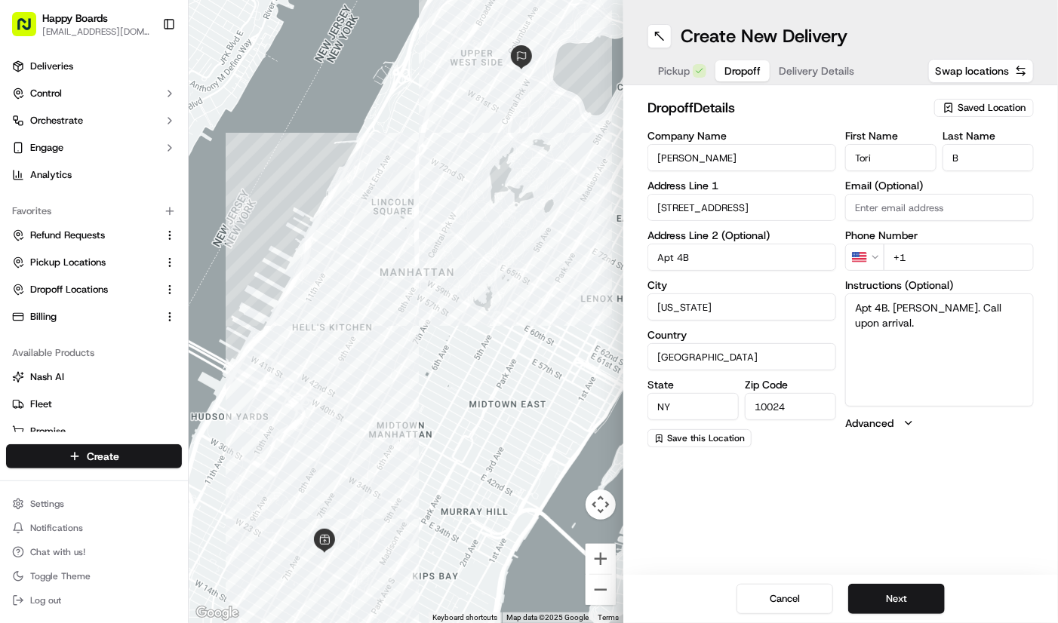
click at [963, 241] on div "Phone Number US +1" at bounding box center [939, 250] width 189 height 41
click at [970, 254] on input "+1" at bounding box center [959, 257] width 150 height 27
paste input "847 946 7279"
type input "+1 847 946 7279"
click at [929, 592] on button "Next" at bounding box center [896, 599] width 97 height 30
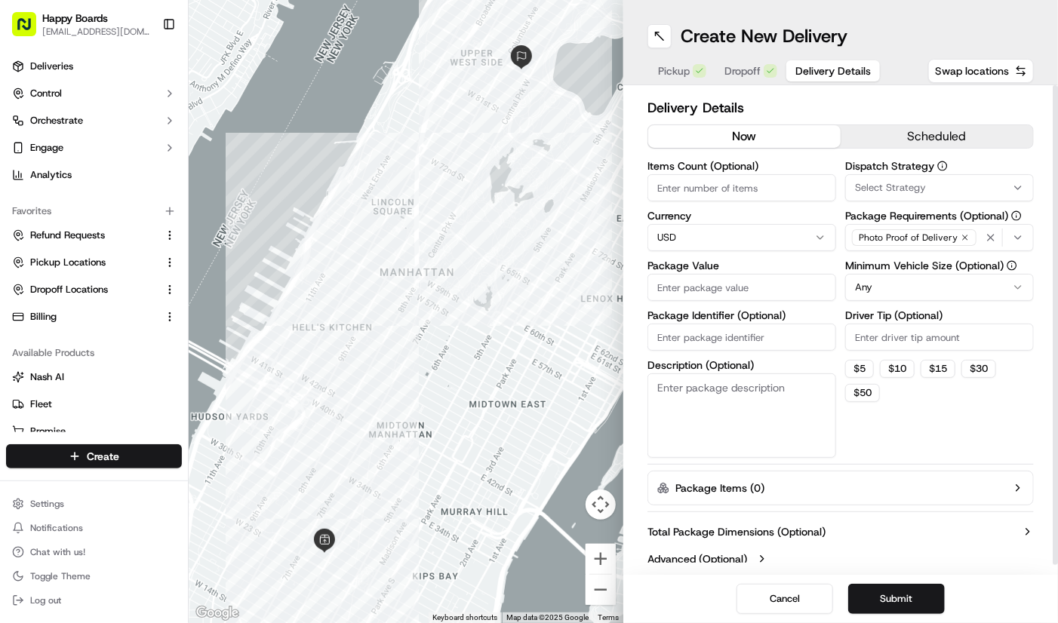
click at [740, 193] on input "Items Count (Optional)" at bounding box center [741, 187] width 189 height 27
type input "1"
click at [874, 284] on html "Happy Boards ankit@a7v.co Toggle Sidebar Deliveries Control Orchestrate Engage …" at bounding box center [529, 311] width 1058 height 623
click at [945, 335] on input "Driver Tip (Optional)" at bounding box center [939, 337] width 189 height 27
type input "10.86"
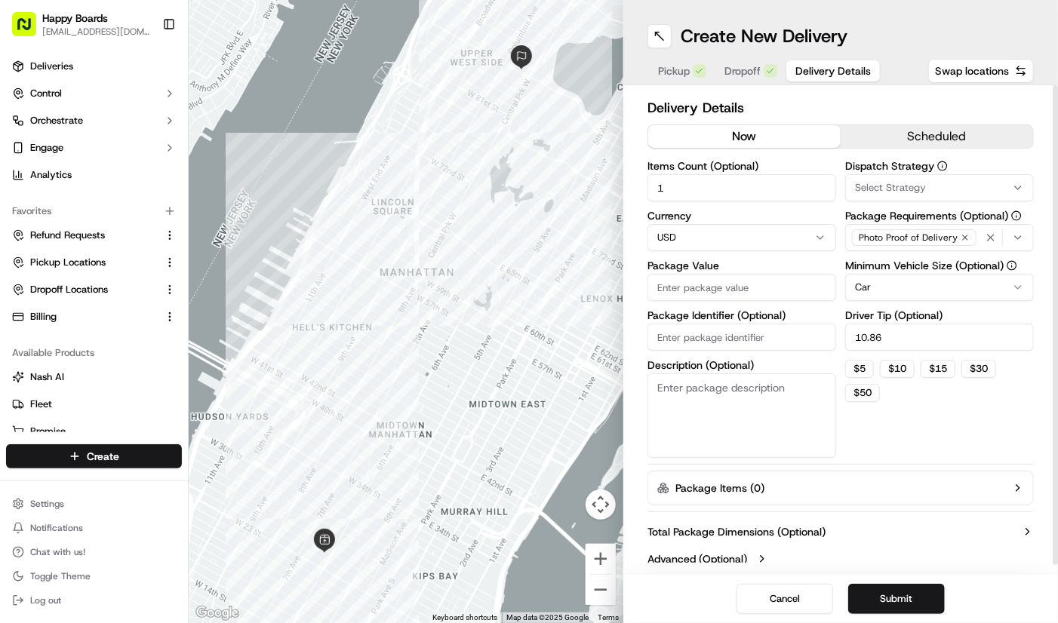
click at [771, 297] on input "Package Value" at bounding box center [741, 287] width 189 height 27
paste input "110.48"
type input "110.48"
click at [673, 441] on textarea "Description (Optional)" at bounding box center [741, 415] width 189 height 85
type textarea "brown bag"
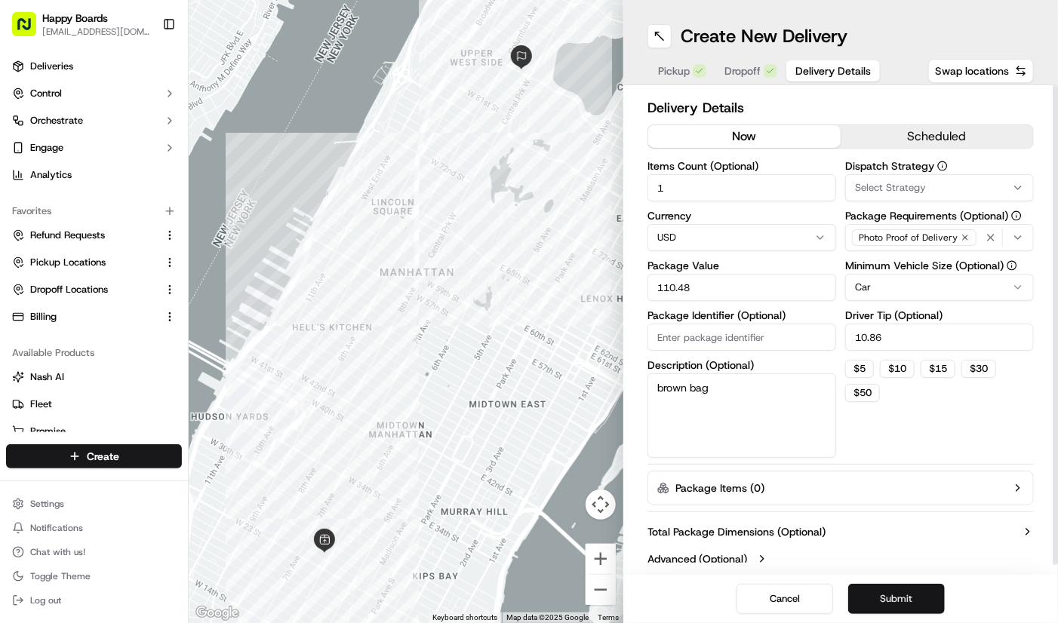
click at [908, 602] on button "Submit" at bounding box center [896, 599] width 97 height 30
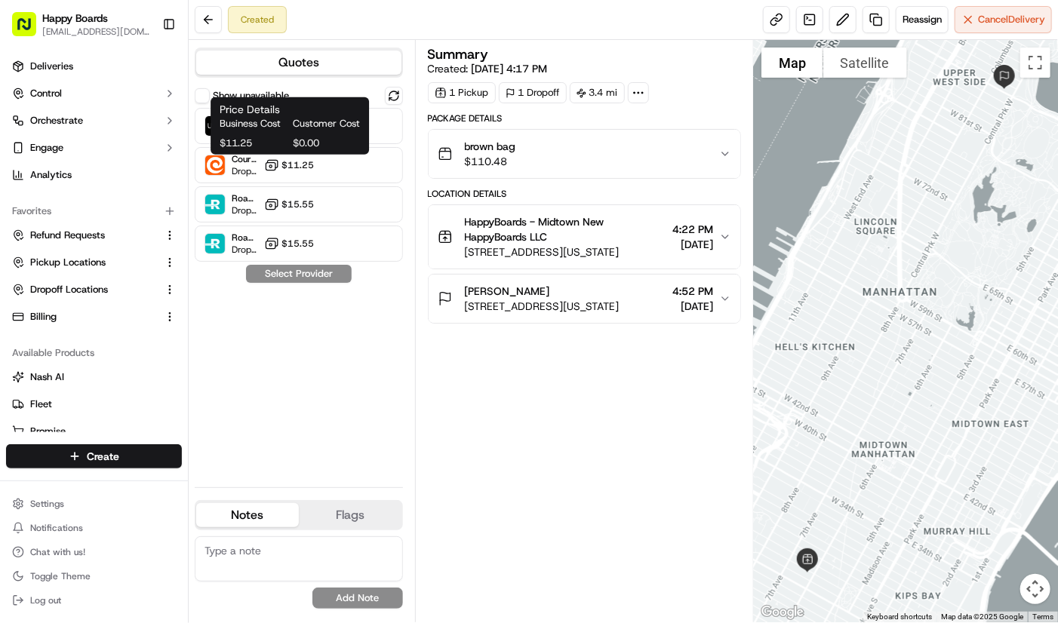
click at [308, 140] on span "$0.00" at bounding box center [326, 144] width 67 height 14
click at [365, 128] on div "Price Details Business Cost Customer Cost $11.25 $0.00 Price Details Business C…" at bounding box center [290, 125] width 158 height 57
click at [383, 137] on div "Uber Dropoff ETA 1 hour $10.60" at bounding box center [299, 126] width 208 height 36
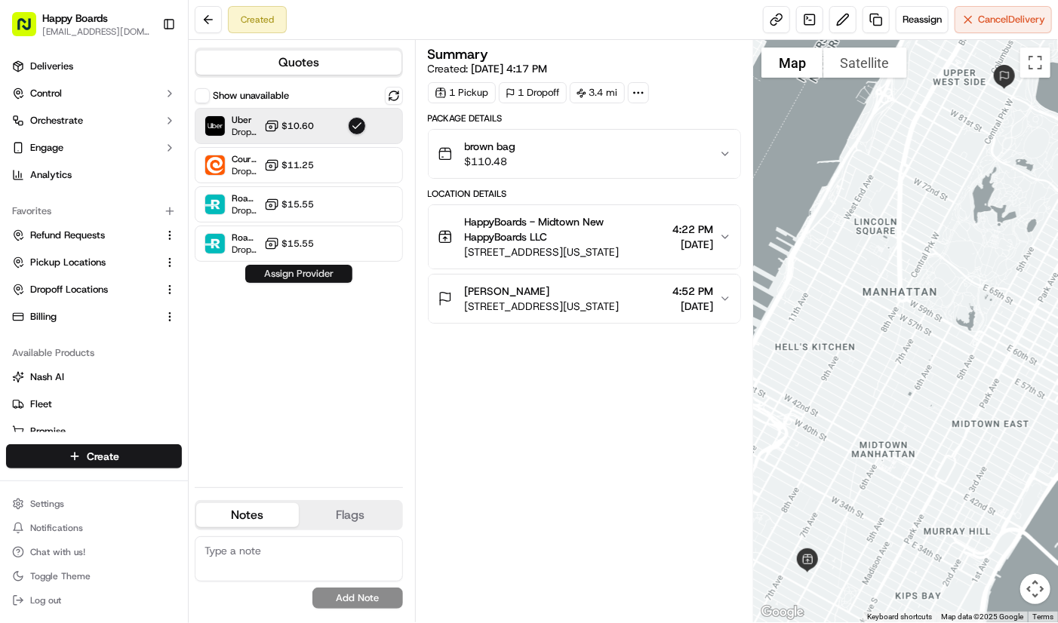
click at [323, 272] on button "Assign Provider" at bounding box center [298, 274] width 107 height 18
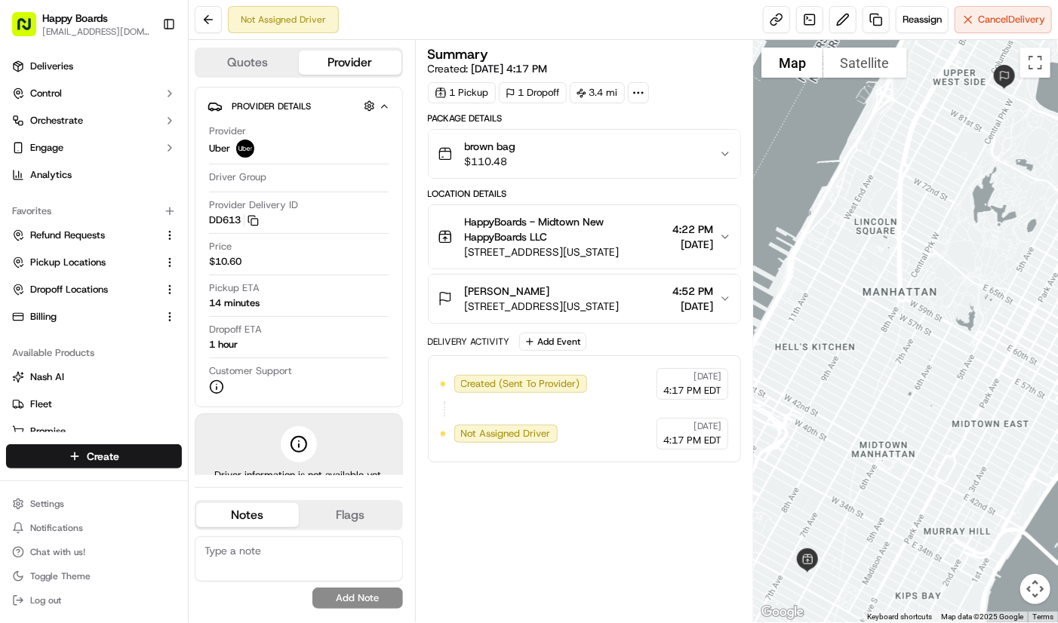
click at [955, 226] on div at bounding box center [906, 331] width 304 height 582
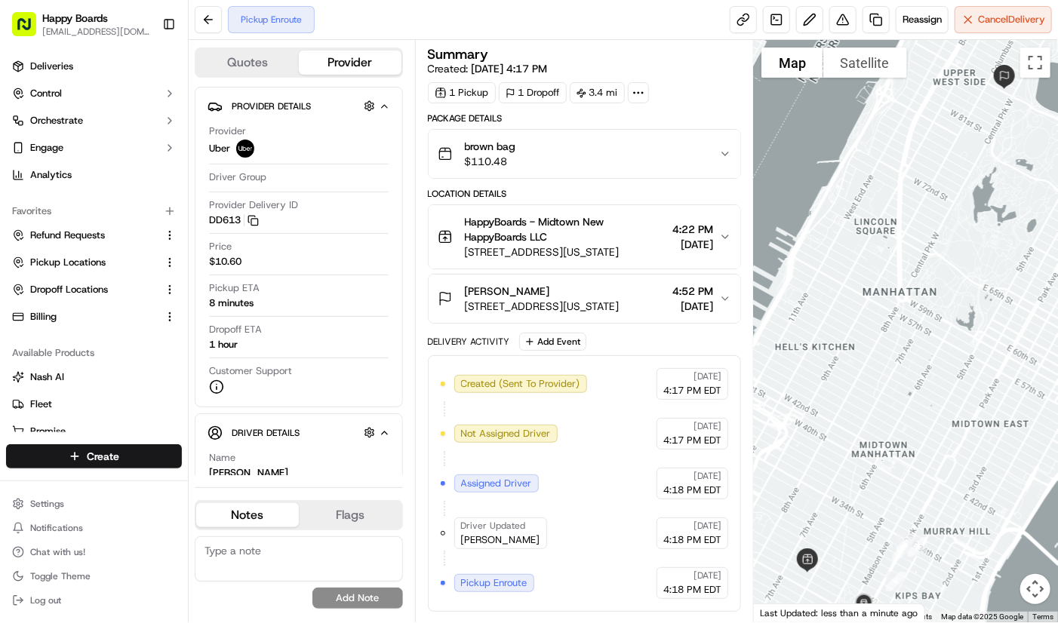
click at [989, 117] on div at bounding box center [906, 331] width 304 height 582
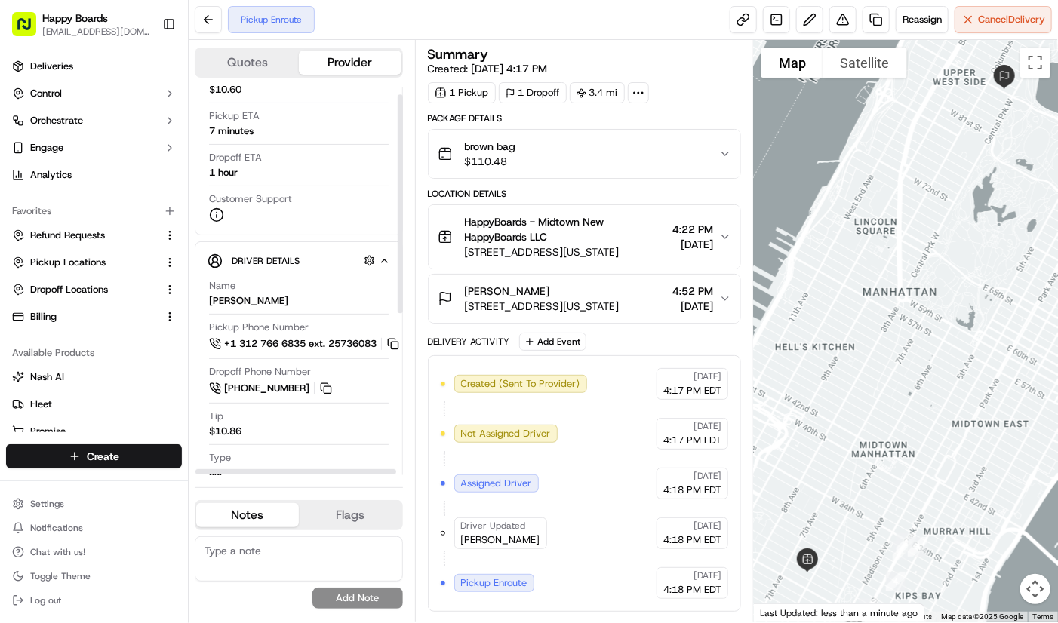
scroll to position [302, 0]
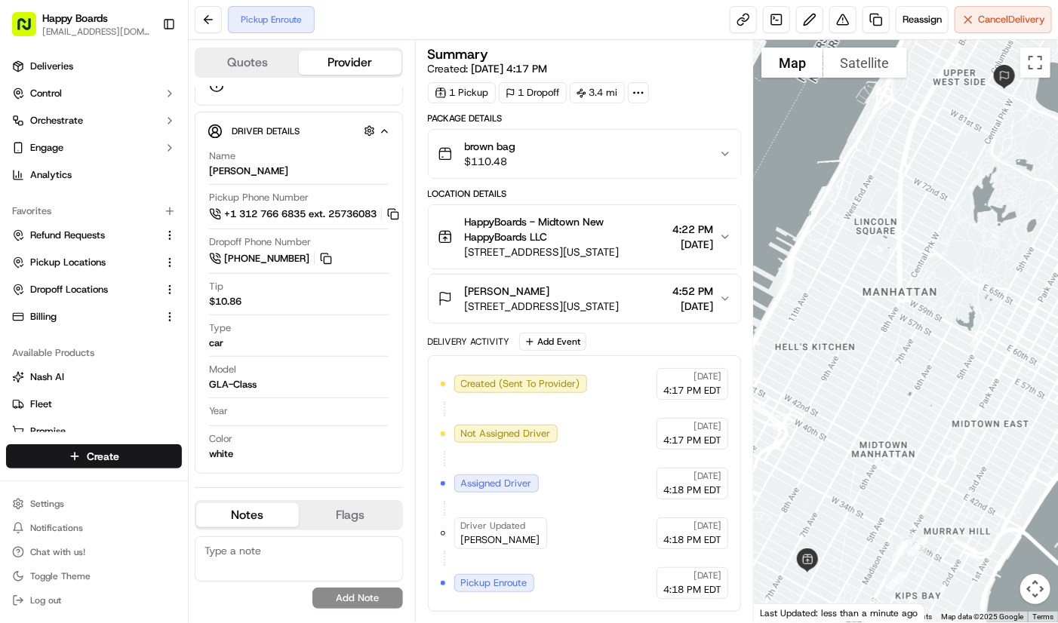
click at [968, 164] on div at bounding box center [906, 331] width 304 height 582
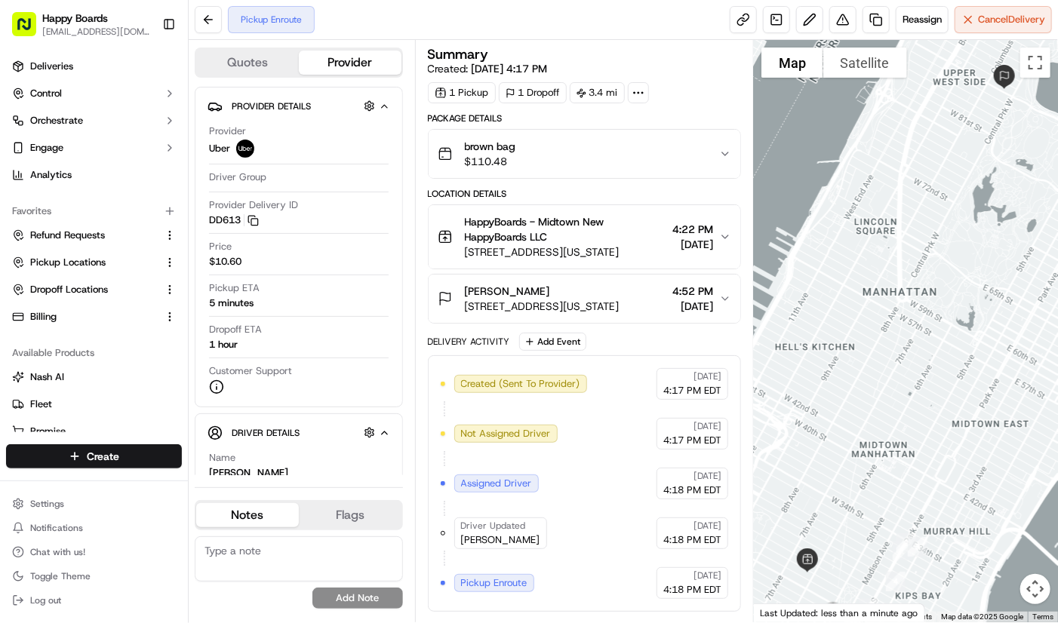
drag, startPoint x: 988, startPoint y: 134, endPoint x: 918, endPoint y: 111, distance: 74.5
click at [988, 134] on div at bounding box center [906, 331] width 304 height 582
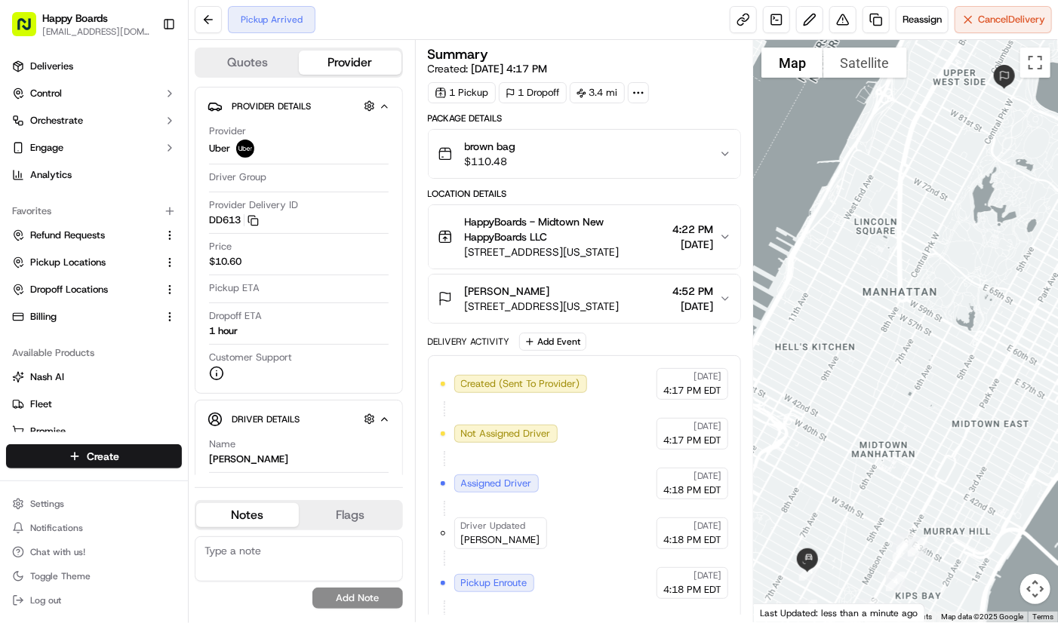
click at [957, 114] on div at bounding box center [906, 331] width 304 height 582
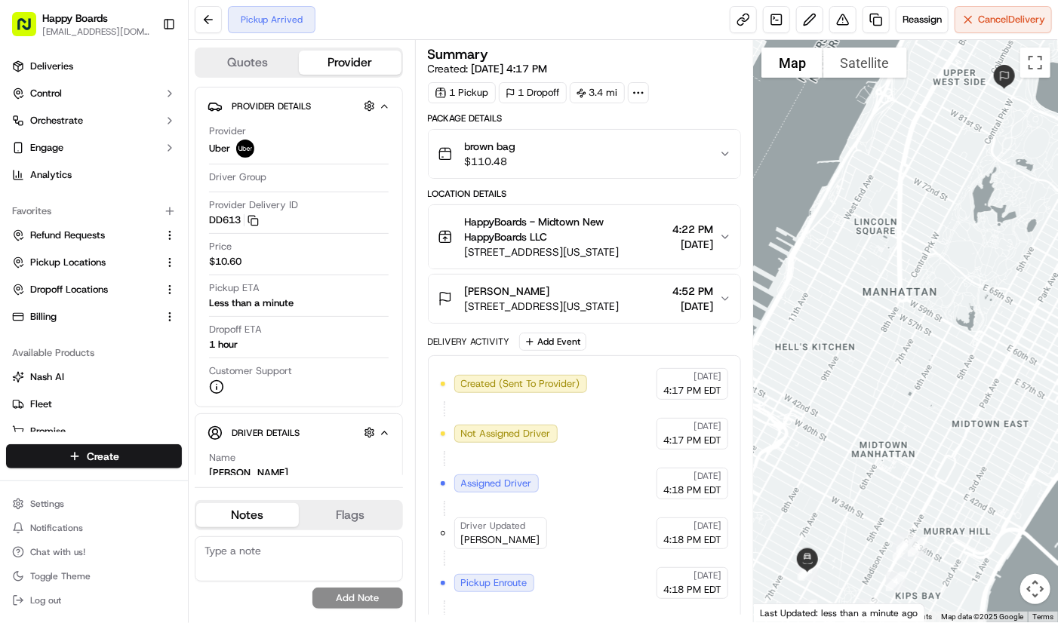
click at [986, 99] on div at bounding box center [906, 331] width 304 height 582
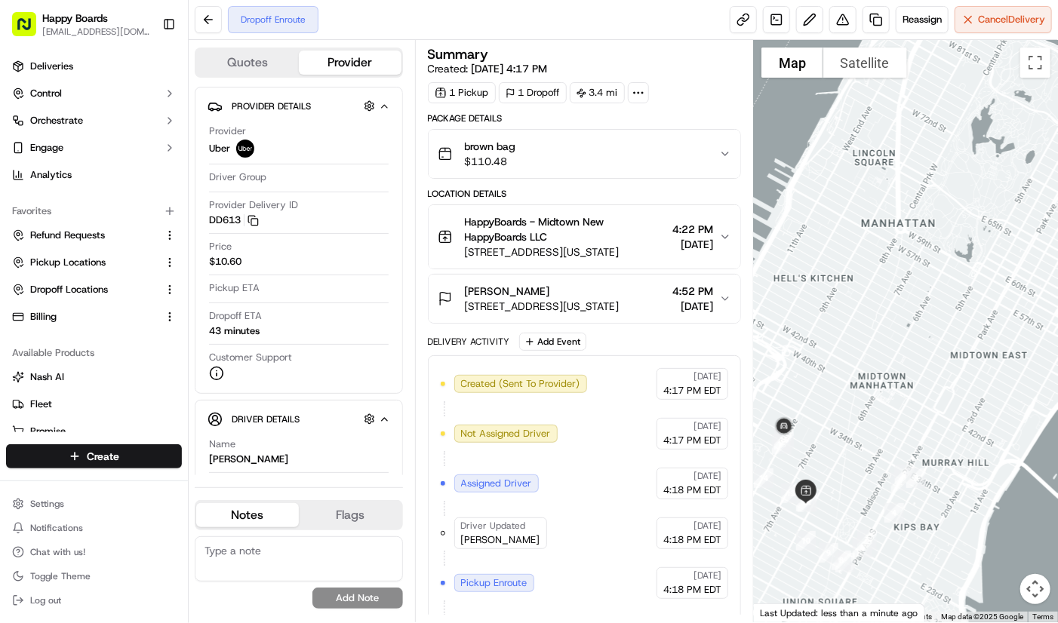
drag, startPoint x: 859, startPoint y: 407, endPoint x: 857, endPoint y: 336, distance: 70.9
click at [857, 336] on div at bounding box center [906, 331] width 304 height 582
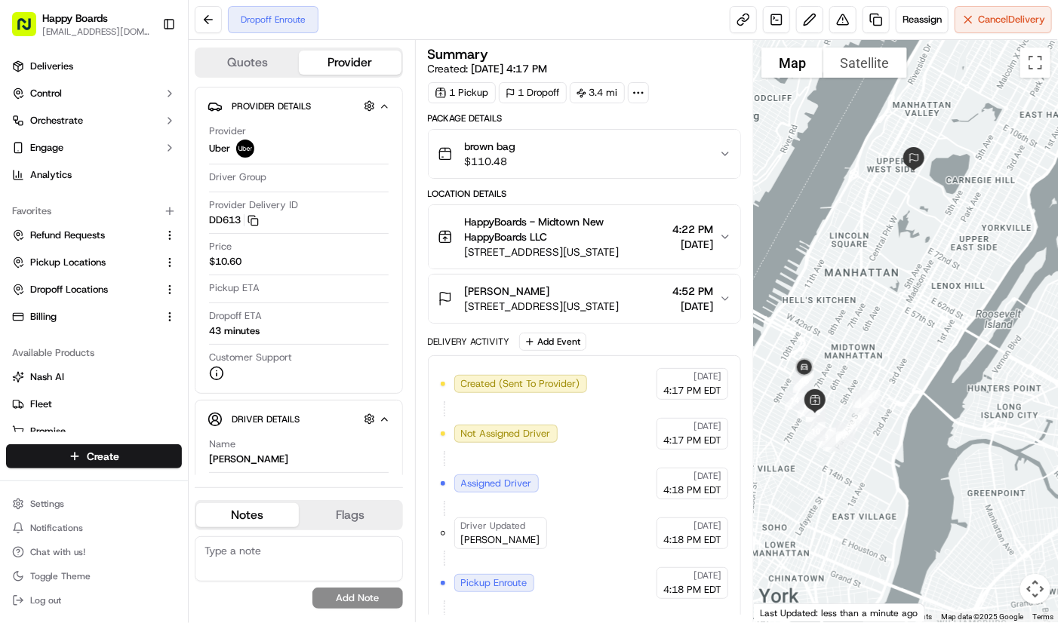
click at [980, 81] on div at bounding box center [906, 331] width 304 height 582
click at [956, 212] on div at bounding box center [906, 331] width 304 height 582
click at [966, 124] on div at bounding box center [906, 331] width 304 height 582
click at [958, 47] on div at bounding box center [906, 331] width 304 height 582
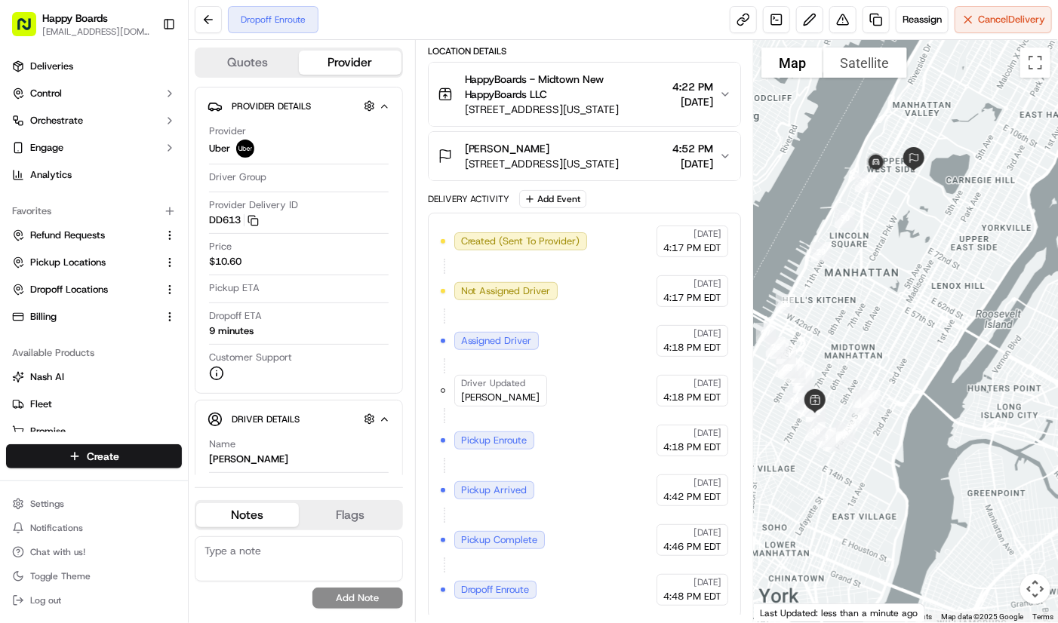
click at [957, 195] on div at bounding box center [906, 331] width 304 height 582
drag, startPoint x: 932, startPoint y: 212, endPoint x: 903, endPoint y: 269, distance: 64.1
click at [903, 269] on div at bounding box center [906, 331] width 304 height 582
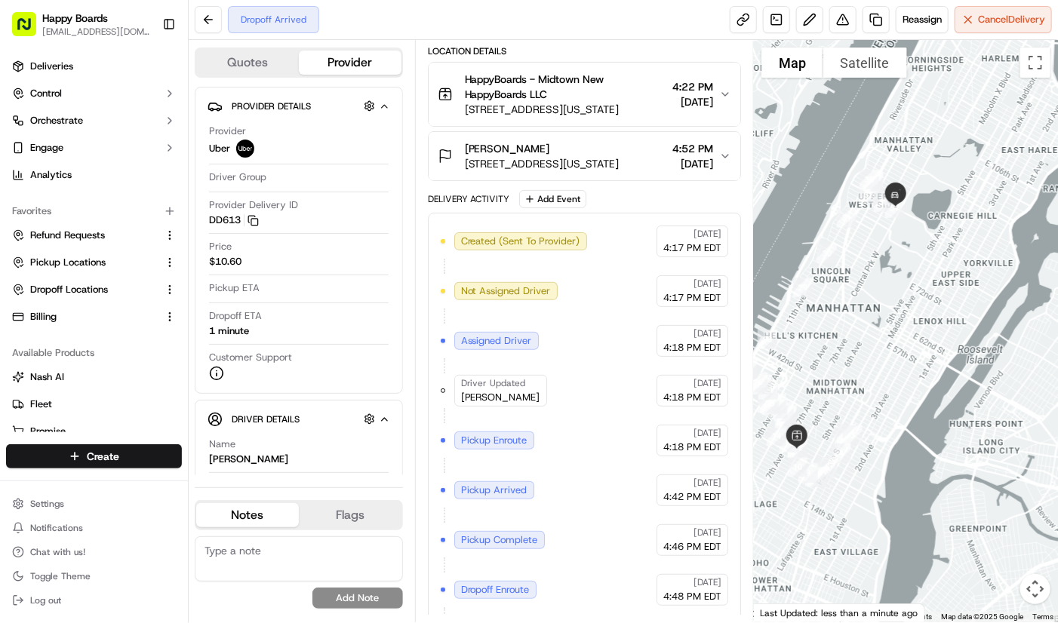
click at [954, 167] on div at bounding box center [906, 331] width 304 height 582
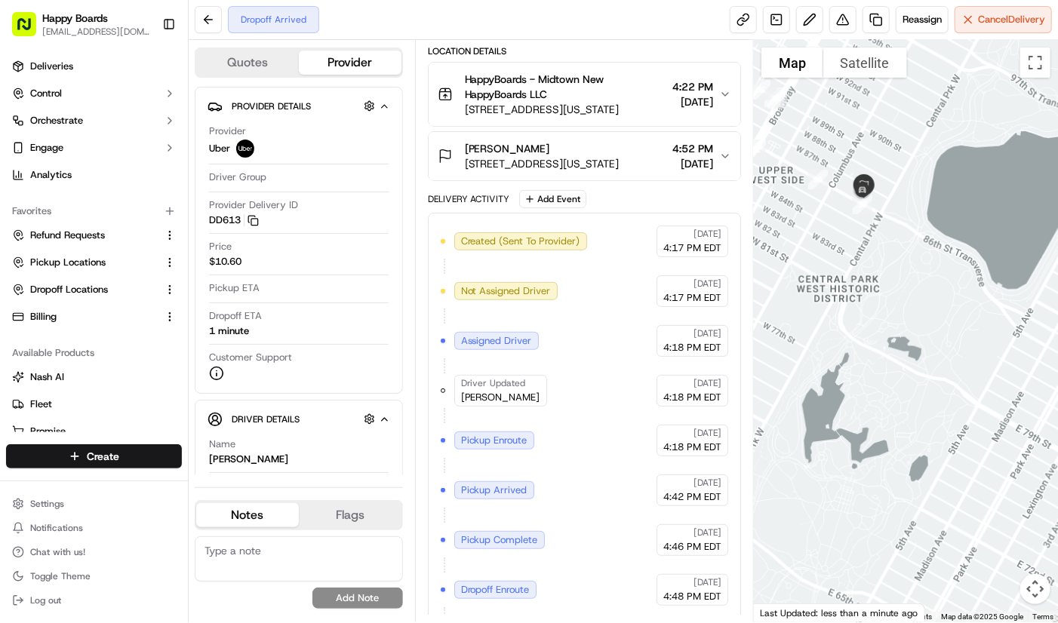
drag, startPoint x: 922, startPoint y: 248, endPoint x: 947, endPoint y: 297, distance: 55.0
click at [947, 297] on div at bounding box center [906, 331] width 304 height 582
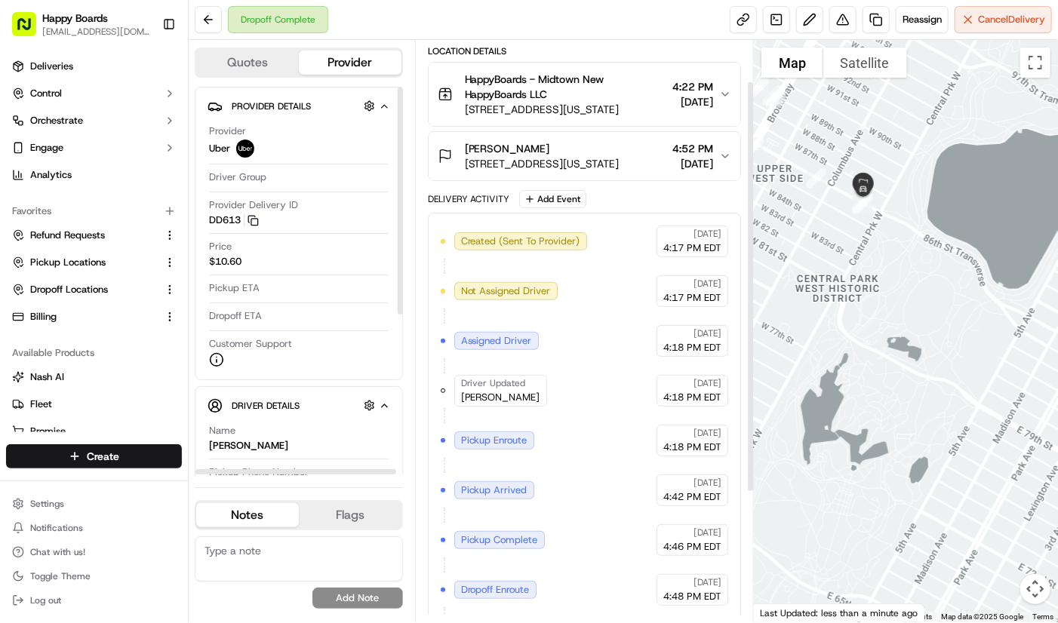
scroll to position [0, 0]
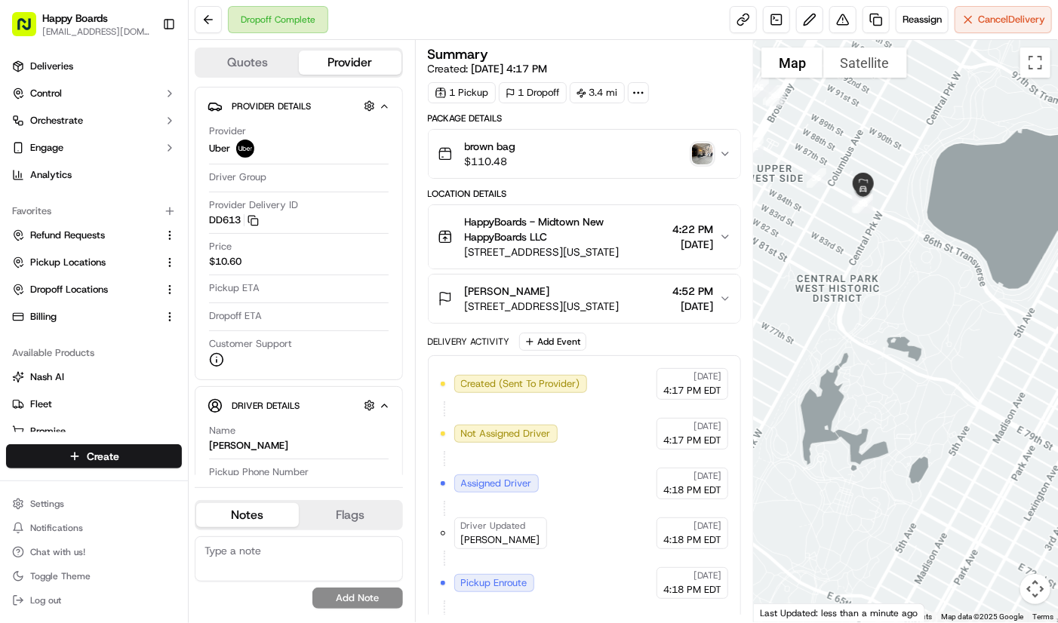
click at [700, 152] on img "button" at bounding box center [702, 153] width 21 height 21
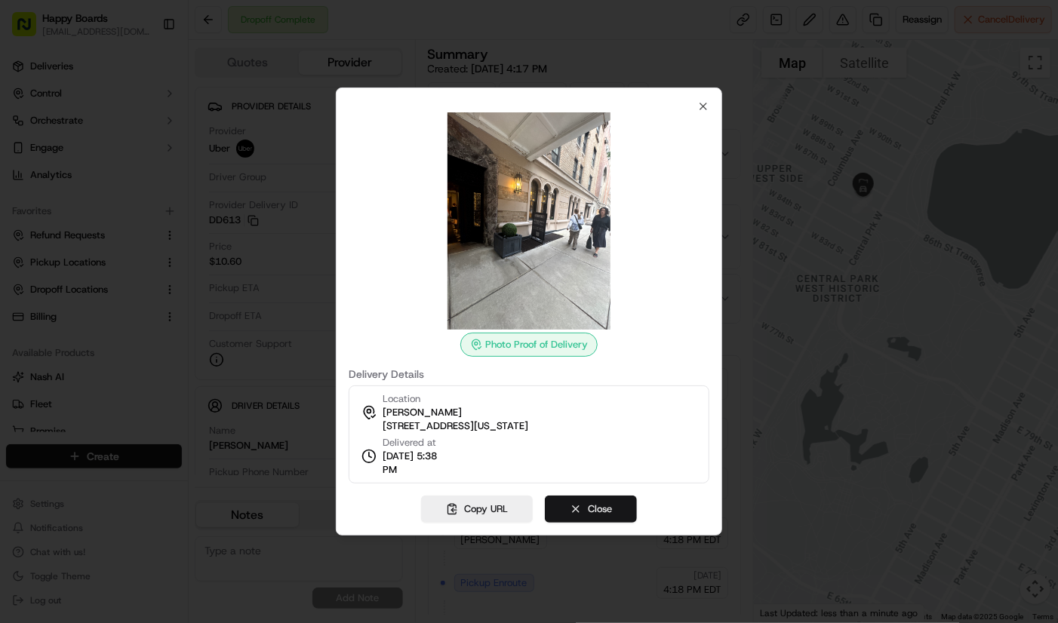
click at [612, 503] on button "Close" at bounding box center [591, 509] width 92 height 27
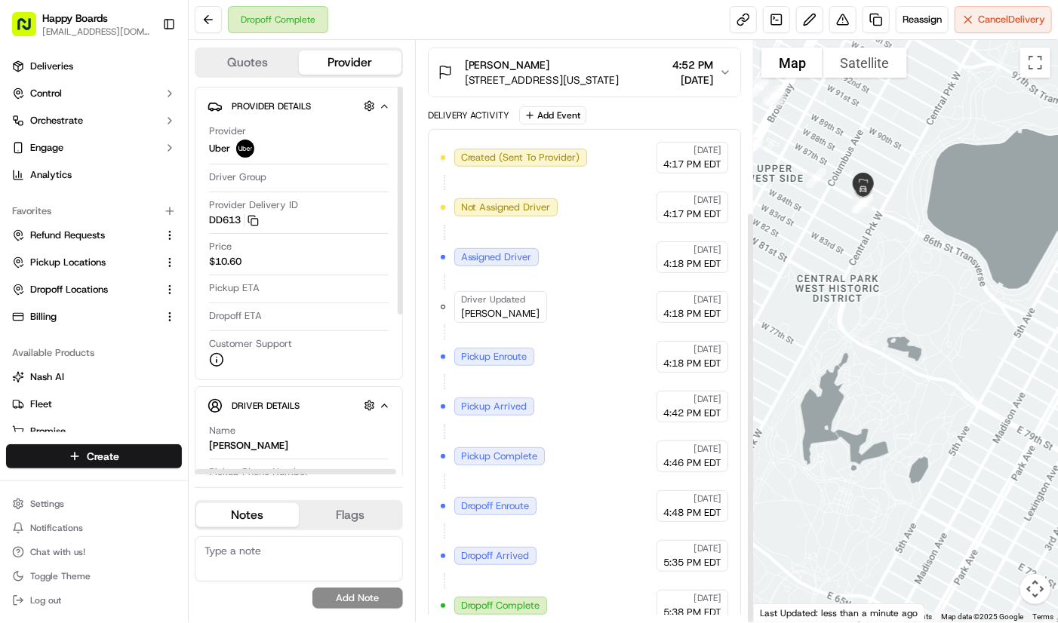
scroll to position [241, 0]
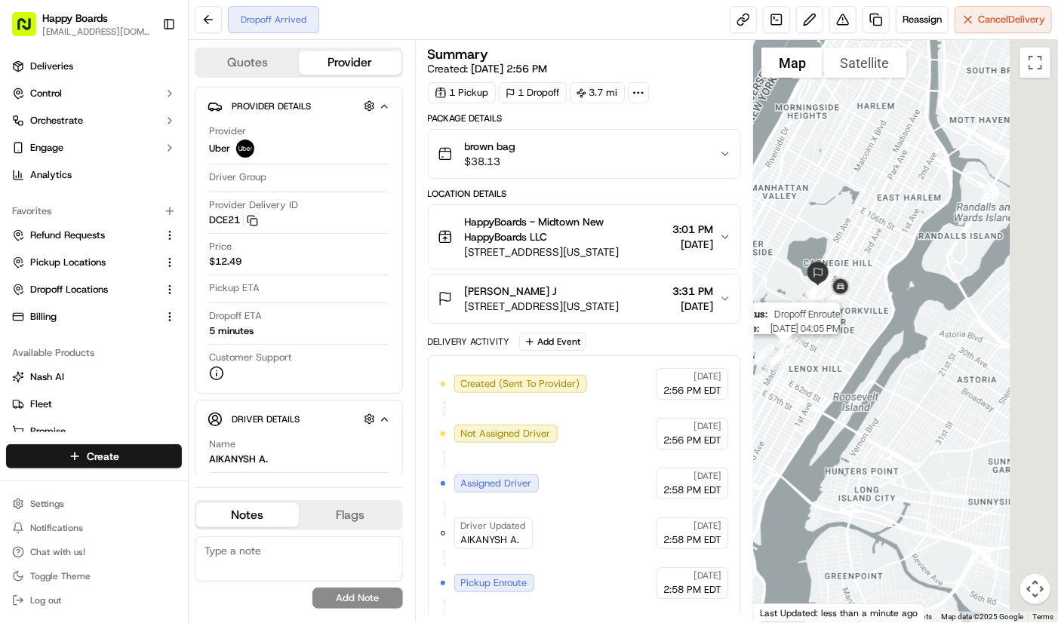
drag, startPoint x: 889, startPoint y: 329, endPoint x: 782, endPoint y: 358, distance: 111.1
click at [782, 358] on img "33" at bounding box center [784, 353] width 32 height 32
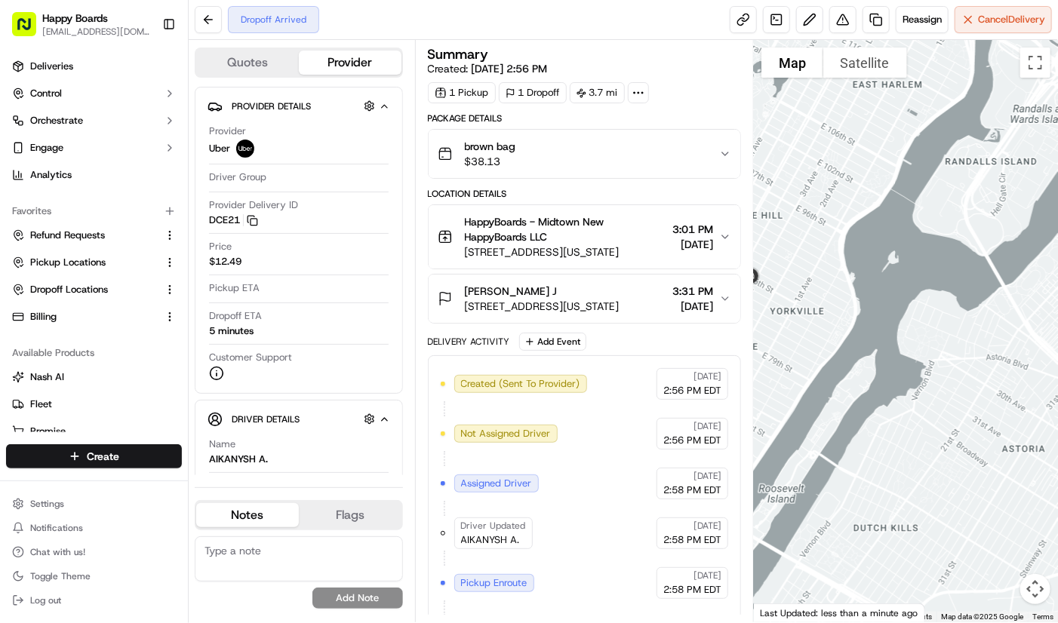
drag, startPoint x: 785, startPoint y: 386, endPoint x: 975, endPoint y: 423, distance: 193.1
click at [975, 423] on div at bounding box center [906, 331] width 304 height 582
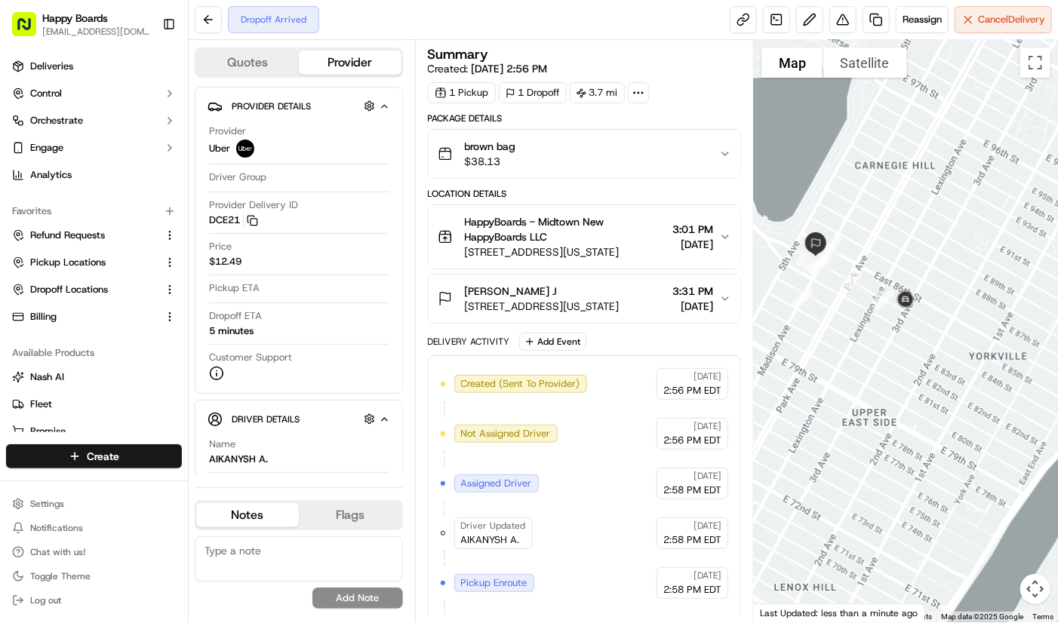
drag, startPoint x: 865, startPoint y: 384, endPoint x: 922, endPoint y: 413, distance: 63.4
click at [935, 444] on div at bounding box center [906, 331] width 304 height 582
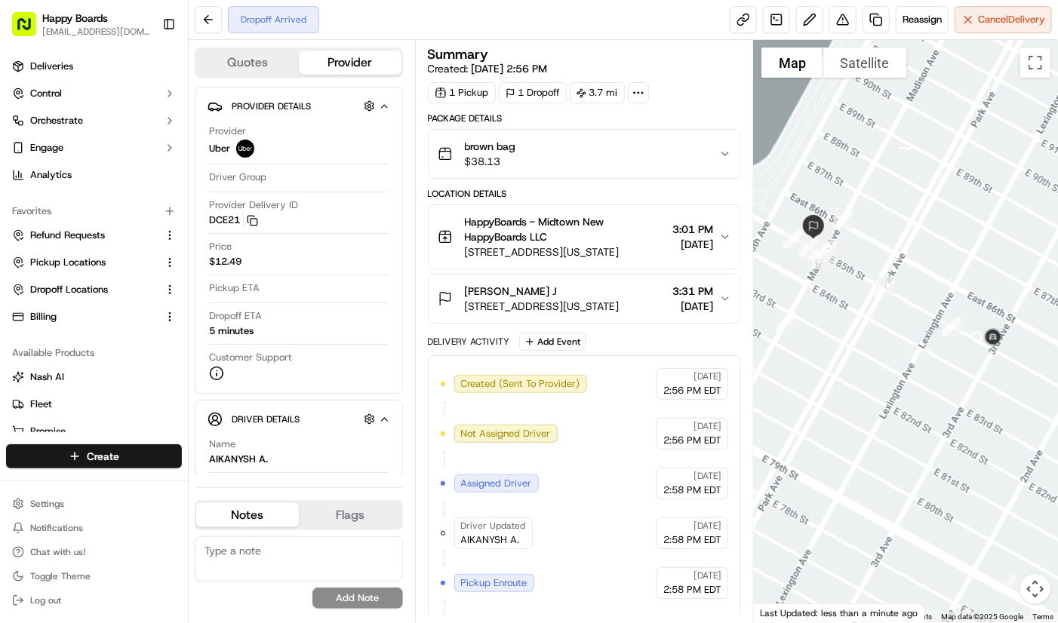
drag, startPoint x: 884, startPoint y: 336, endPoint x: 927, endPoint y: 384, distance: 64.7
click at [927, 384] on div at bounding box center [906, 331] width 304 height 582
drag, startPoint x: 954, startPoint y: 164, endPoint x: 908, endPoint y: 131, distance: 55.7
click at [954, 164] on div at bounding box center [906, 331] width 304 height 582
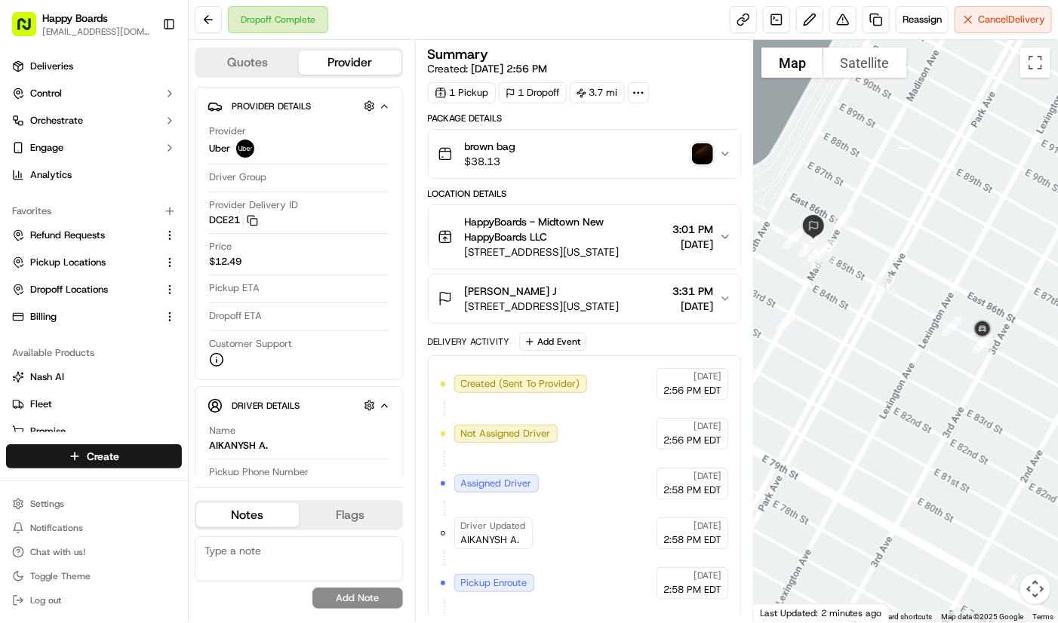
click at [705, 157] on img "button" at bounding box center [702, 153] width 21 height 21
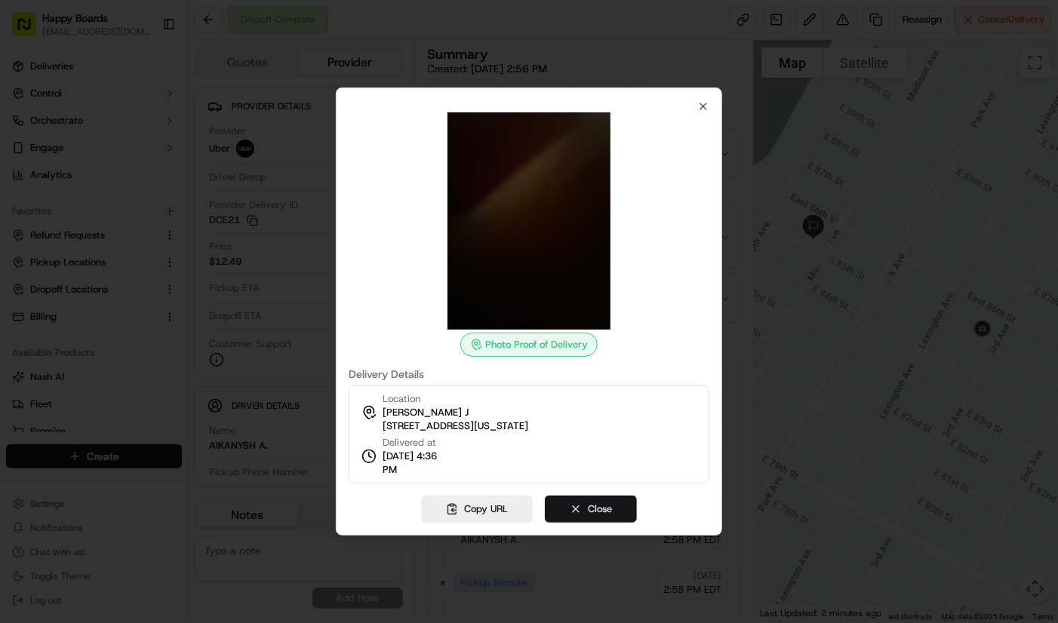
click at [620, 511] on button "Close" at bounding box center [591, 509] width 92 height 27
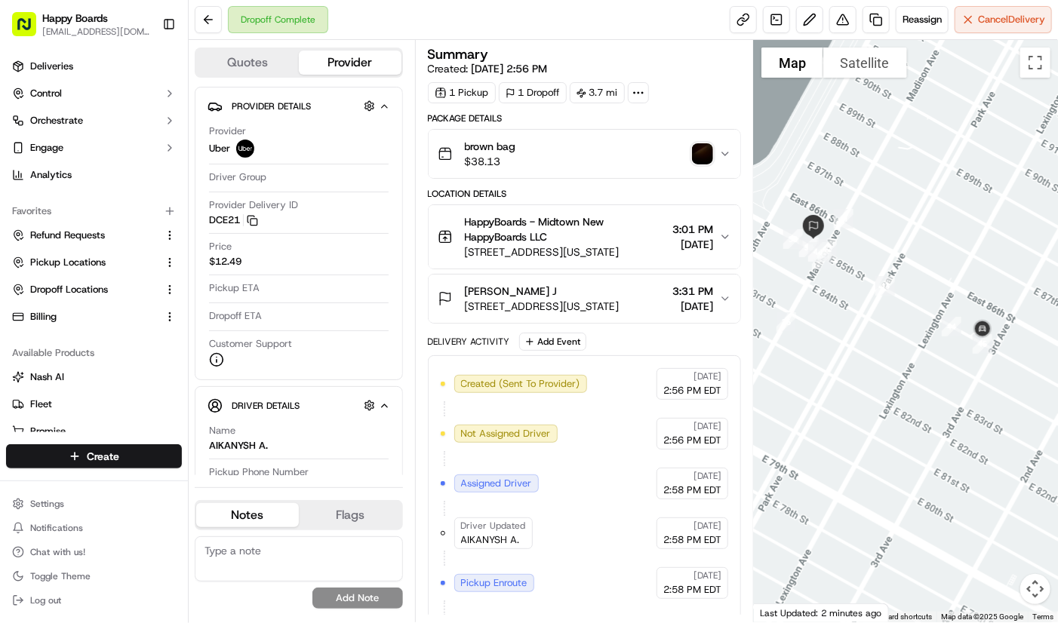
drag, startPoint x: 988, startPoint y: 102, endPoint x: 916, endPoint y: 103, distance: 71.7
click at [988, 102] on div at bounding box center [906, 331] width 304 height 582
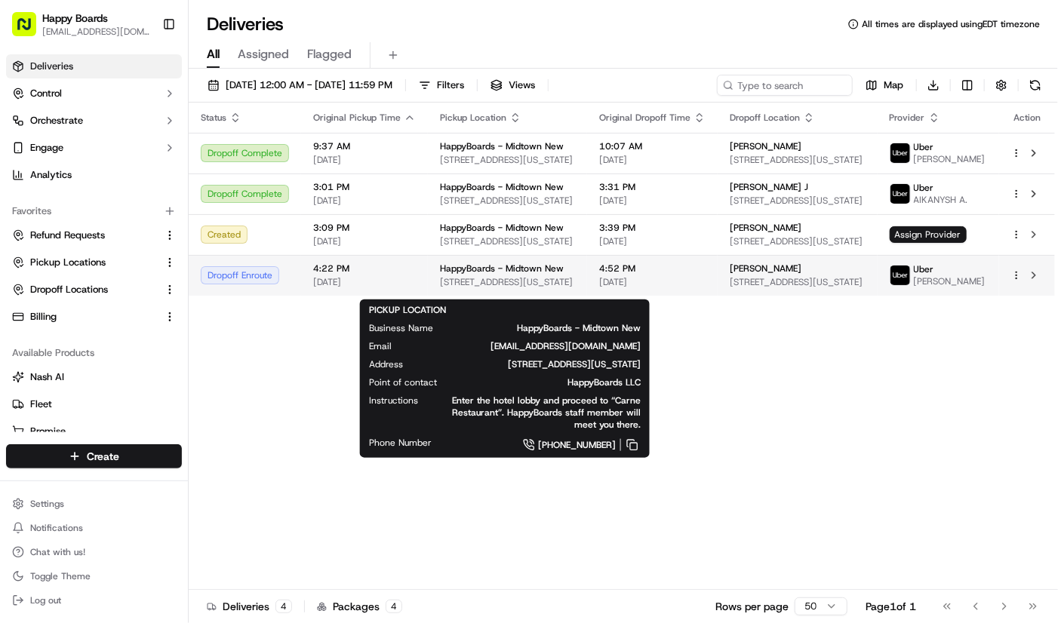
click at [440, 271] on span "HappyBoards - Midtown New" at bounding box center [502, 269] width 124 height 12
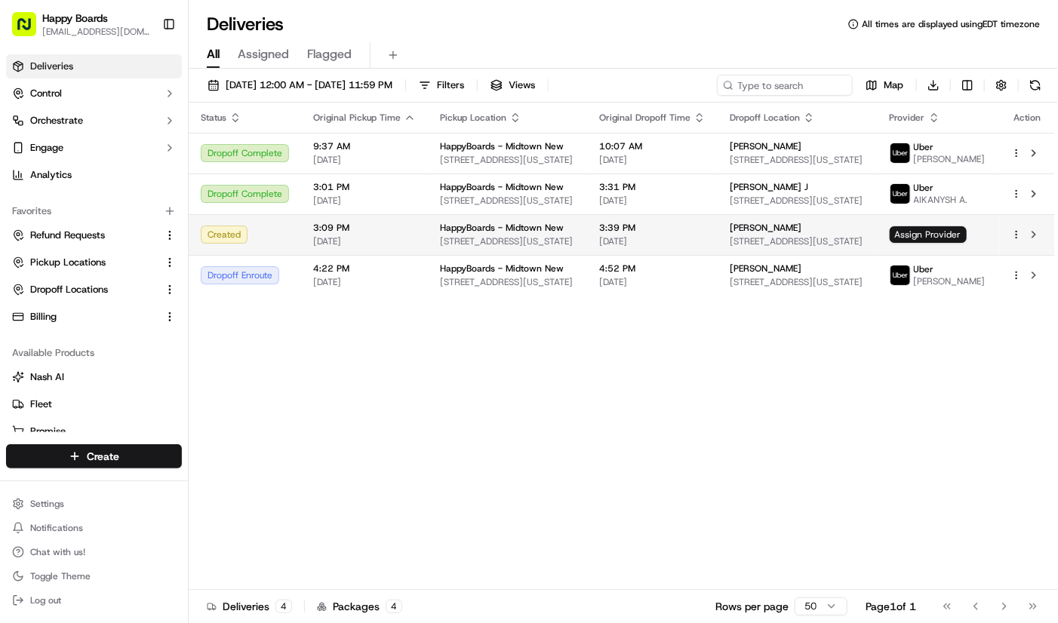
click at [442, 234] on span "HappyBoards - Midtown New" at bounding box center [502, 228] width 124 height 12
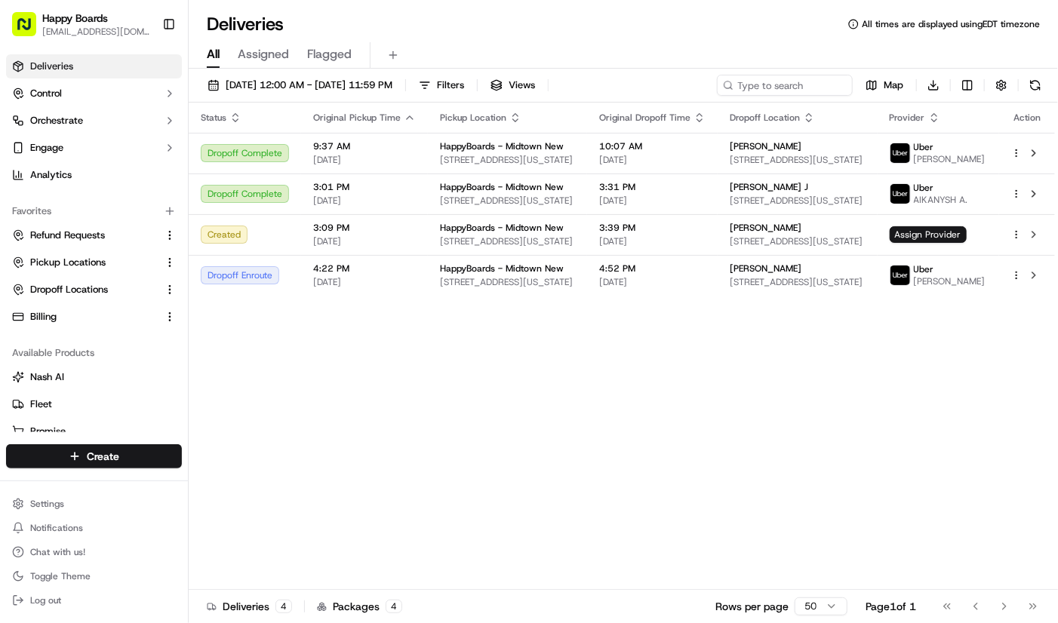
click at [1022, 390] on div "Status Original Pickup Time Pickup Location Original Dropoff Time Dropoff Locat…" at bounding box center [622, 346] width 866 height 487
click at [1020, 405] on div "Status Original Pickup Time Pickup Location Original Dropoff Time Dropoff Locat…" at bounding box center [622, 346] width 866 height 487
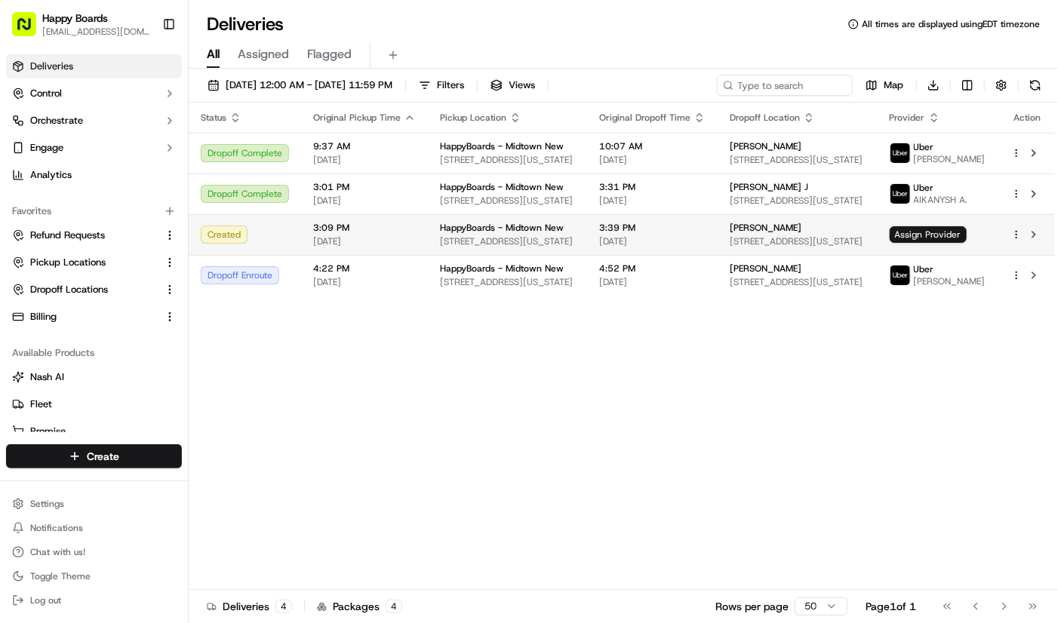
click at [383, 245] on span "[DATE]" at bounding box center [364, 241] width 103 height 12
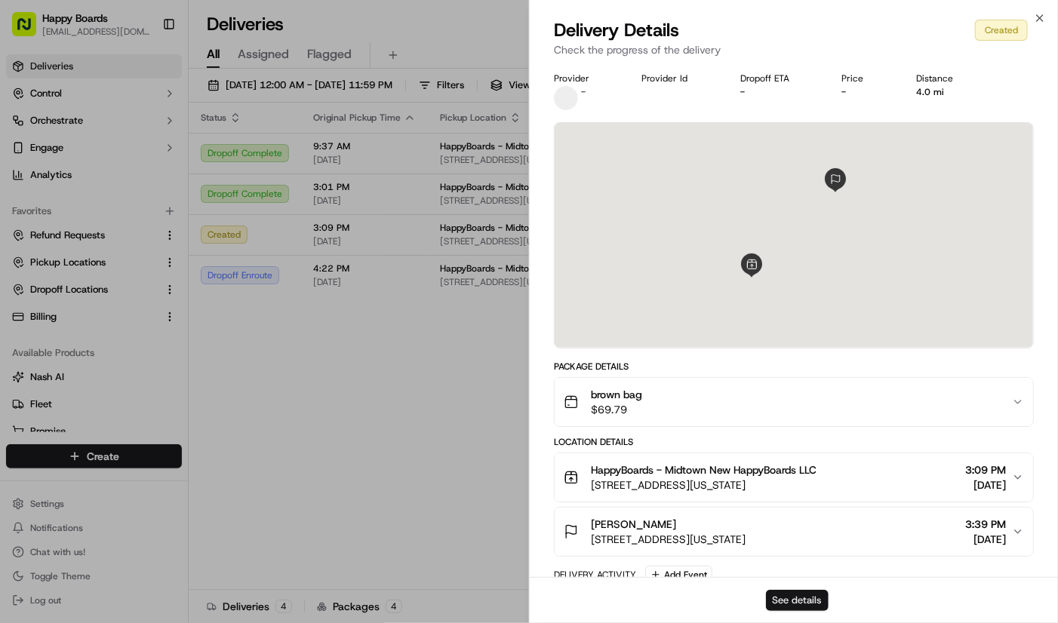
click at [818, 601] on button "See details" at bounding box center [797, 600] width 63 height 21
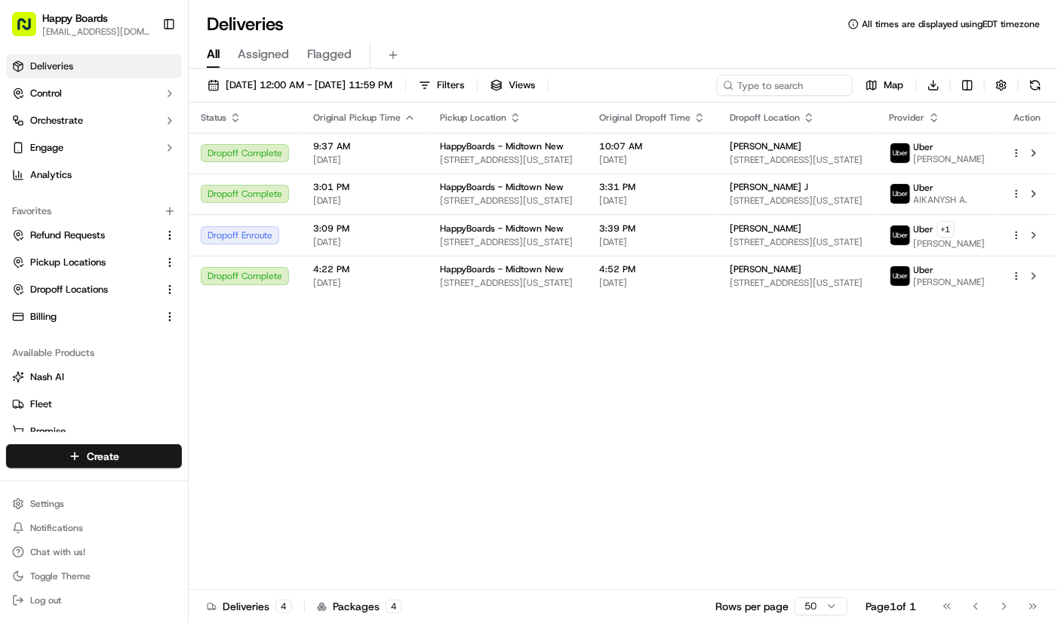
click at [484, 393] on div "Status Original Pickup Time Pickup Location Original Dropoff Time Dropoff Locat…" at bounding box center [622, 346] width 866 height 487
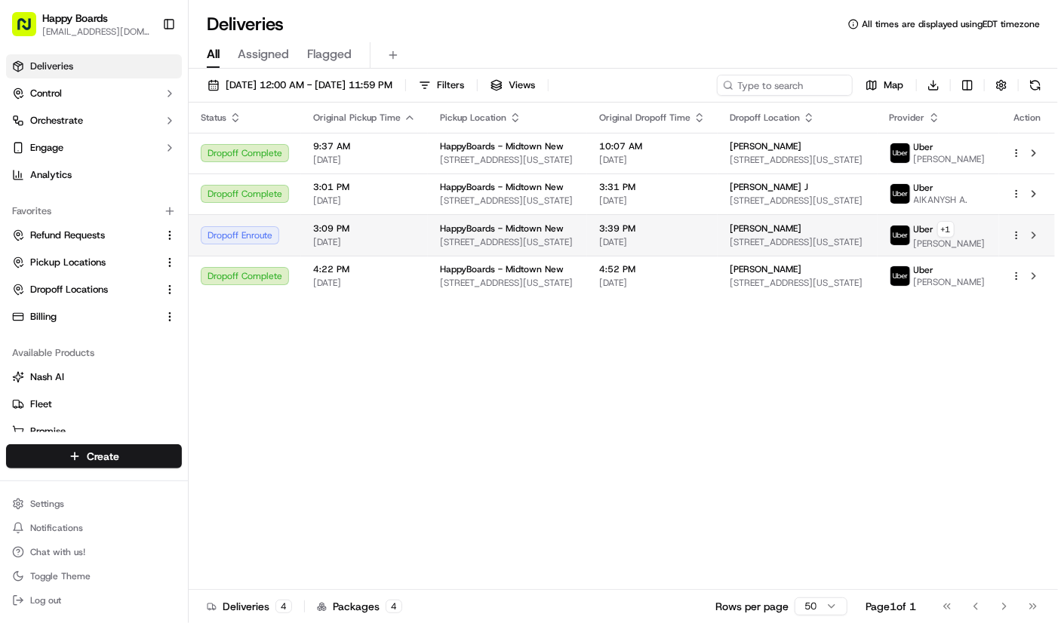
click at [378, 256] on td "3:09 PM 09/17/2025" at bounding box center [364, 234] width 127 height 41
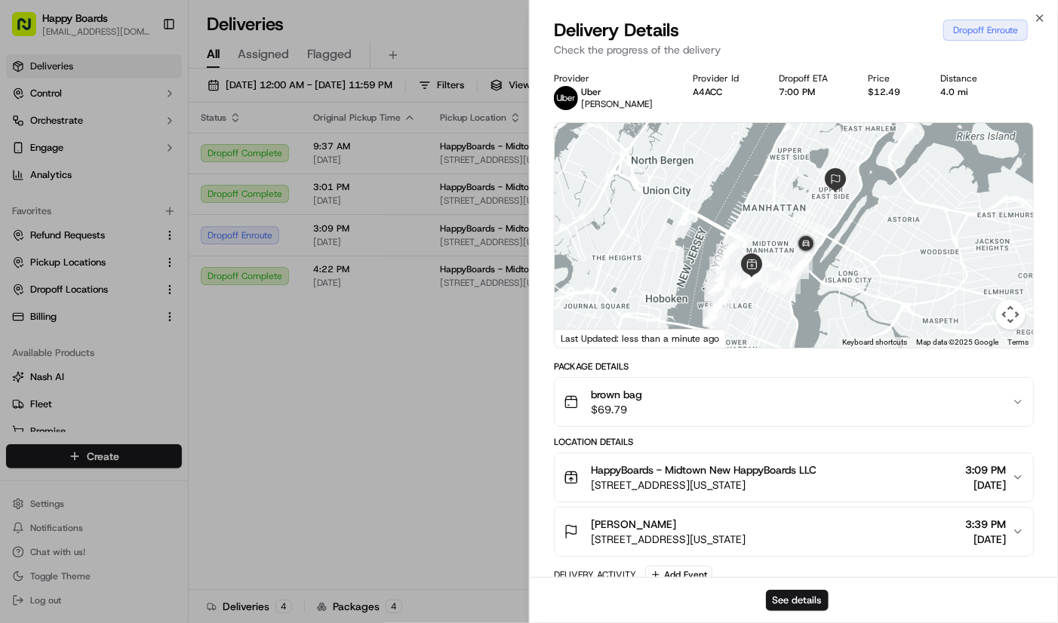
click at [992, 369] on div "Package Details" at bounding box center [794, 367] width 480 height 12
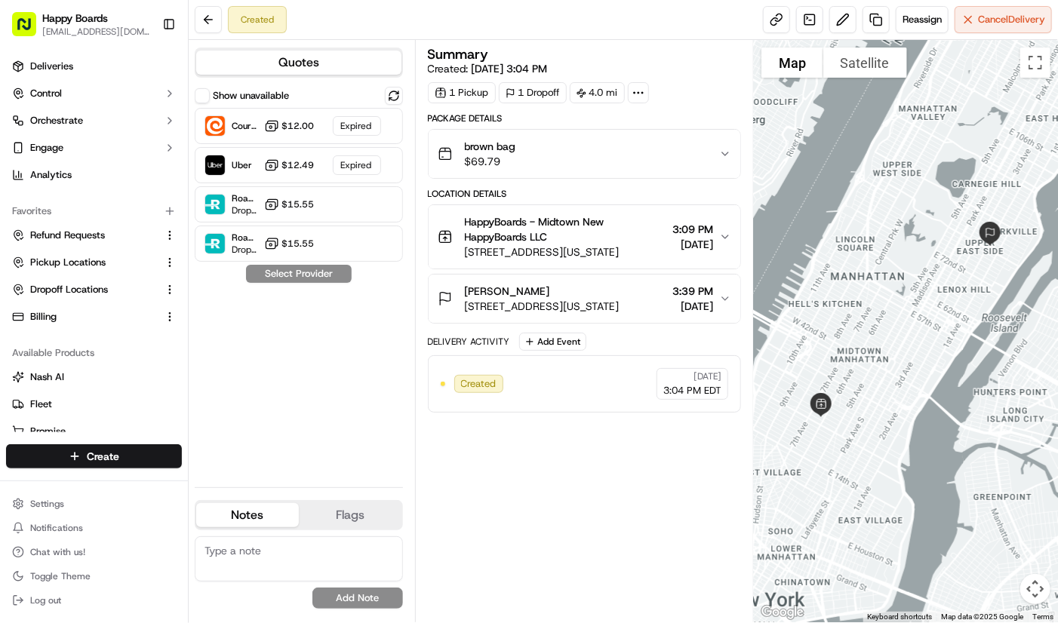
drag, startPoint x: 997, startPoint y: 332, endPoint x: 984, endPoint y: 335, distance: 13.2
click at [997, 332] on div at bounding box center [906, 331] width 304 height 582
click at [962, 409] on div at bounding box center [906, 331] width 304 height 582
click at [688, 291] on span "3:39 PM" at bounding box center [692, 291] width 41 height 15
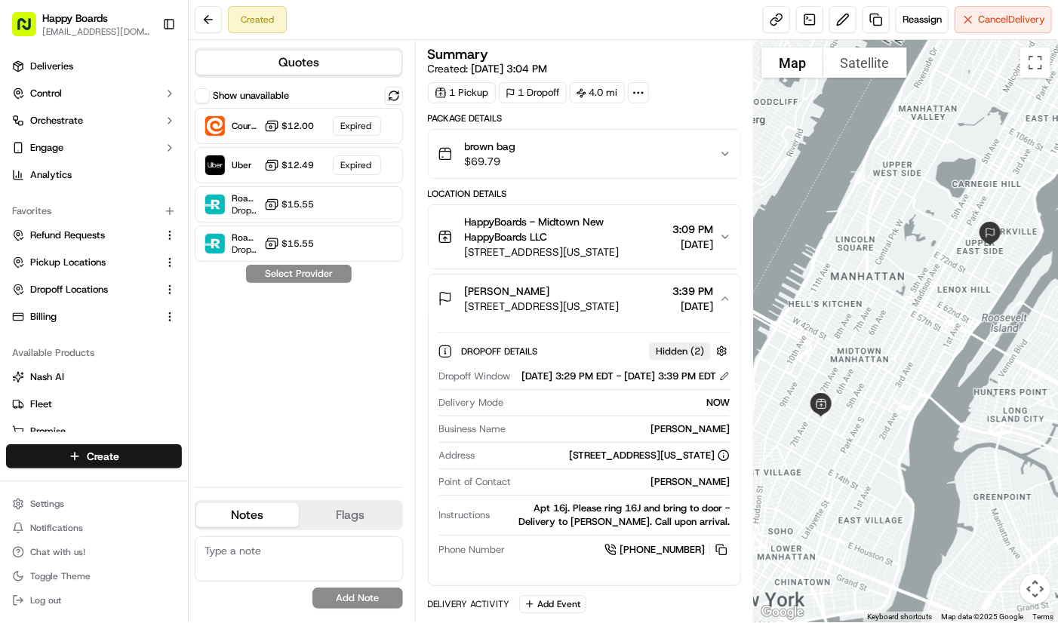
click at [915, 37] on div "Created Reassign Cancel Delivery" at bounding box center [623, 20] width 869 height 40
click at [915, 29] on button "Reassign" at bounding box center [922, 19] width 53 height 27
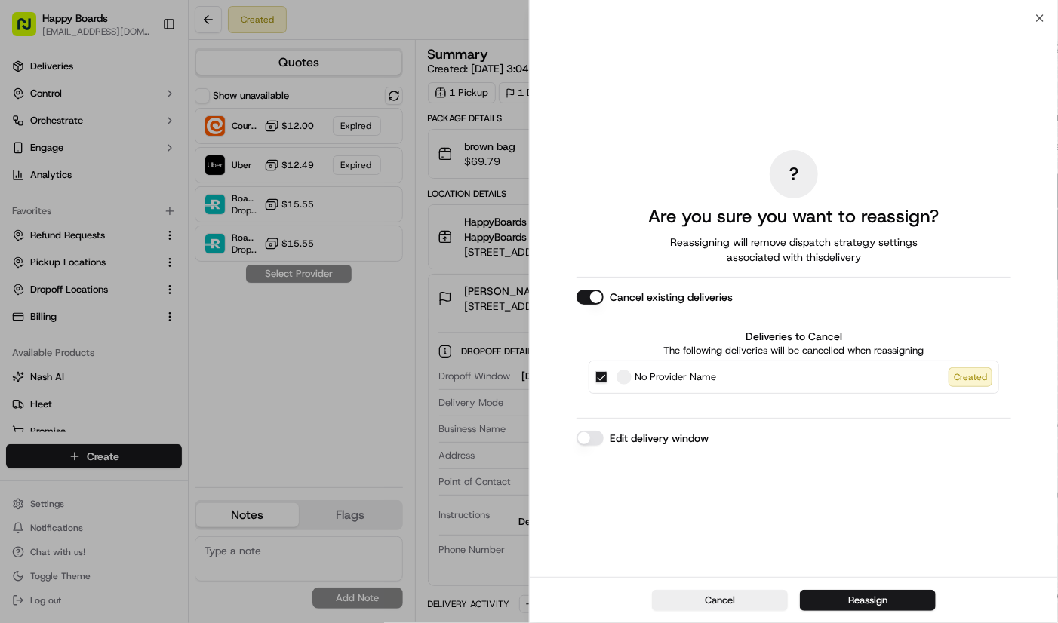
click at [844, 586] on div "Cancel Reassign" at bounding box center [794, 600] width 528 height 46
click at [844, 590] on button "Reassign" at bounding box center [868, 600] width 136 height 21
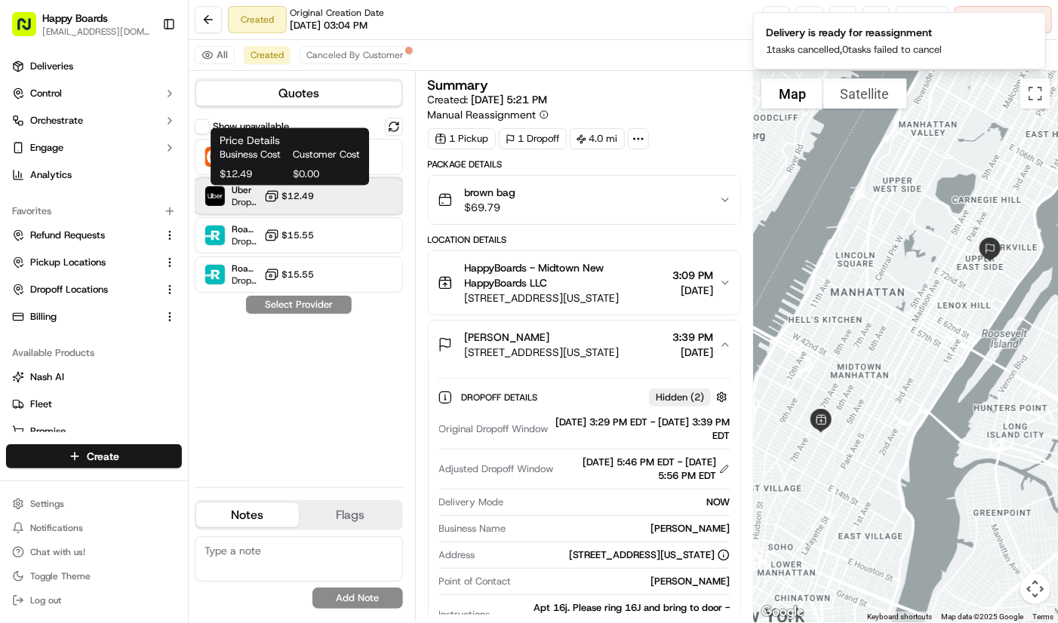
click at [315, 197] on div "Uber Dropoff ETA 1 hour $12.49" at bounding box center [299, 196] width 208 height 36
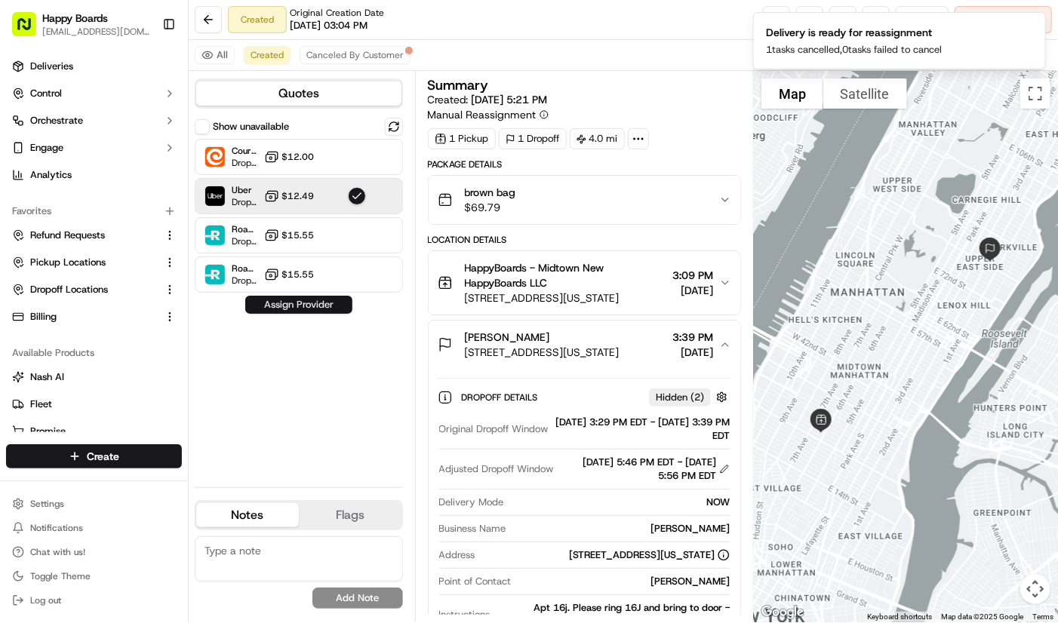
click at [338, 305] on button "Assign Provider" at bounding box center [298, 305] width 107 height 18
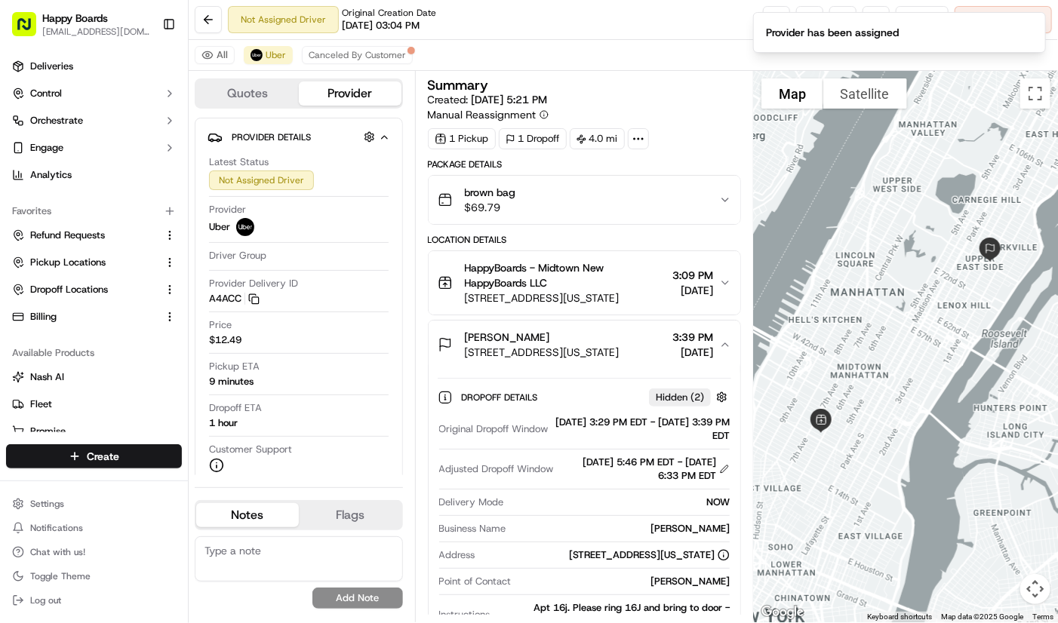
click at [976, 174] on div at bounding box center [906, 347] width 304 height 552
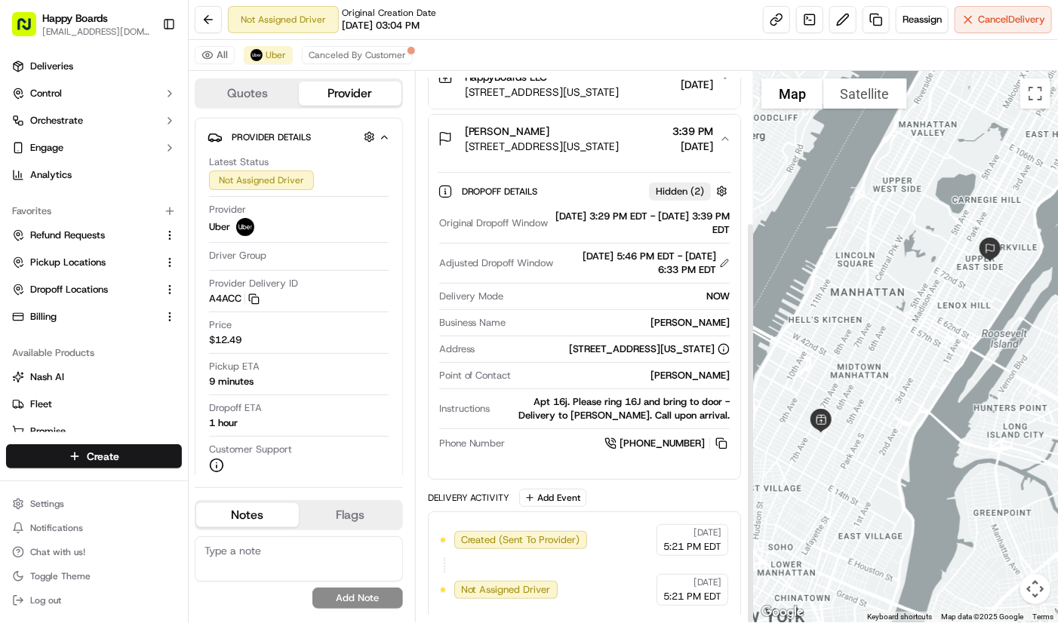
scroll to position [207, 0]
click at [966, 100] on div at bounding box center [906, 347] width 304 height 552
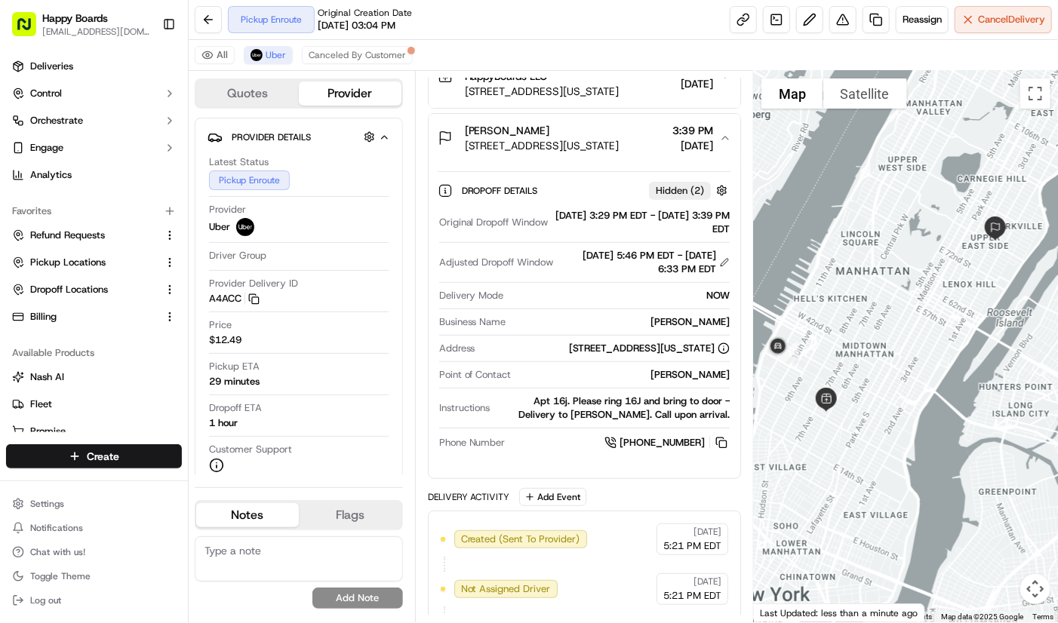
drag, startPoint x: 892, startPoint y: 413, endPoint x: 896, endPoint y: 390, distance: 23.8
click at [896, 390] on div at bounding box center [906, 347] width 304 height 552
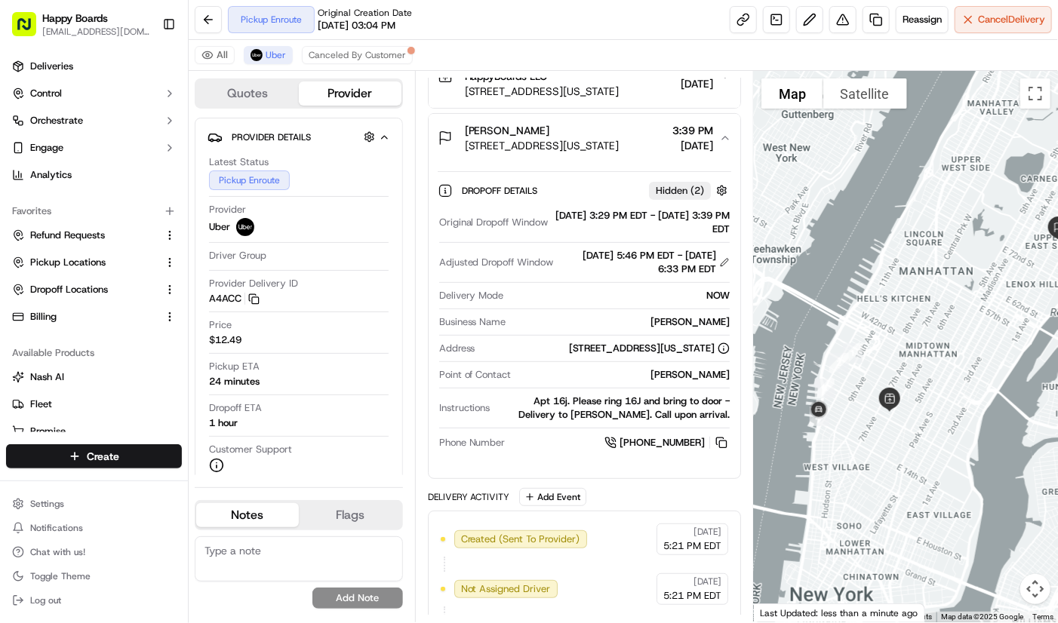
drag, startPoint x: 856, startPoint y: 453, endPoint x: 927, endPoint y: 449, distance: 71.1
click at [927, 449] on div at bounding box center [906, 347] width 304 height 552
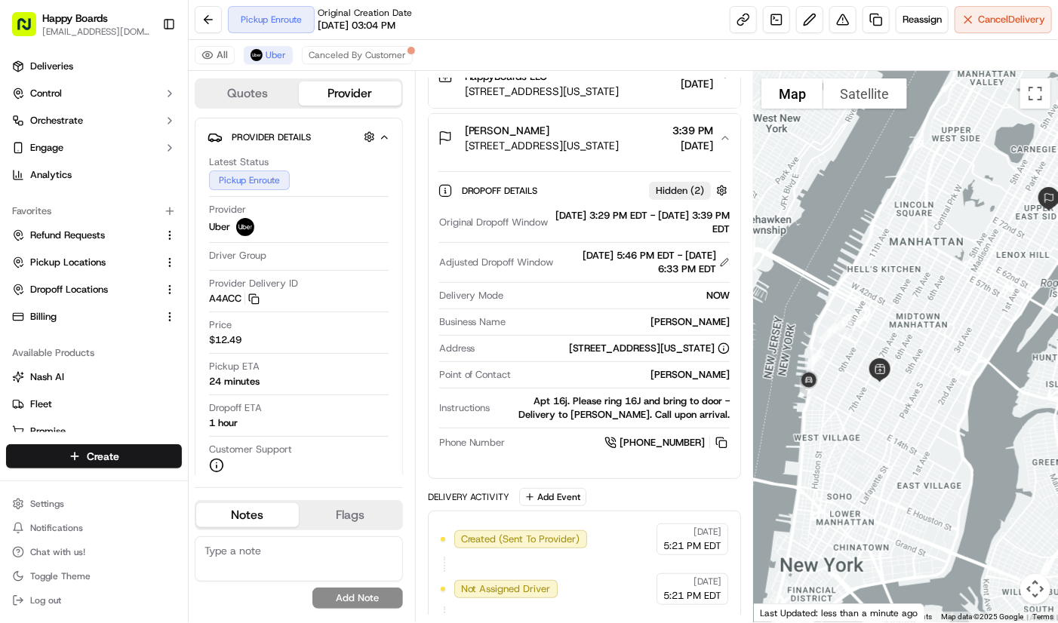
drag, startPoint x: 902, startPoint y: 447, endPoint x: 881, endPoint y: 426, distance: 29.9
click at [881, 426] on div at bounding box center [906, 347] width 304 height 552
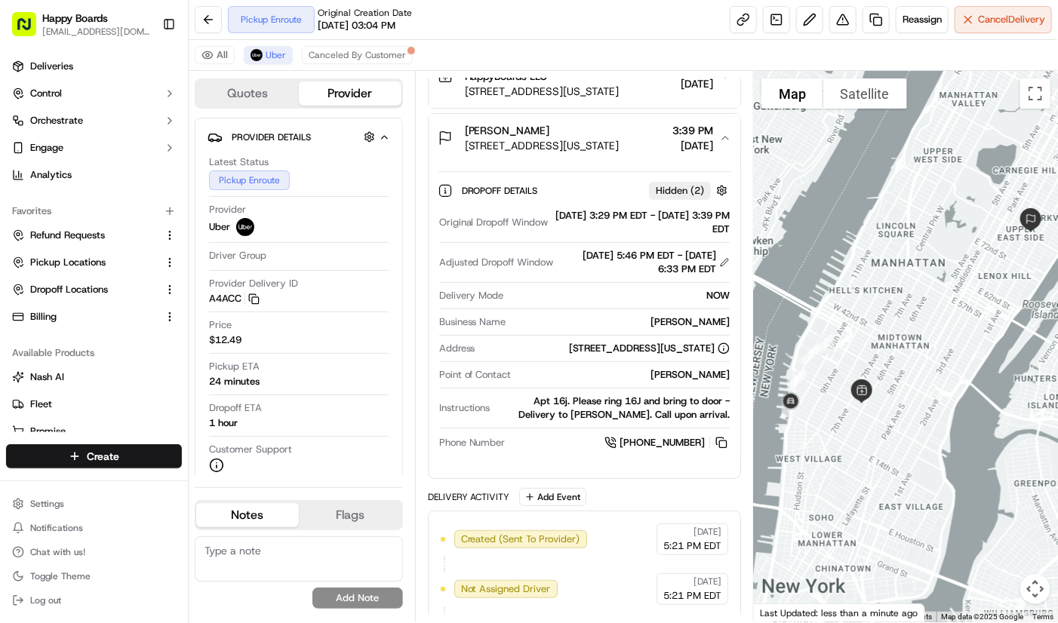
drag, startPoint x: 930, startPoint y: 418, endPoint x: 911, endPoint y: 441, distance: 29.6
click at [911, 441] on div at bounding box center [906, 347] width 304 height 552
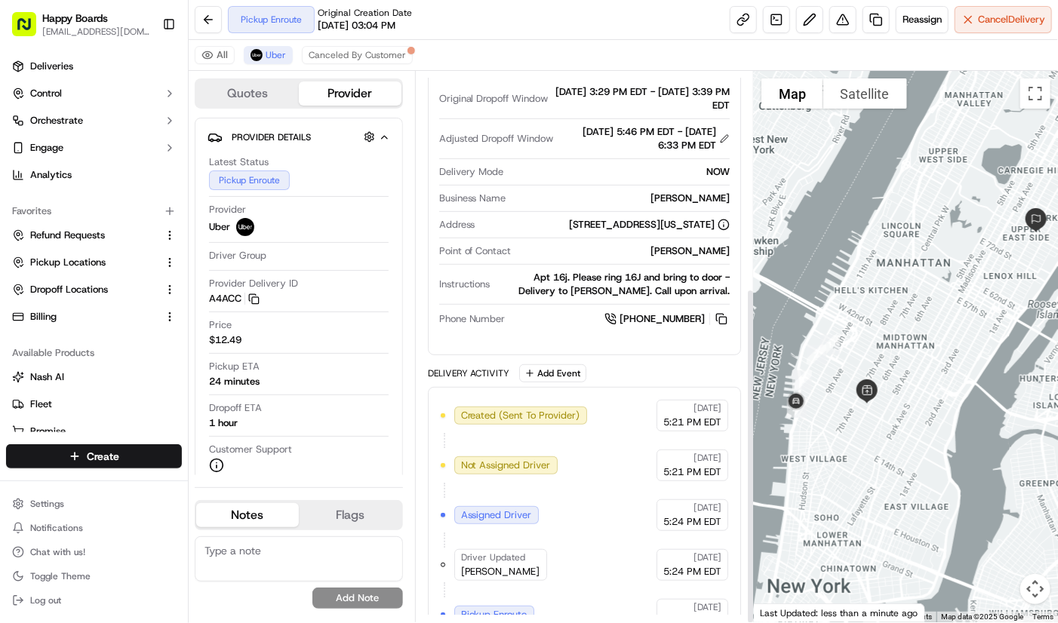
scroll to position [355, 0]
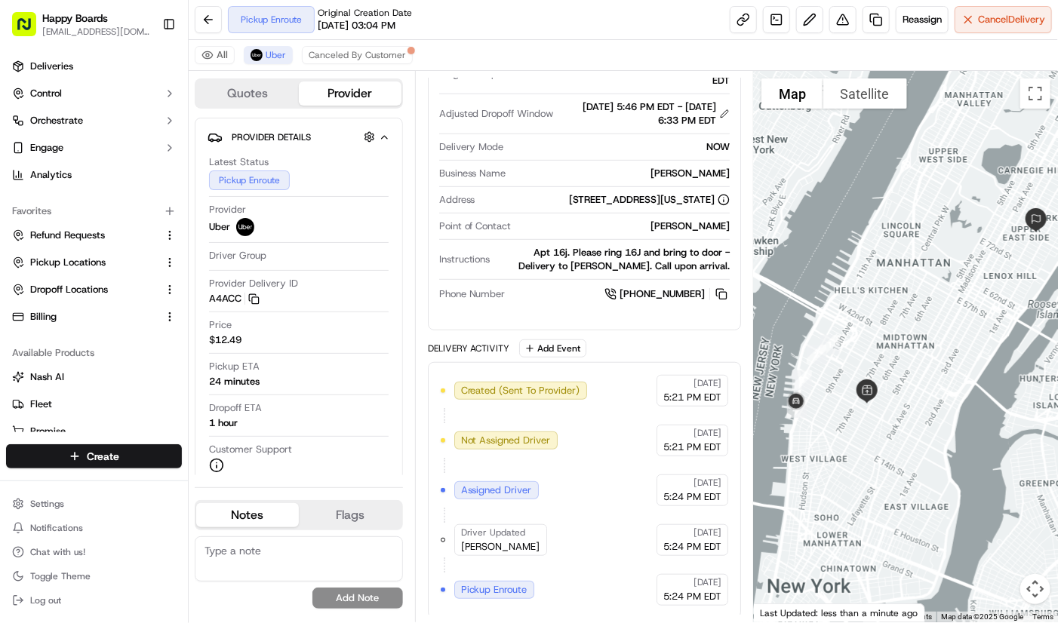
click at [999, 226] on div at bounding box center [906, 347] width 304 height 552
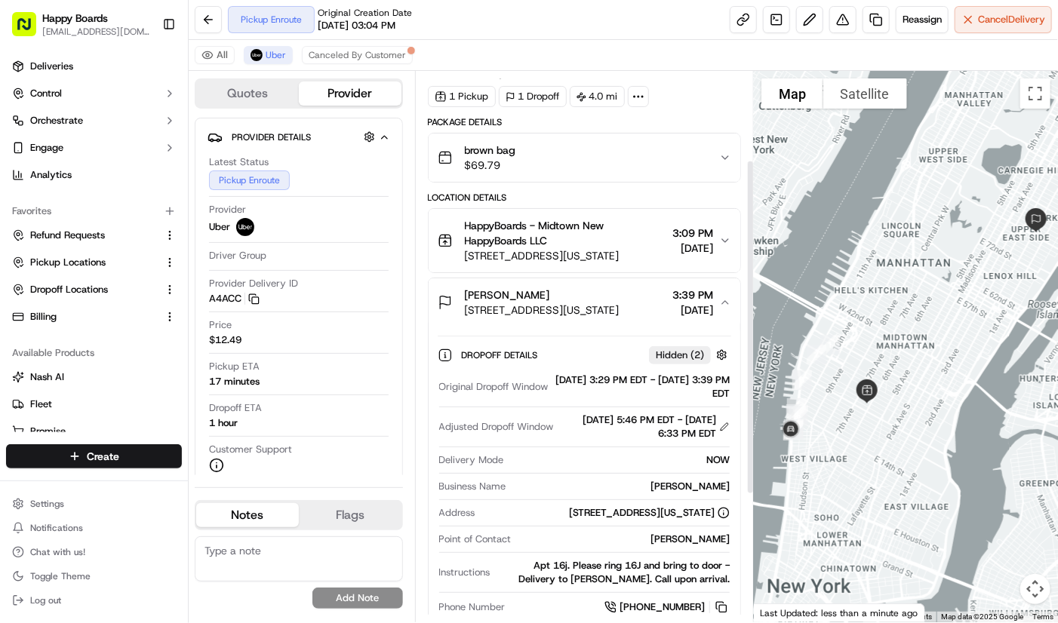
scroll to position [0, 0]
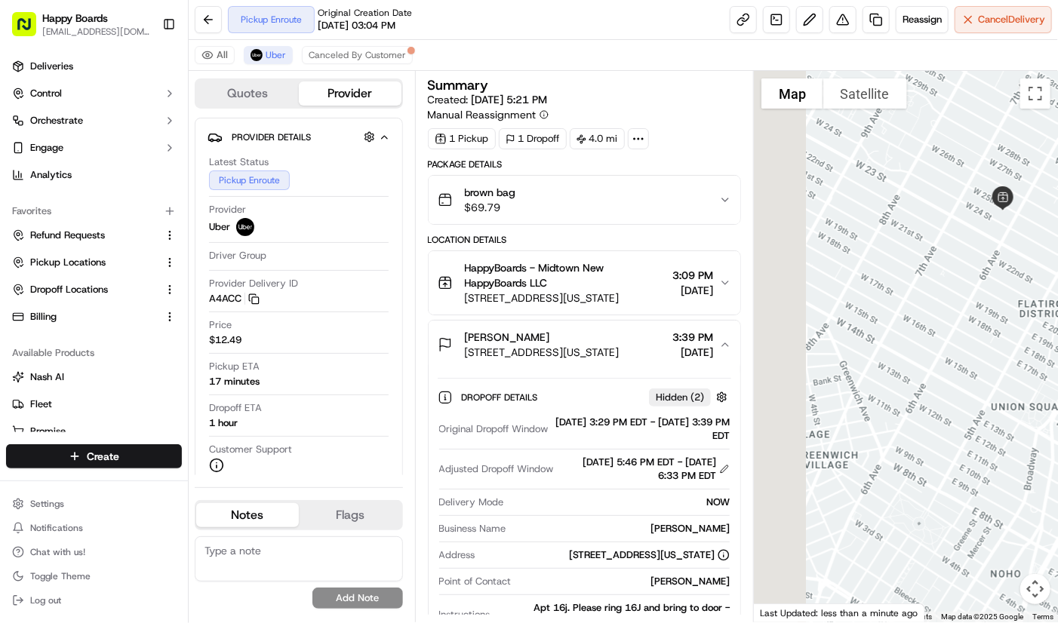
drag, startPoint x: 808, startPoint y: 437, endPoint x: 988, endPoint y: 472, distance: 183.6
click at [977, 447] on div at bounding box center [906, 347] width 304 height 552
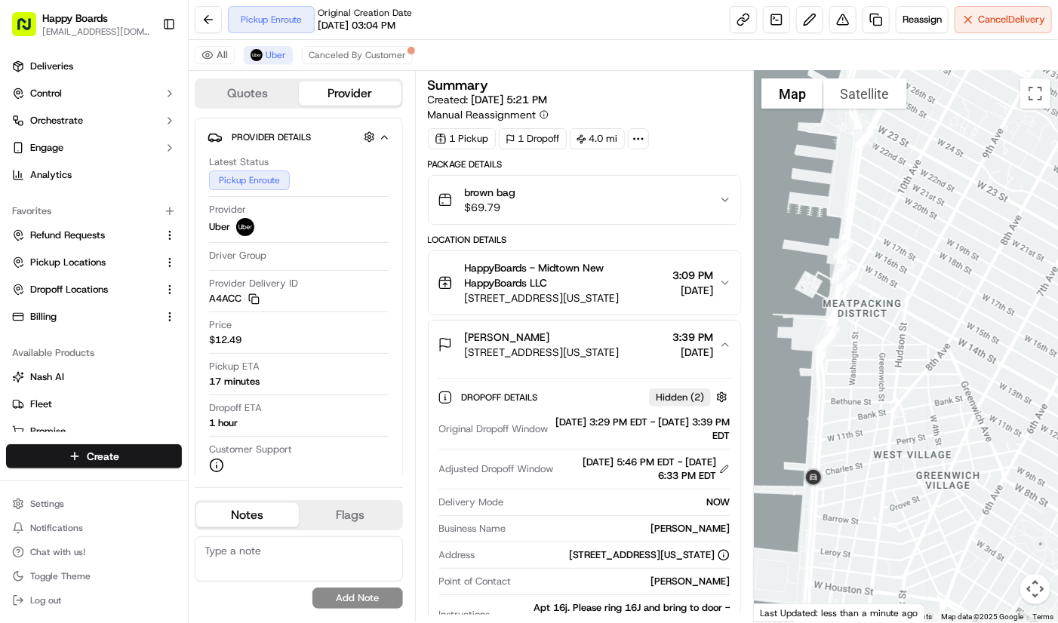
drag, startPoint x: 917, startPoint y: 460, endPoint x: 936, endPoint y: 463, distance: 19.1
click at [936, 463] on div at bounding box center [906, 347] width 304 height 552
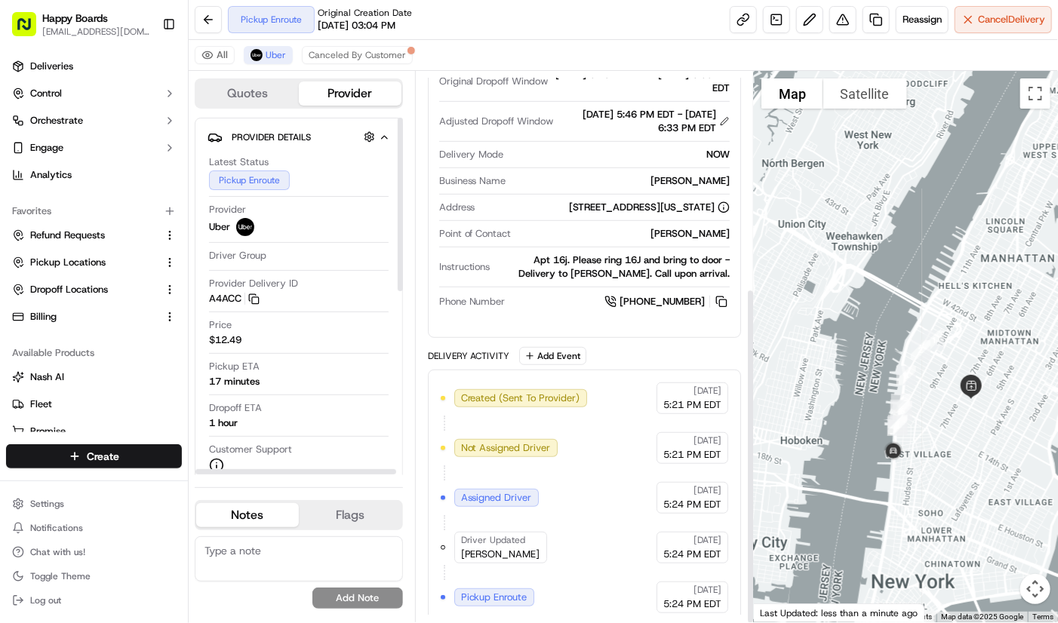
scroll to position [355, 0]
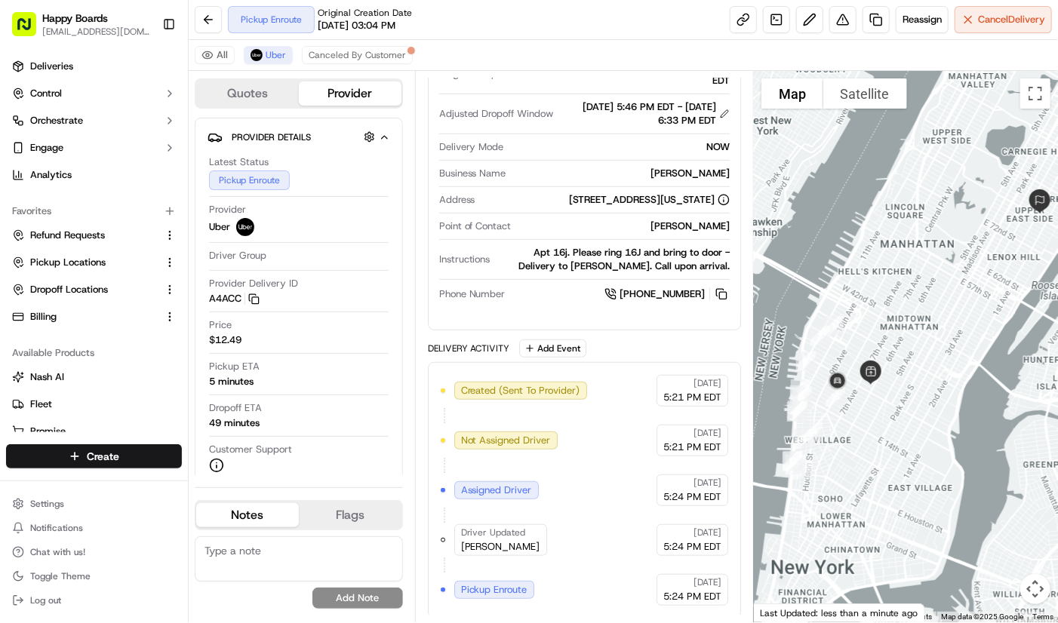
drag, startPoint x: 951, startPoint y: 357, endPoint x: 845, endPoint y: 343, distance: 106.6
click at [845, 343] on div at bounding box center [906, 347] width 304 height 552
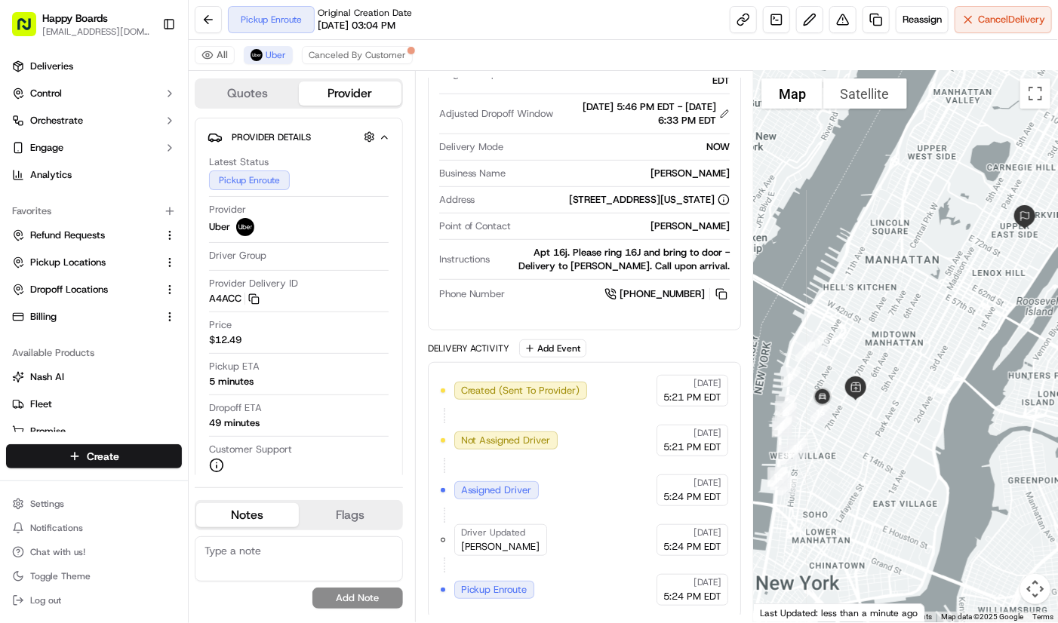
drag, startPoint x: 975, startPoint y: 343, endPoint x: 945, endPoint y: 383, distance: 49.5
click at [945, 383] on div at bounding box center [906, 347] width 304 height 552
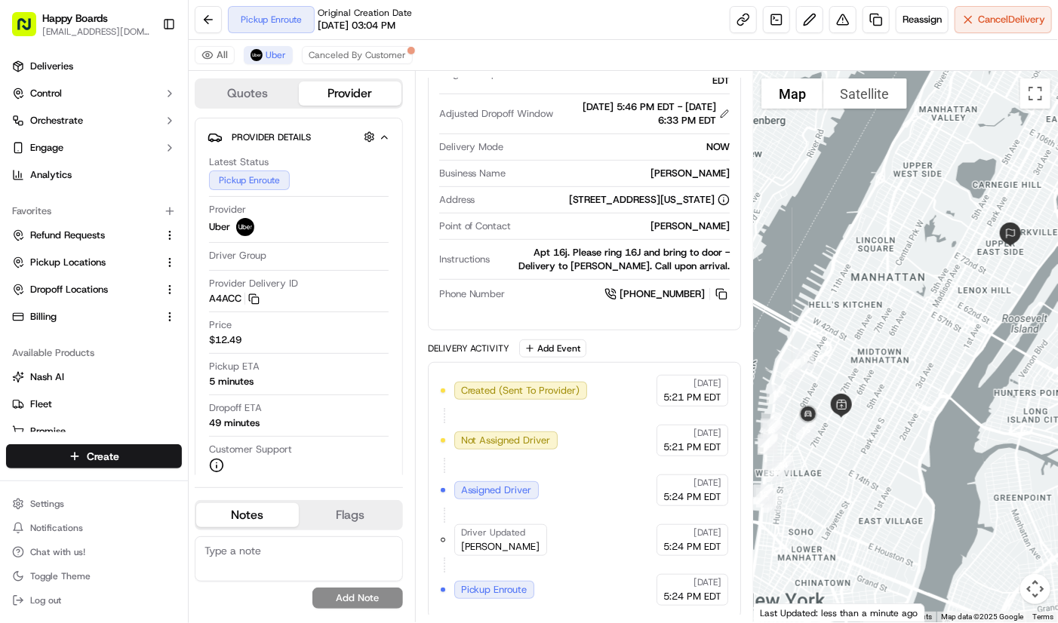
click at [963, 367] on div at bounding box center [906, 347] width 304 height 552
click at [976, 78] on div at bounding box center [906, 347] width 304 height 552
click at [989, 373] on div at bounding box center [906, 347] width 304 height 552
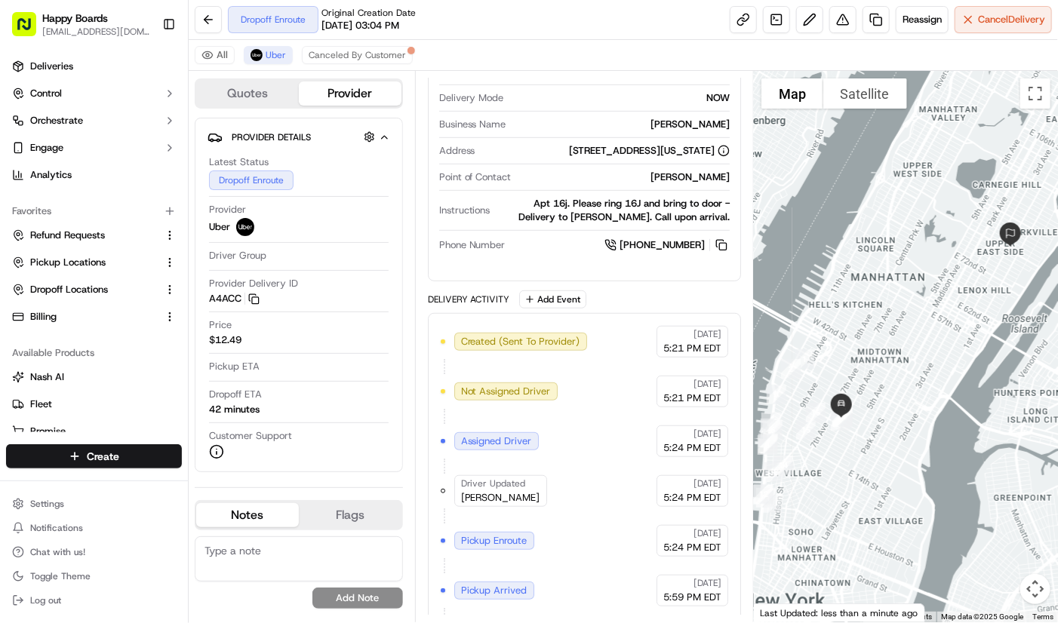
click at [966, 110] on div at bounding box center [906, 347] width 304 height 552
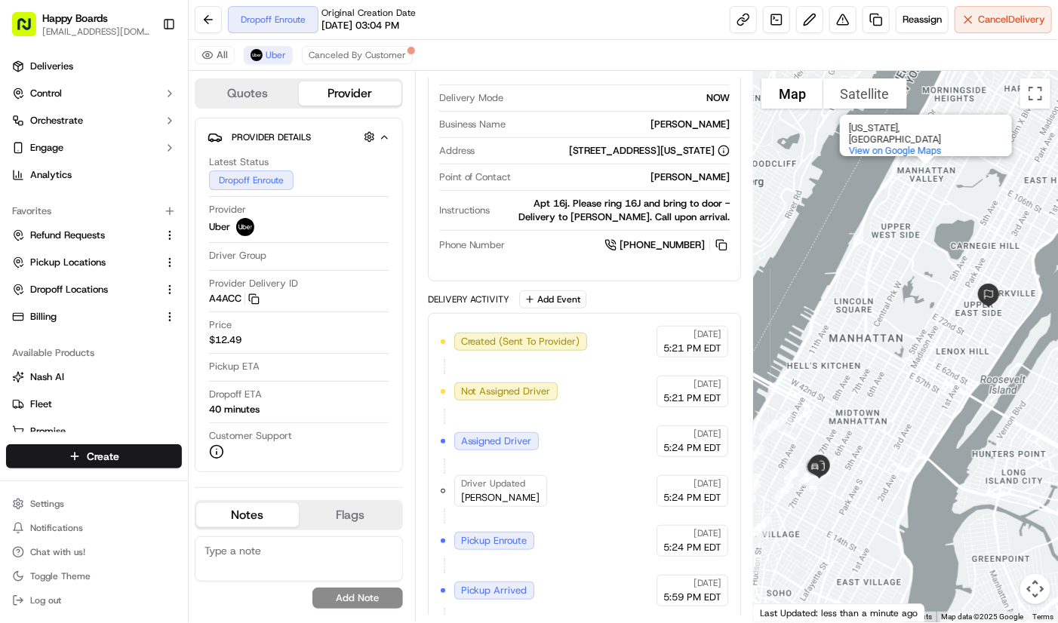
drag, startPoint x: 813, startPoint y: 390, endPoint x: 814, endPoint y: 364, distance: 26.4
click at [814, 364] on div "[GEOGRAPHIC_DATA] [US_STATE], [GEOGRAPHIC_DATA] View on Google Maps" at bounding box center [906, 347] width 304 height 552
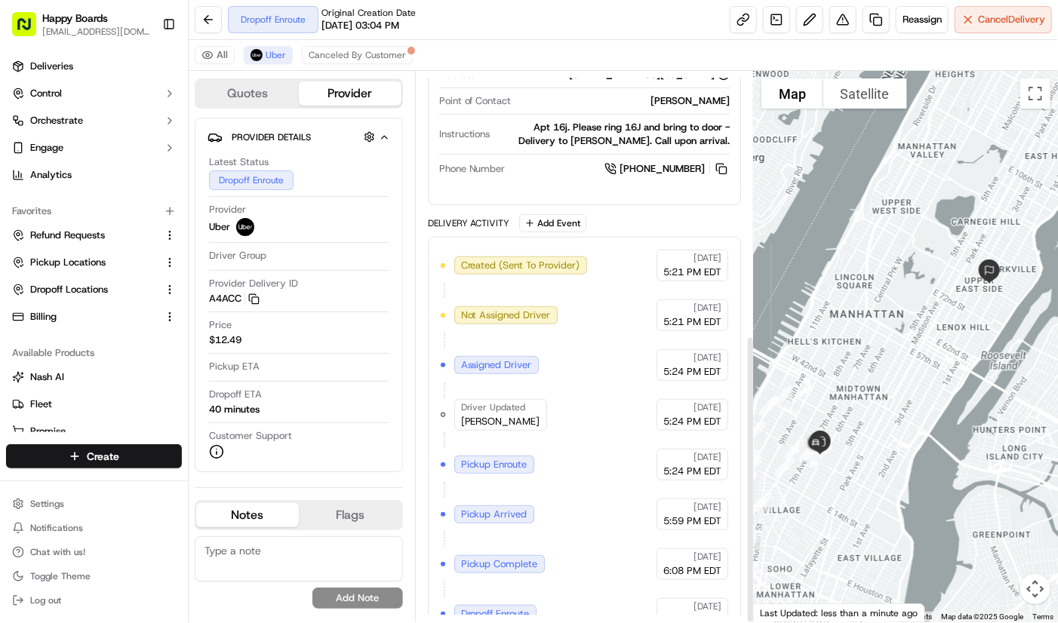
scroll to position [504, 0]
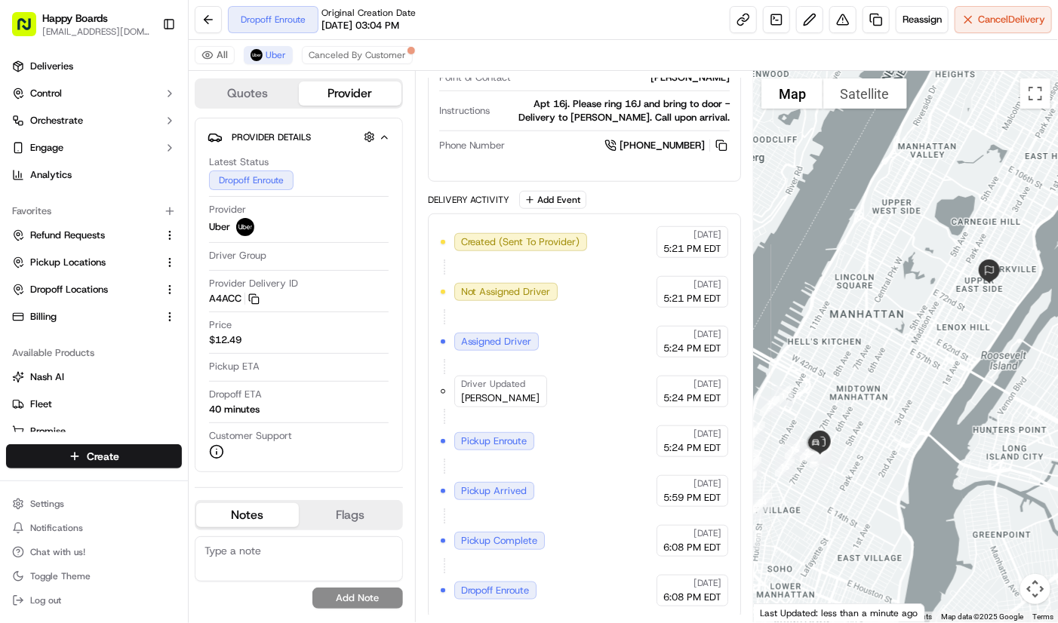
drag, startPoint x: 615, startPoint y: 427, endPoint x: 632, endPoint y: 419, distance: 19.2
click at [615, 427] on div "Created (Sent To Provider) Uber [DATE] 5:21 PM EDT Not Assigned Driver Uber [DA…" at bounding box center [584, 416] width 287 height 380
click at [954, 266] on div at bounding box center [906, 347] width 304 height 552
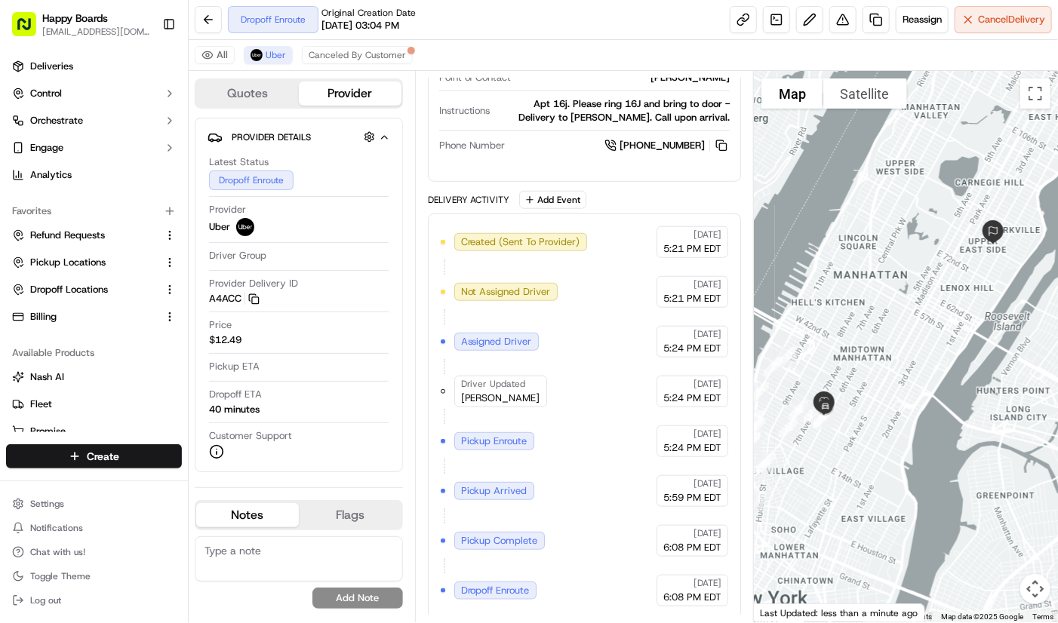
drag, startPoint x: 872, startPoint y: 386, endPoint x: 876, endPoint y: 345, distance: 40.9
click at [876, 345] on div at bounding box center [906, 347] width 304 height 552
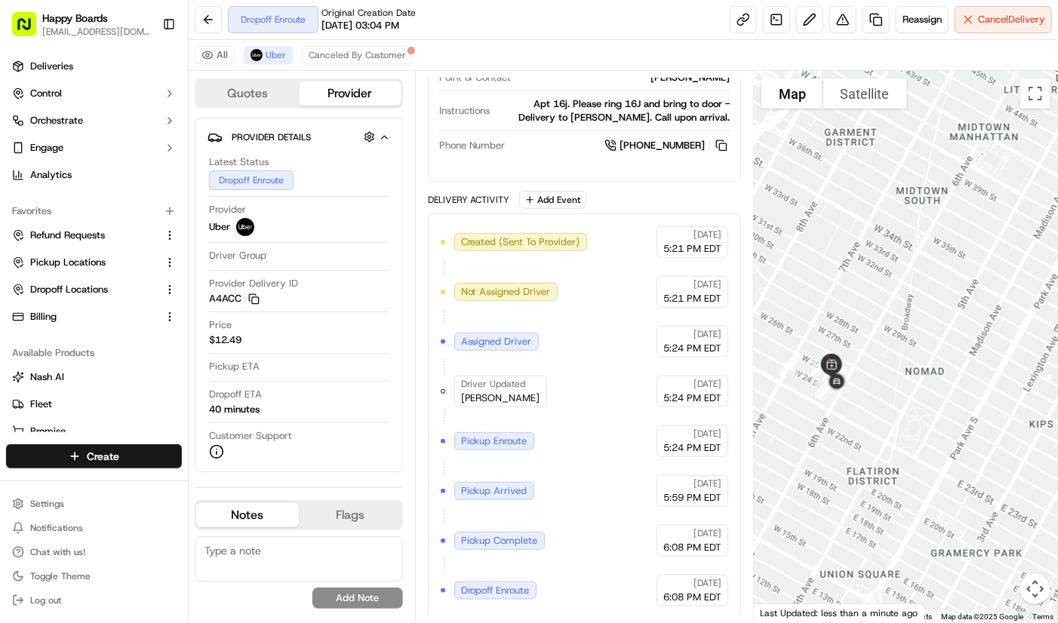
drag, startPoint x: 855, startPoint y: 444, endPoint x: 927, endPoint y: 403, distance: 83.5
click at [927, 403] on div at bounding box center [906, 347] width 304 height 552
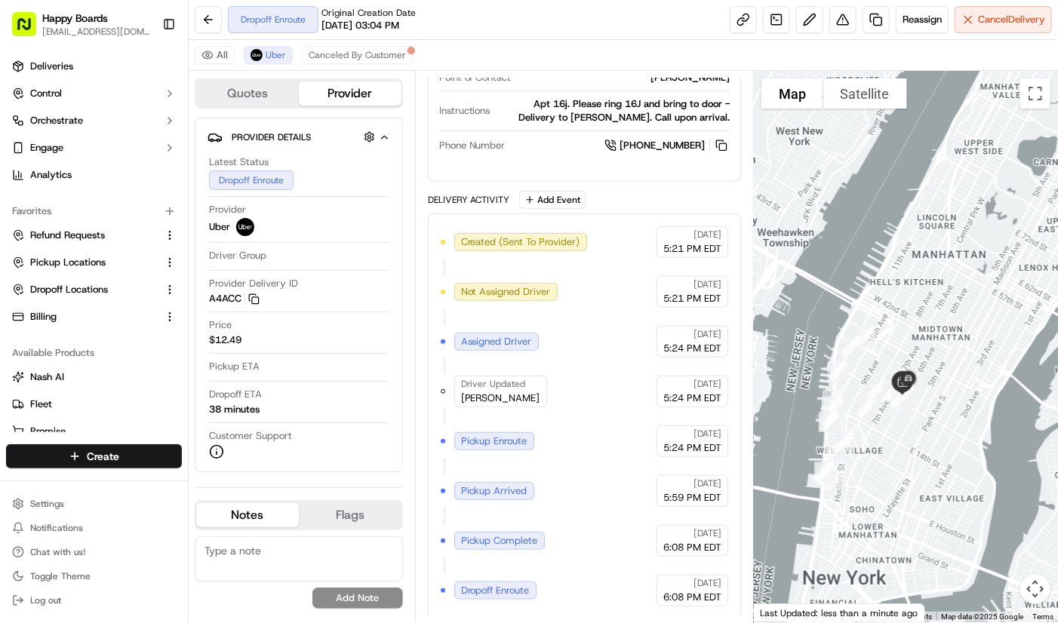
click at [968, 55] on div "All Uber Canceled By Customer" at bounding box center [623, 55] width 869 height 31
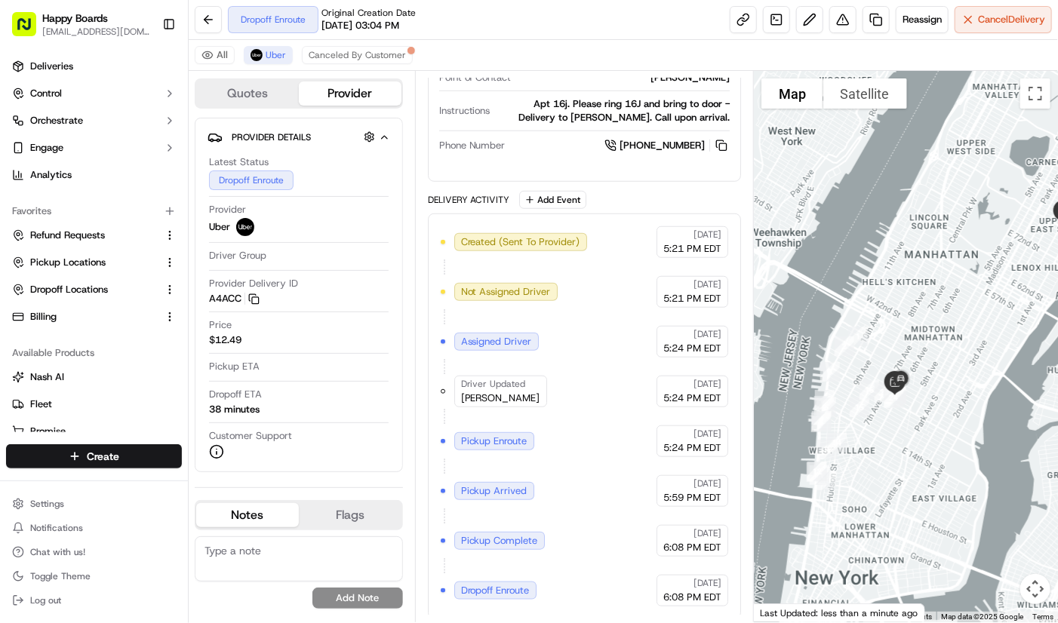
drag, startPoint x: 966, startPoint y: 419, endPoint x: 957, endPoint y: 420, distance: 9.1
click at [957, 420] on div at bounding box center [906, 347] width 304 height 552
drag, startPoint x: 984, startPoint y: 332, endPoint x: 902, endPoint y: 417, distance: 117.9
click at [984, 332] on div at bounding box center [906, 347] width 304 height 552
click at [984, 459] on div at bounding box center [906, 347] width 304 height 552
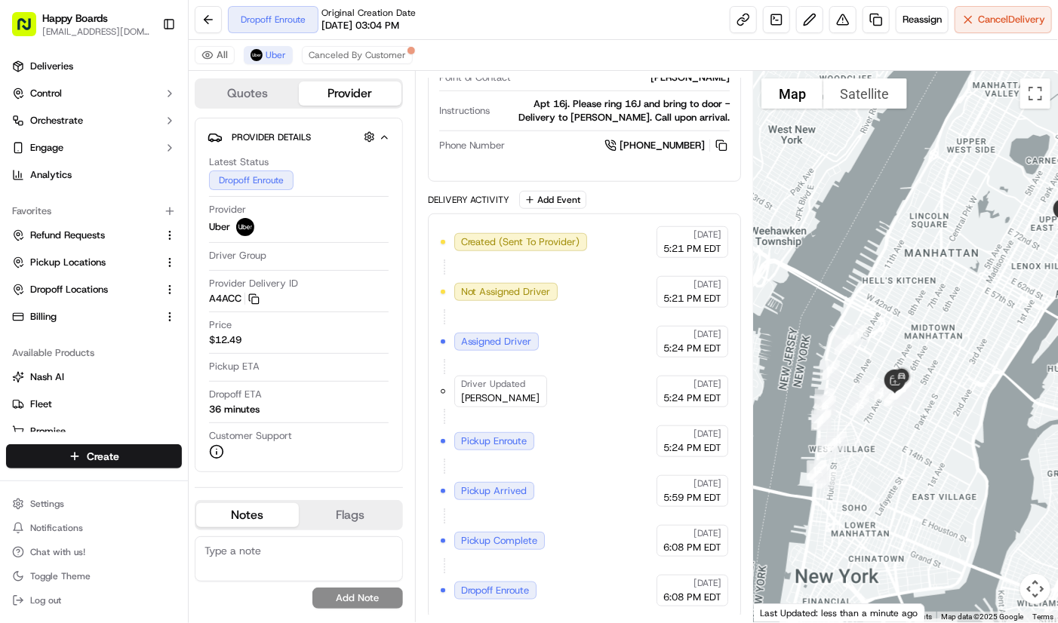
drag, startPoint x: 969, startPoint y: 383, endPoint x: 702, endPoint y: 234, distance: 306.0
click at [969, 383] on div at bounding box center [906, 347] width 304 height 552
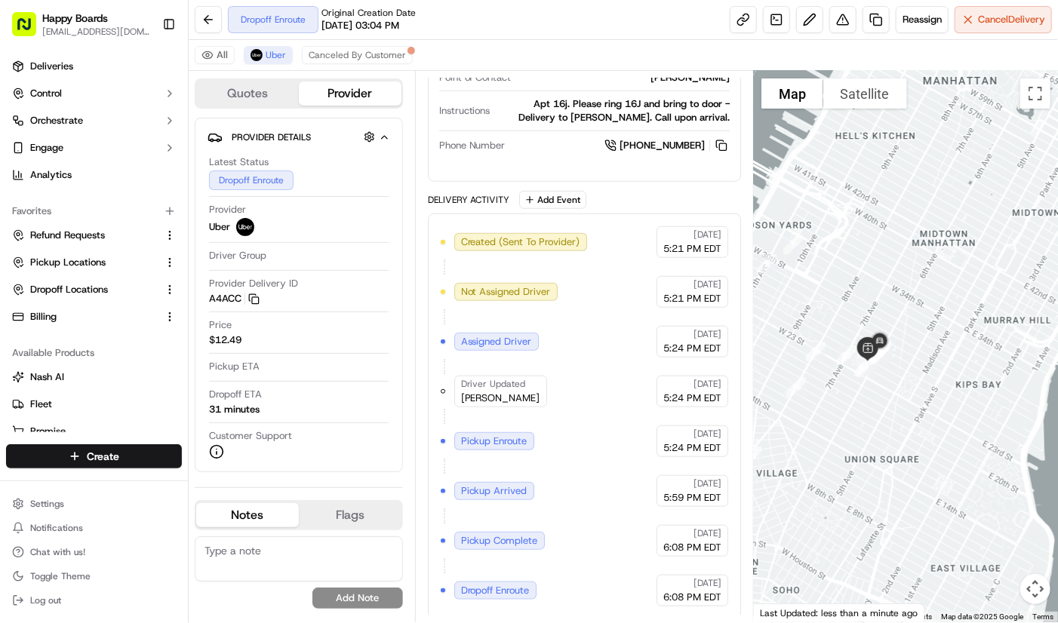
drag, startPoint x: 885, startPoint y: 401, endPoint x: 898, endPoint y: 405, distance: 13.6
click at [898, 405] on div at bounding box center [906, 347] width 304 height 552
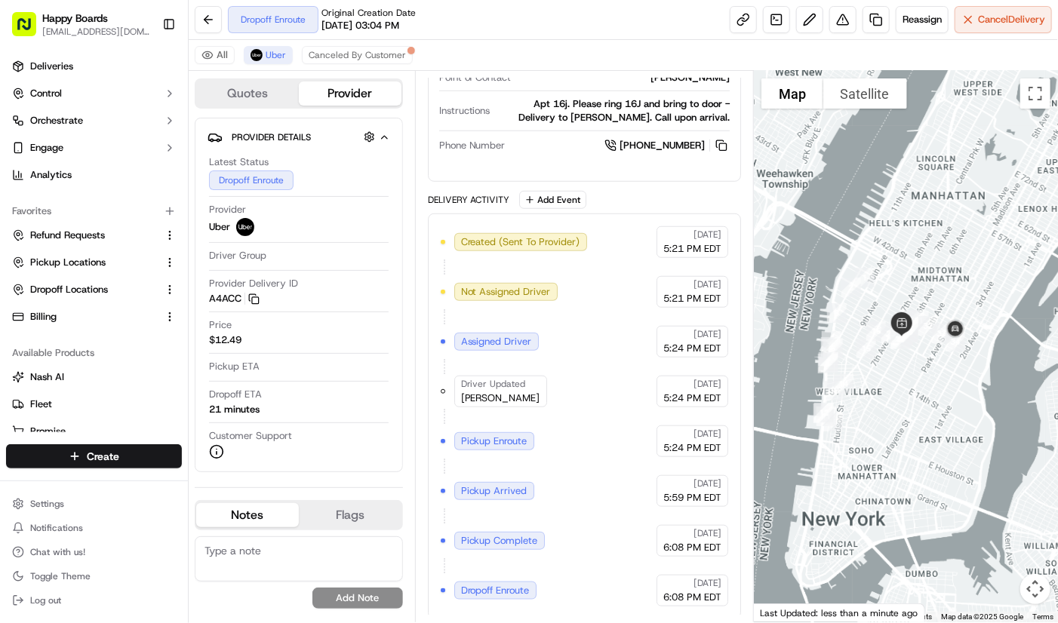
drag, startPoint x: 905, startPoint y: 236, endPoint x: 881, endPoint y: 236, distance: 24.9
click at [881, 236] on div at bounding box center [906, 347] width 304 height 552
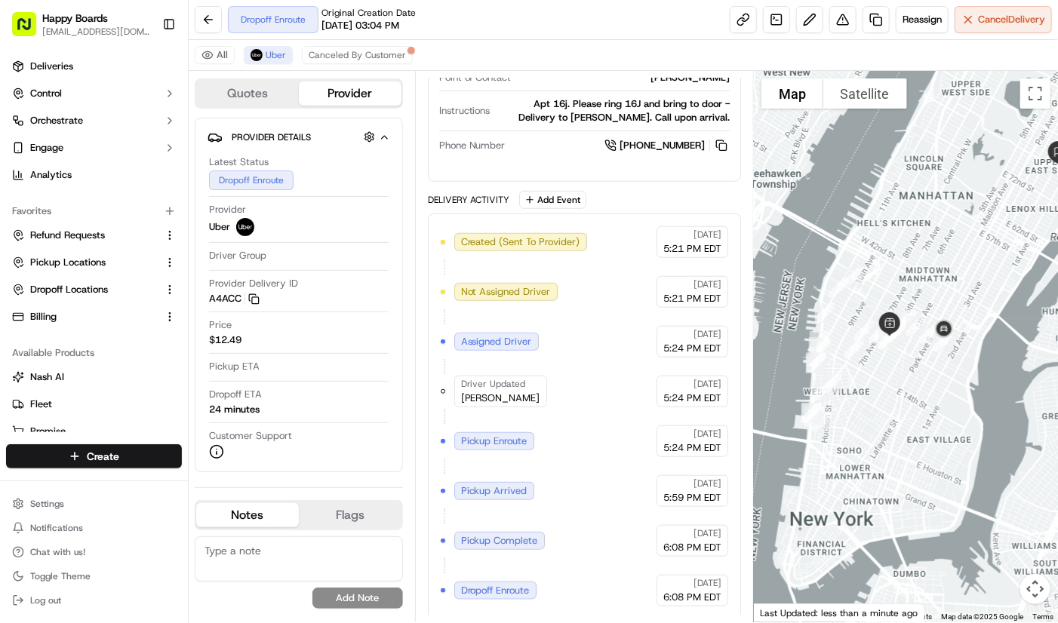
click at [974, 112] on div at bounding box center [906, 347] width 304 height 552
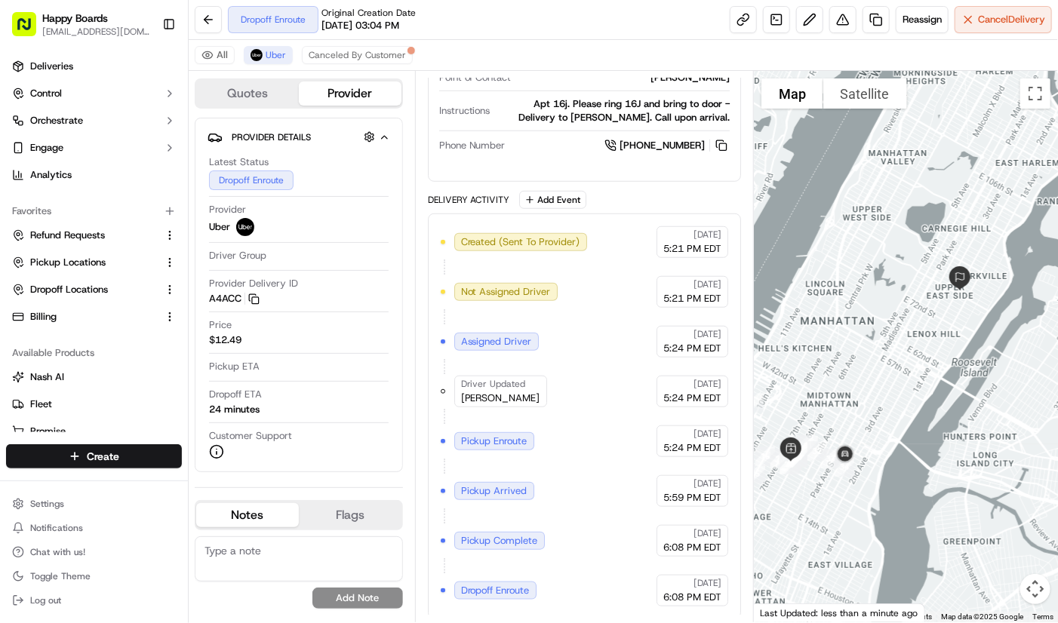
drag, startPoint x: 977, startPoint y: 302, endPoint x: 867, endPoint y: 440, distance: 176.6
click at [867, 440] on div at bounding box center [906, 347] width 304 height 552
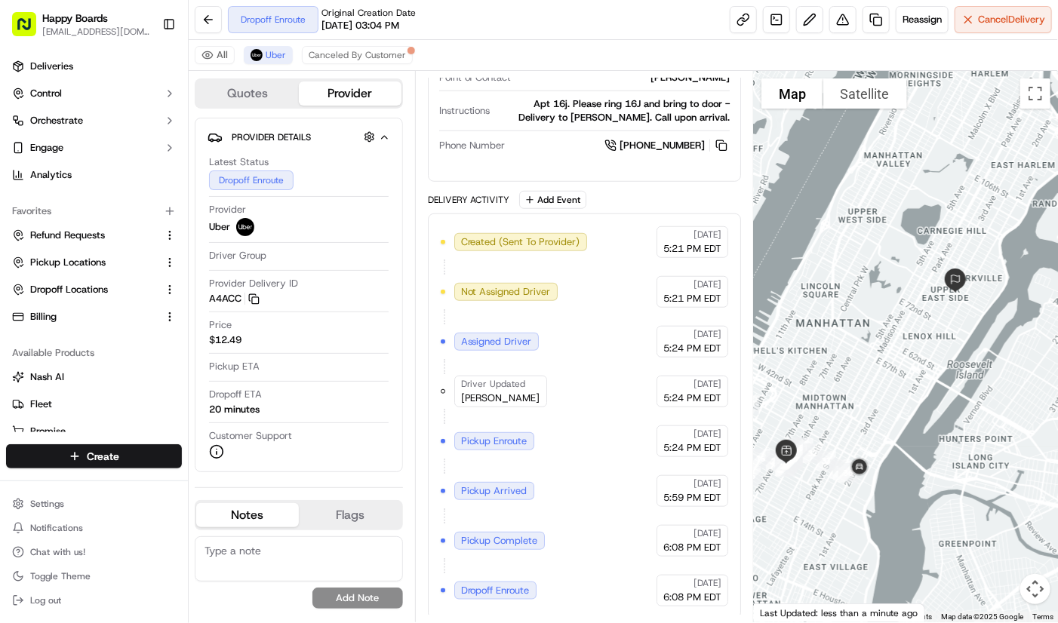
click at [957, 85] on div at bounding box center [906, 347] width 304 height 552
drag, startPoint x: 979, startPoint y: 192, endPoint x: 962, endPoint y: 185, distance: 18.9
click at [979, 192] on div at bounding box center [906, 347] width 304 height 552
drag, startPoint x: 927, startPoint y: 365, endPoint x: 906, endPoint y: 385, distance: 28.3
click at [906, 385] on div at bounding box center [906, 347] width 304 height 552
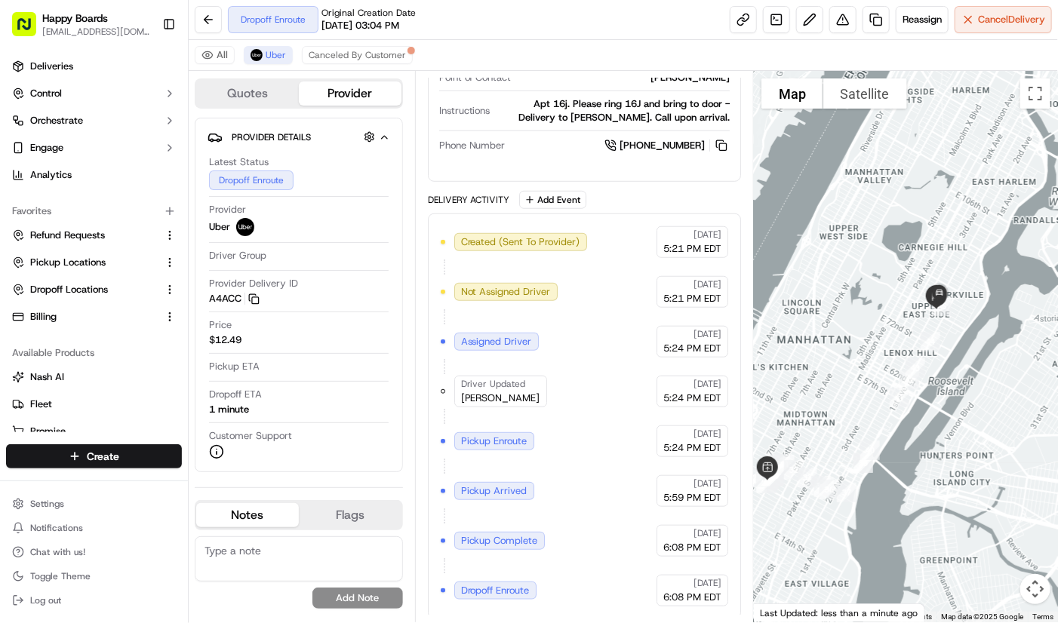
click at [968, 206] on div at bounding box center [906, 347] width 304 height 552
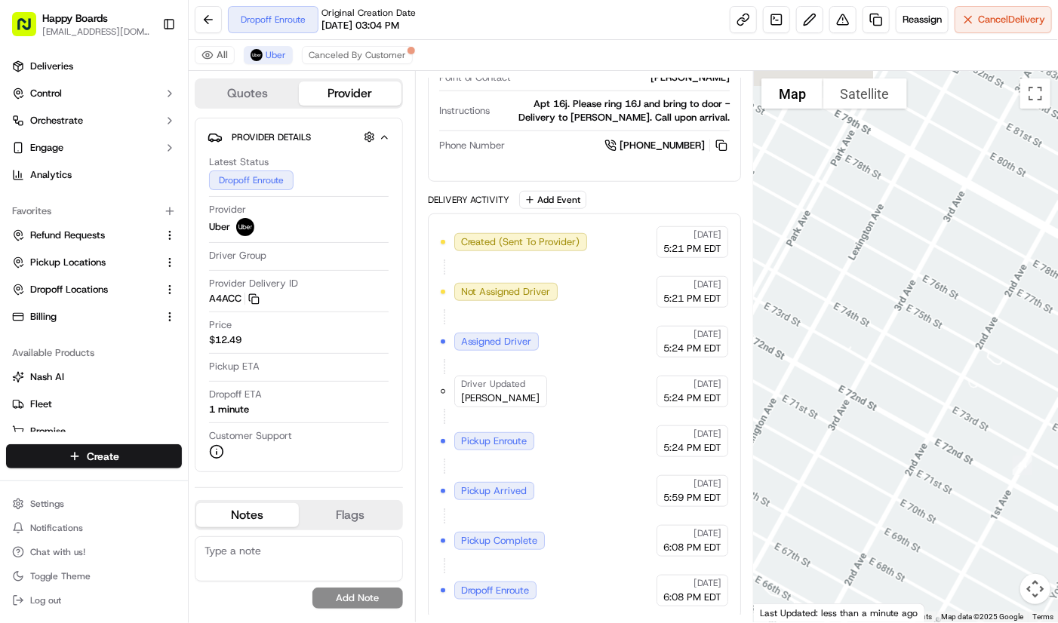
drag, startPoint x: 987, startPoint y: 217, endPoint x: 809, endPoint y: 463, distance: 303.7
click at [809, 463] on div at bounding box center [906, 347] width 304 height 552
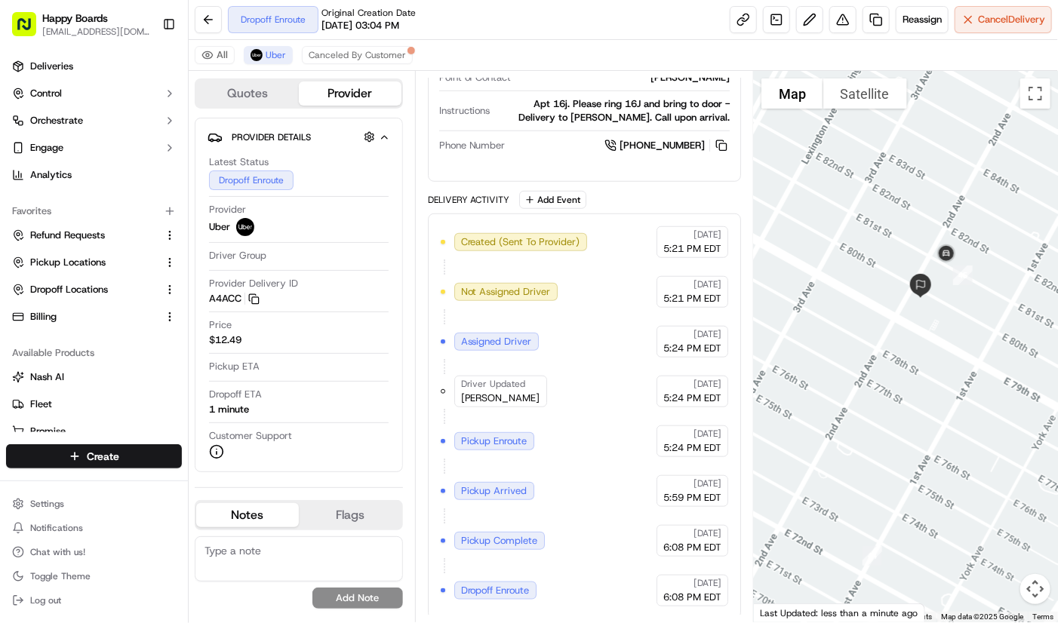
drag, startPoint x: 956, startPoint y: 344, endPoint x: 795, endPoint y: 438, distance: 186.3
click at [795, 438] on div at bounding box center [906, 347] width 304 height 552
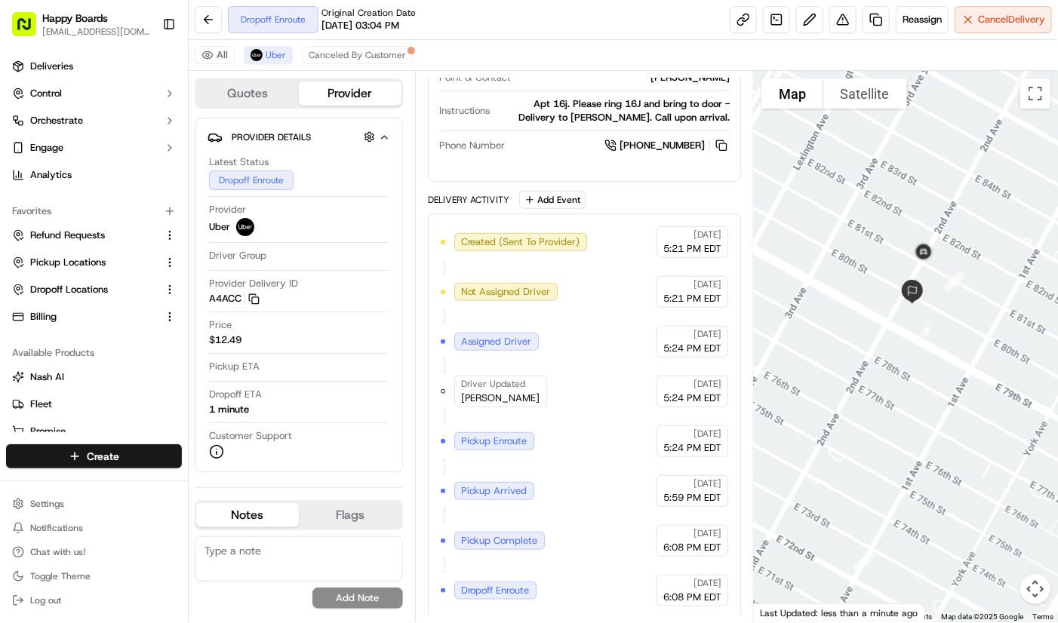
click at [987, 71] on div at bounding box center [906, 347] width 304 height 552
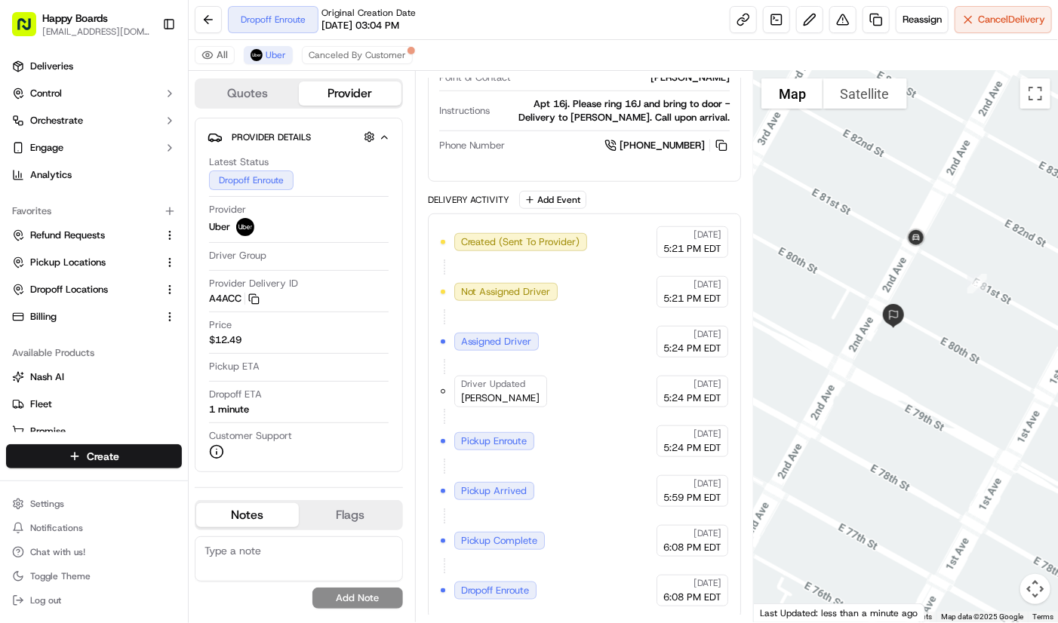
drag, startPoint x: 924, startPoint y: 331, endPoint x: 961, endPoint y: 351, distance: 41.2
click at [961, 351] on div at bounding box center [906, 347] width 304 height 552
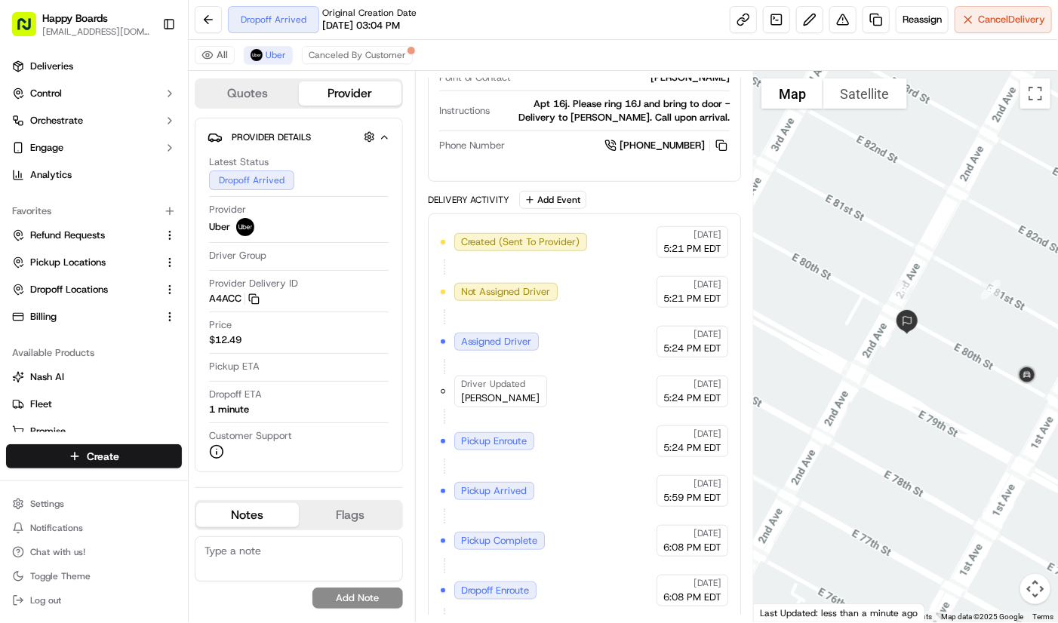
click at [945, 224] on div at bounding box center [906, 347] width 304 height 552
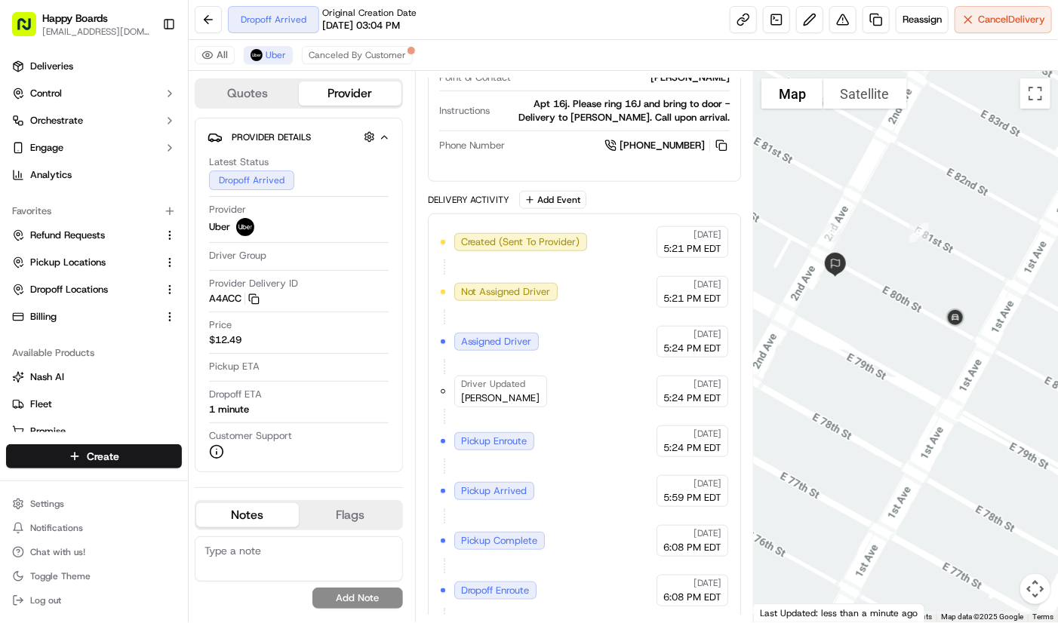
click at [834, 290] on div "To navigate, press the arrow keys." at bounding box center [986, 290] width 304 height 0
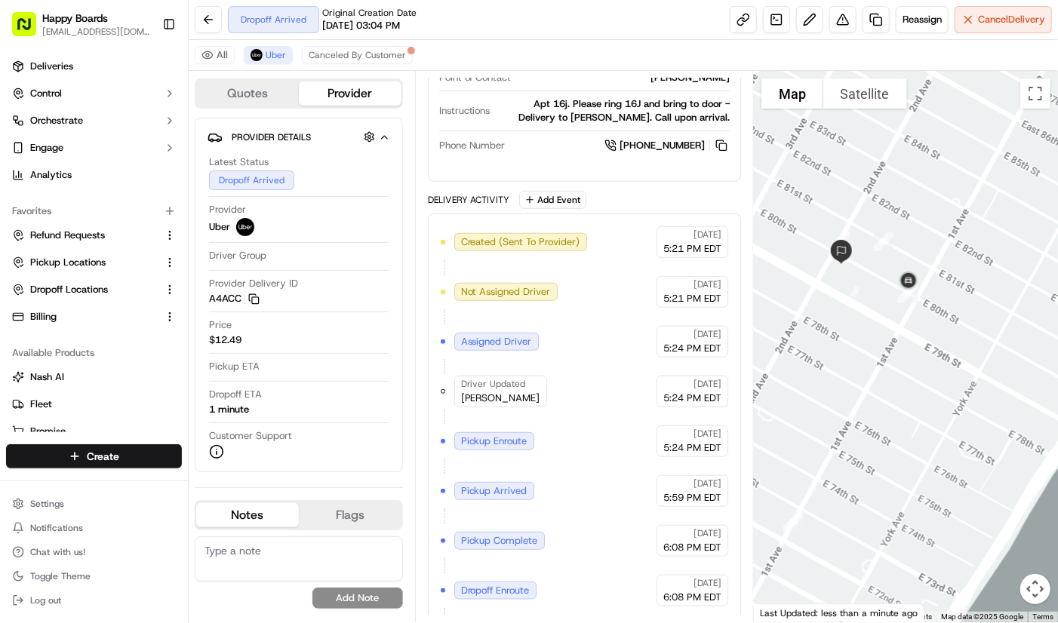
click at [1000, 257] on div at bounding box center [906, 347] width 304 height 552
click at [961, 303] on div at bounding box center [906, 347] width 304 height 552
click at [969, 177] on div at bounding box center [906, 347] width 304 height 552
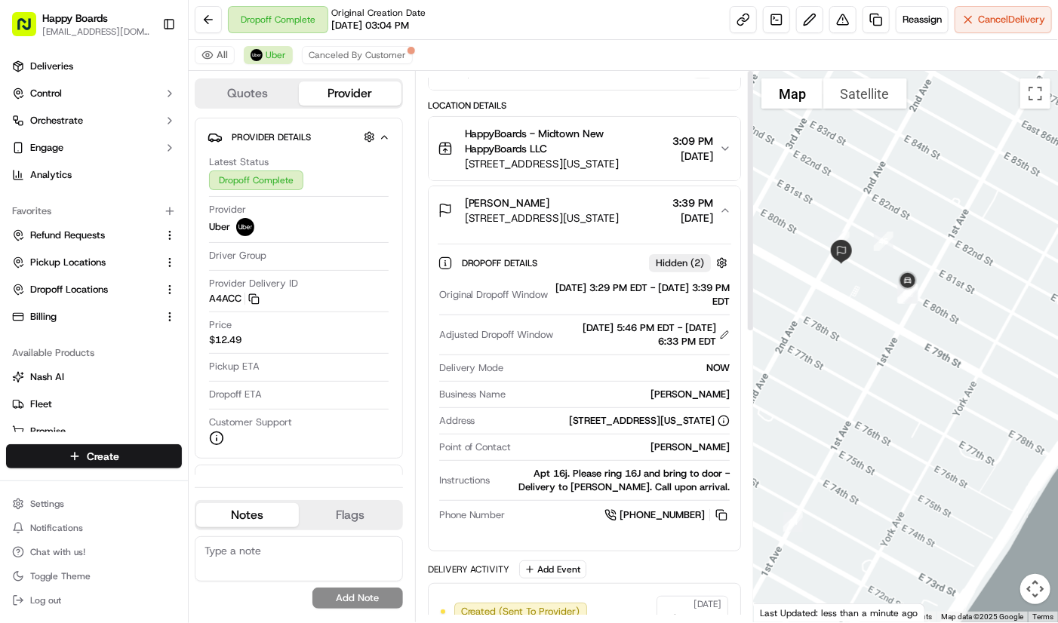
scroll to position [0, 0]
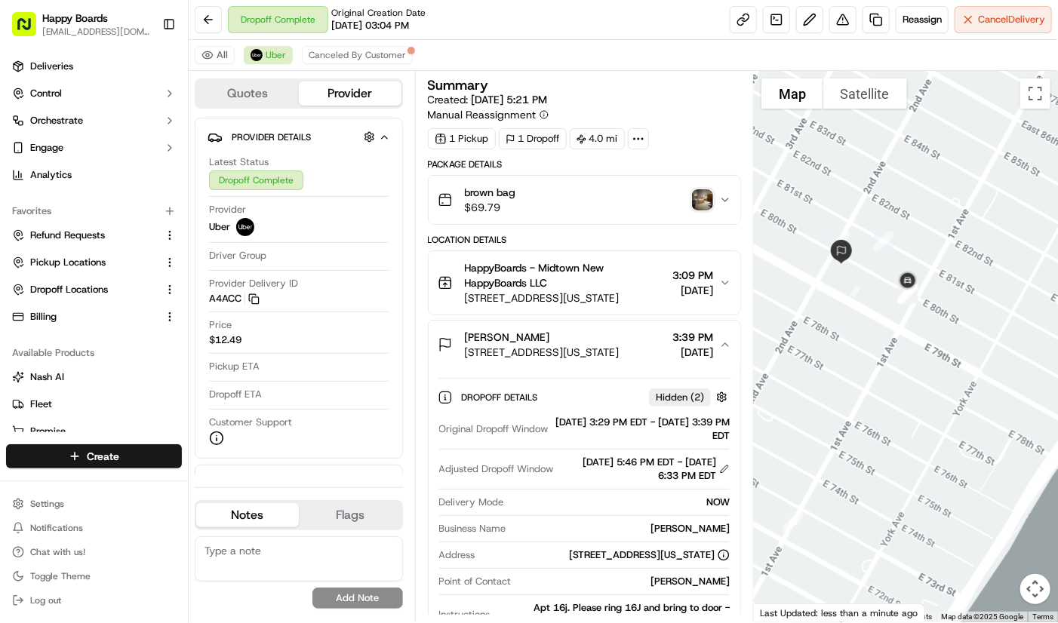
click at [709, 202] on img "button" at bounding box center [702, 199] width 21 height 21
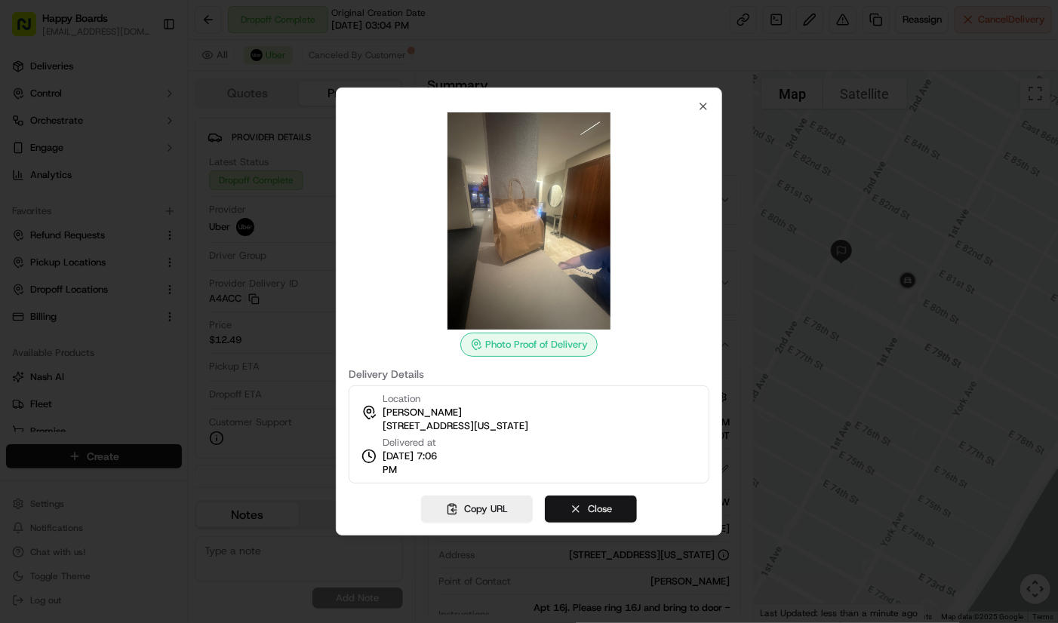
click at [613, 514] on button "Close" at bounding box center [591, 509] width 92 height 27
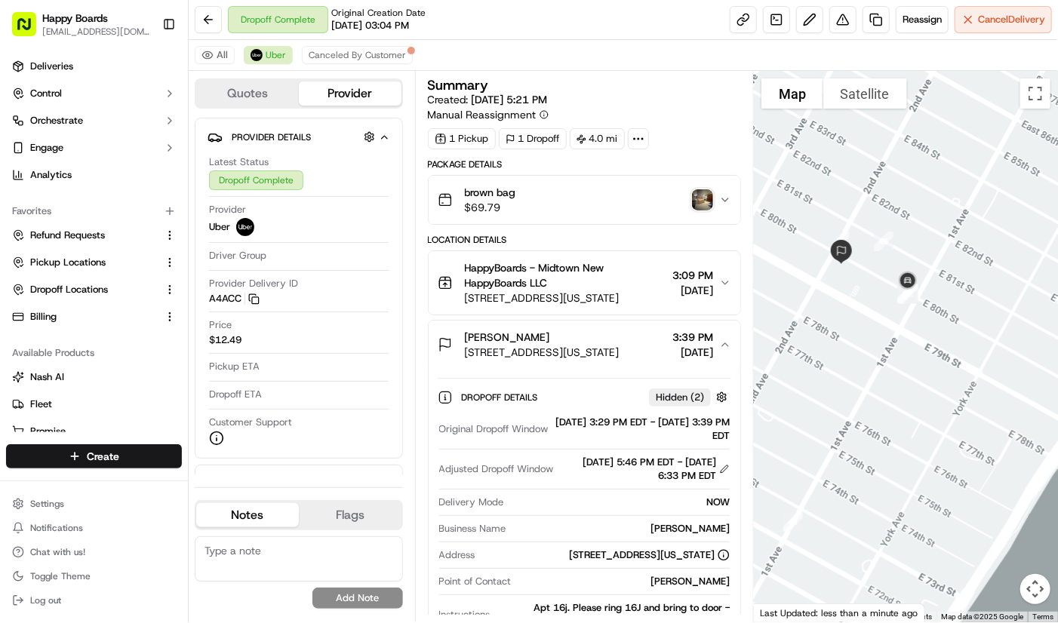
click at [711, 194] on img "button" at bounding box center [702, 199] width 21 height 21
